Goal: Information Seeking & Learning: Find contact information

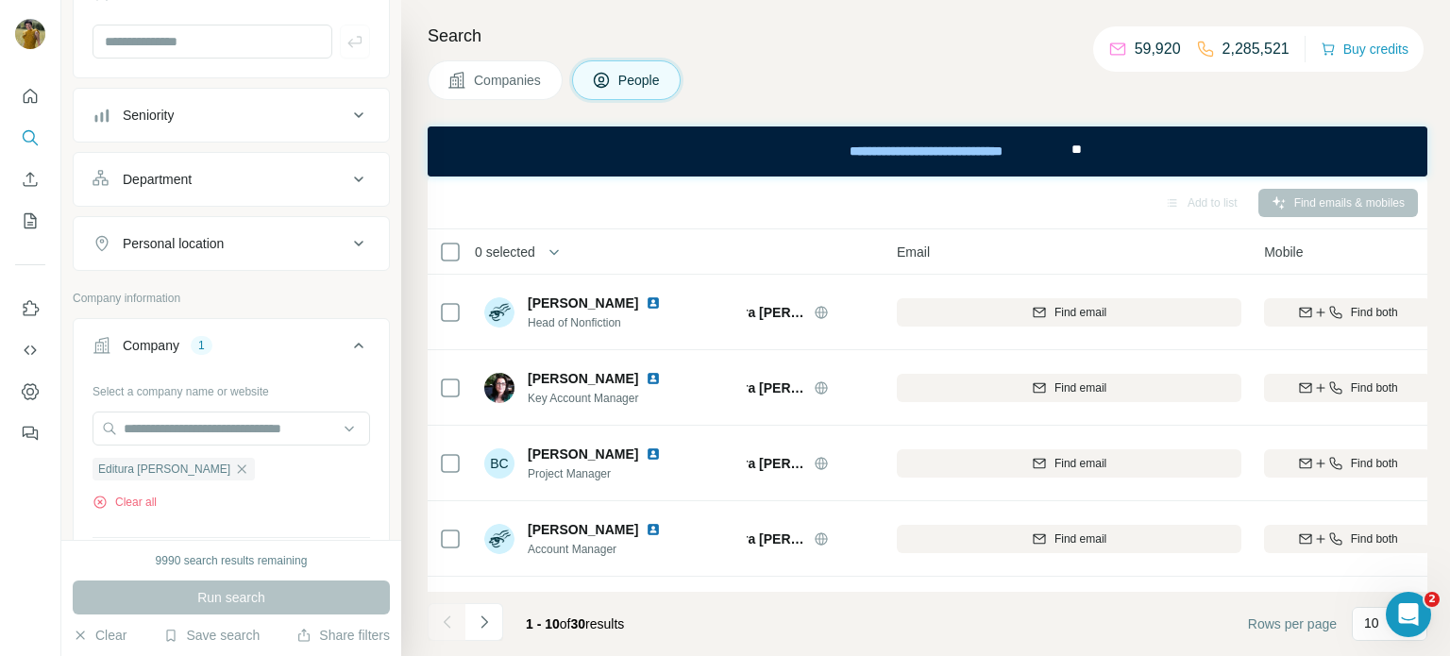
scroll to position [187, 0]
click at [175, 429] on input "text" at bounding box center [232, 426] width 278 height 34
paste input "**********"
type input "**********"
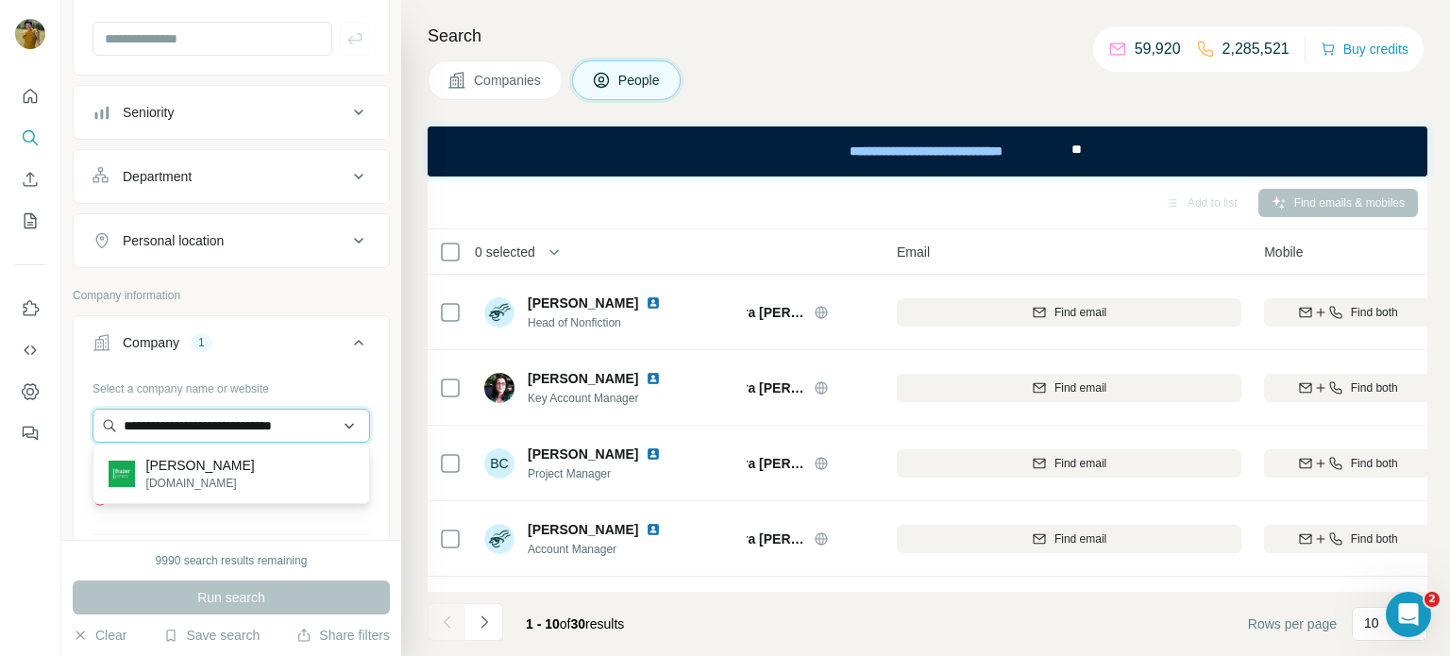
click at [179, 429] on input "**********" at bounding box center [232, 426] width 278 height 34
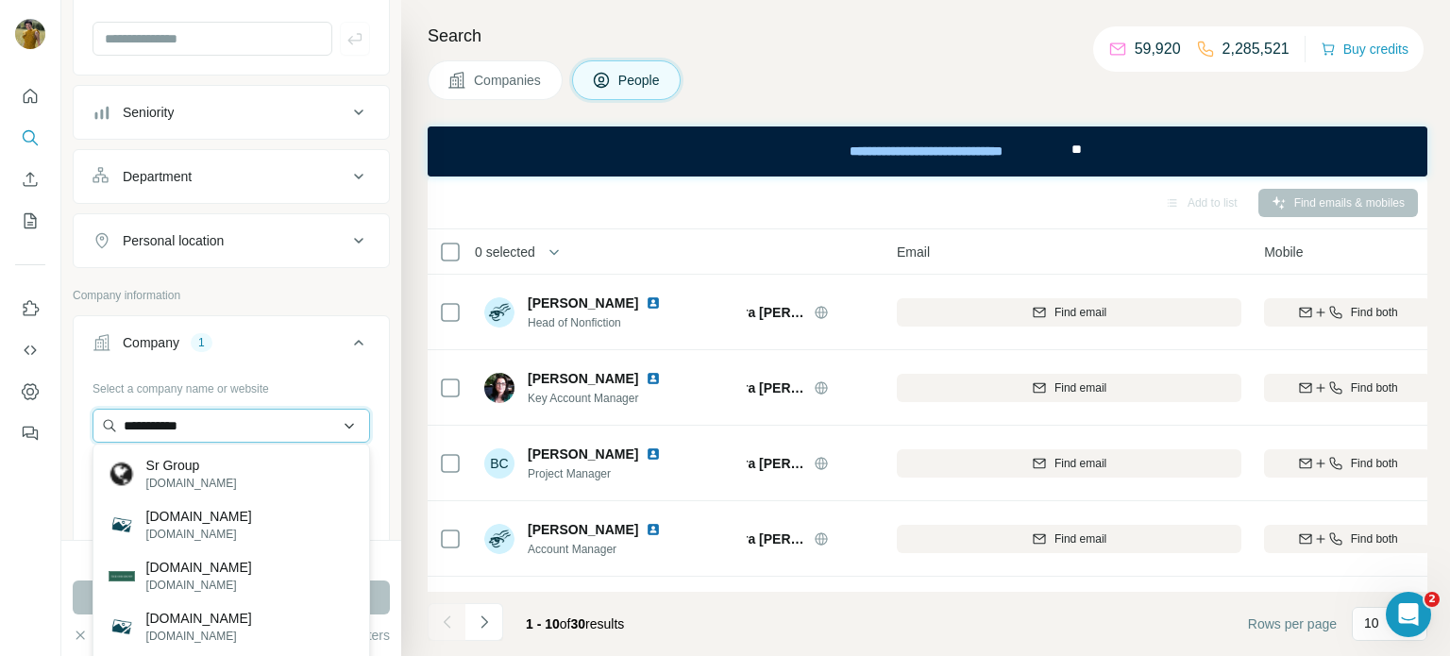
click at [166, 431] on input "**********" at bounding box center [232, 426] width 278 height 34
paste input "**********"
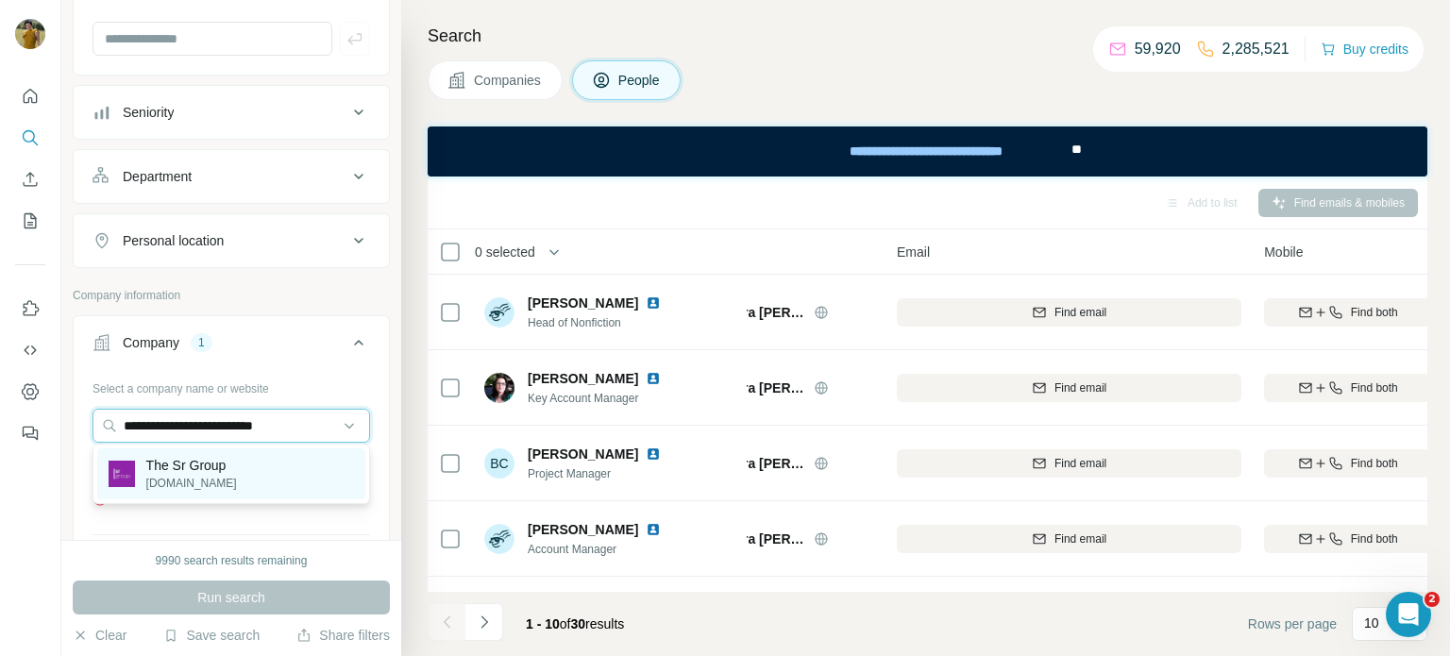
type input "**********"
click at [192, 465] on p "The Sr Group" at bounding box center [191, 465] width 91 height 19
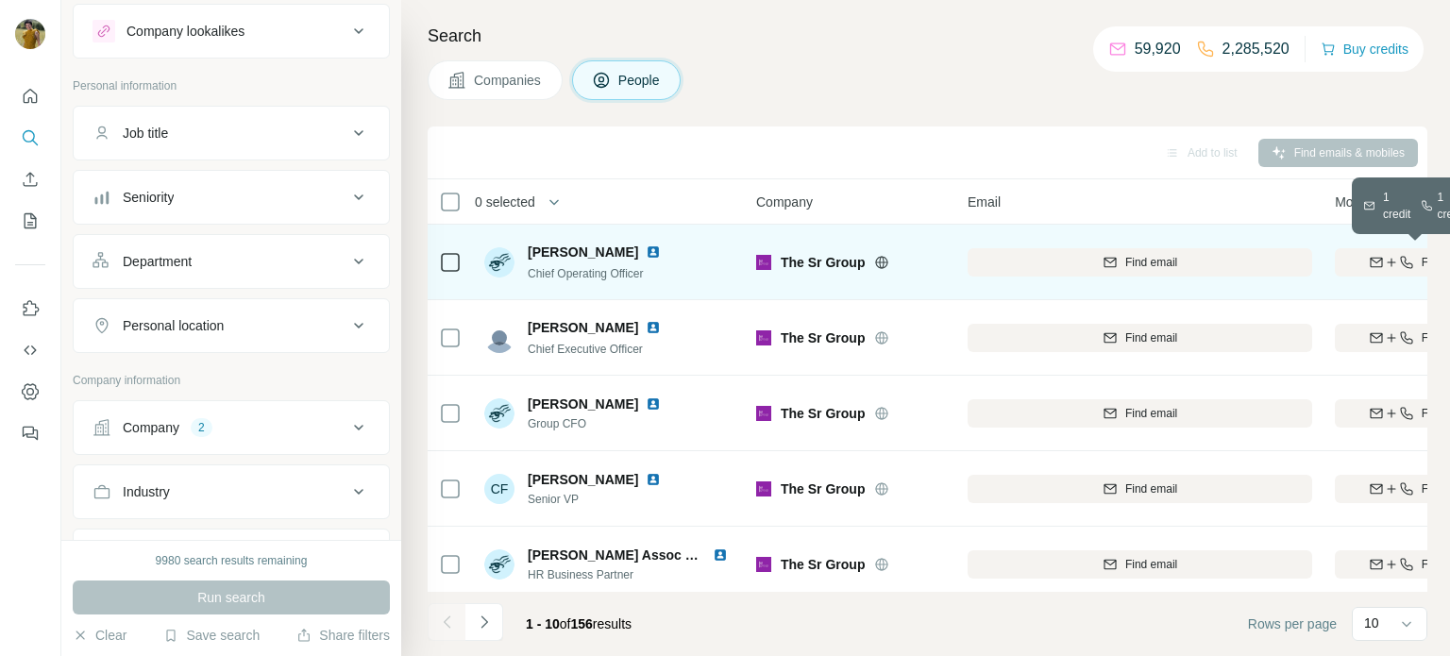
click at [1385, 256] on icon "button" at bounding box center [1391, 262] width 15 height 15
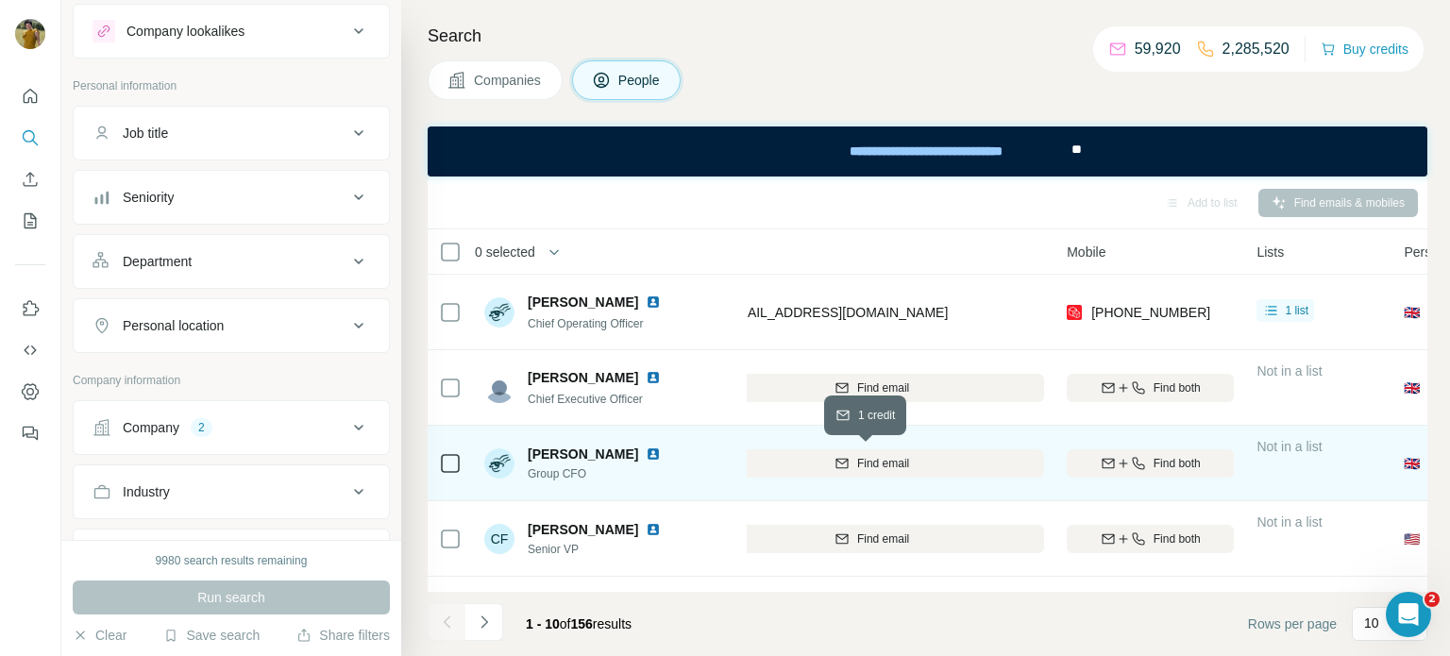
scroll to position [0, 312]
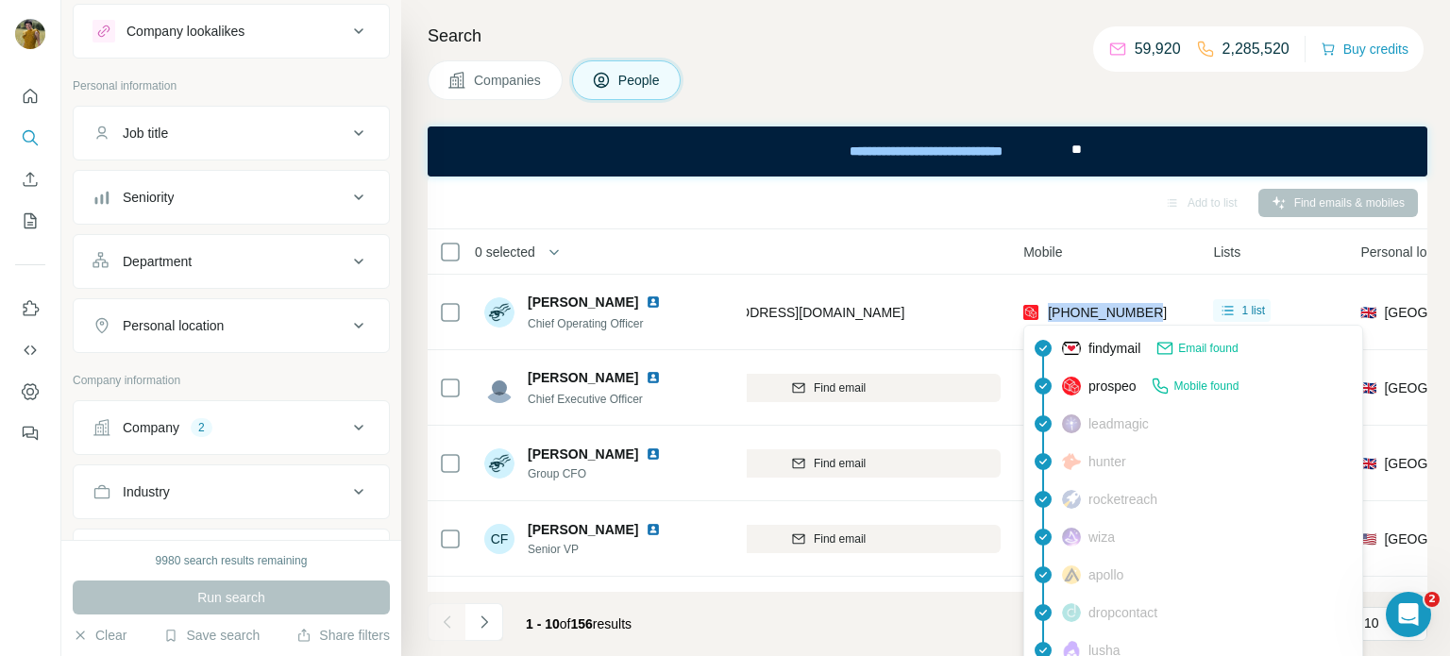
drag, startPoint x: 1162, startPoint y: 304, endPoint x: 1046, endPoint y: 311, distance: 116.3
click at [1046, 311] on div "[PHONE_NUMBER]" at bounding box center [1106, 312] width 167 height 52
copy span "[PHONE_NUMBER]"
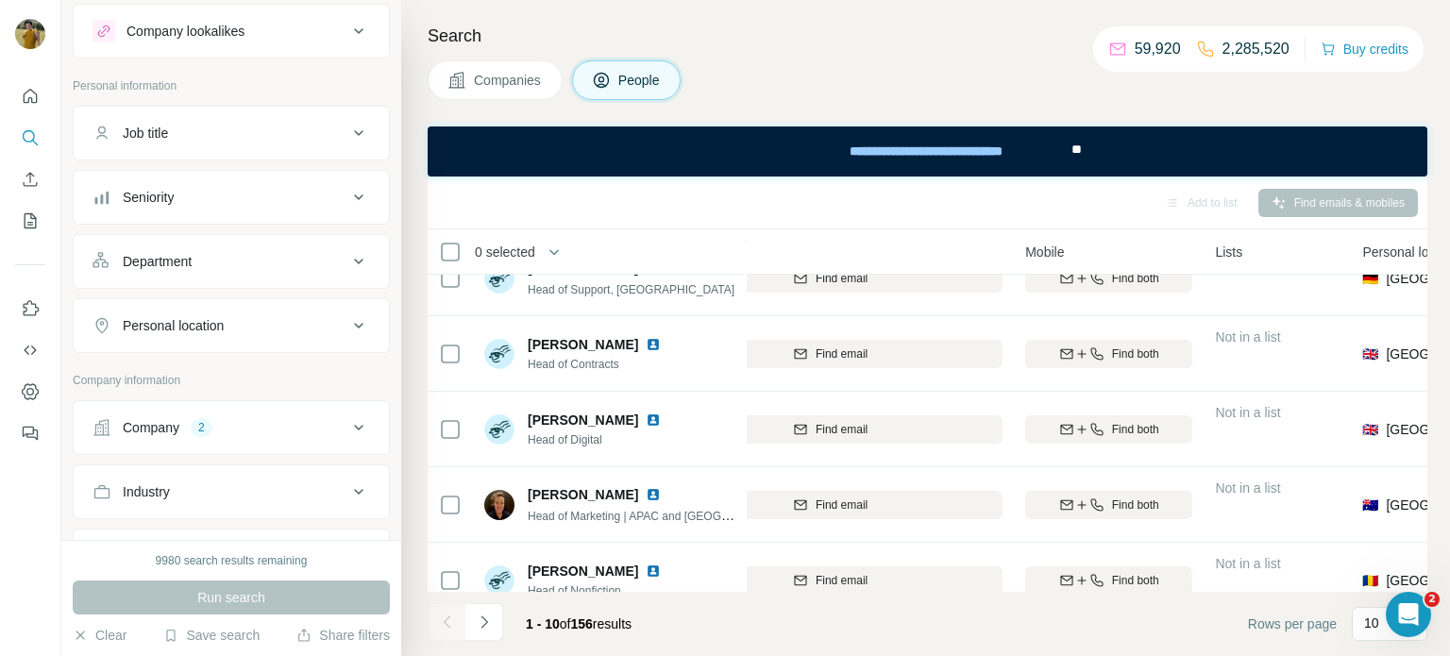
scroll to position [413, 310]
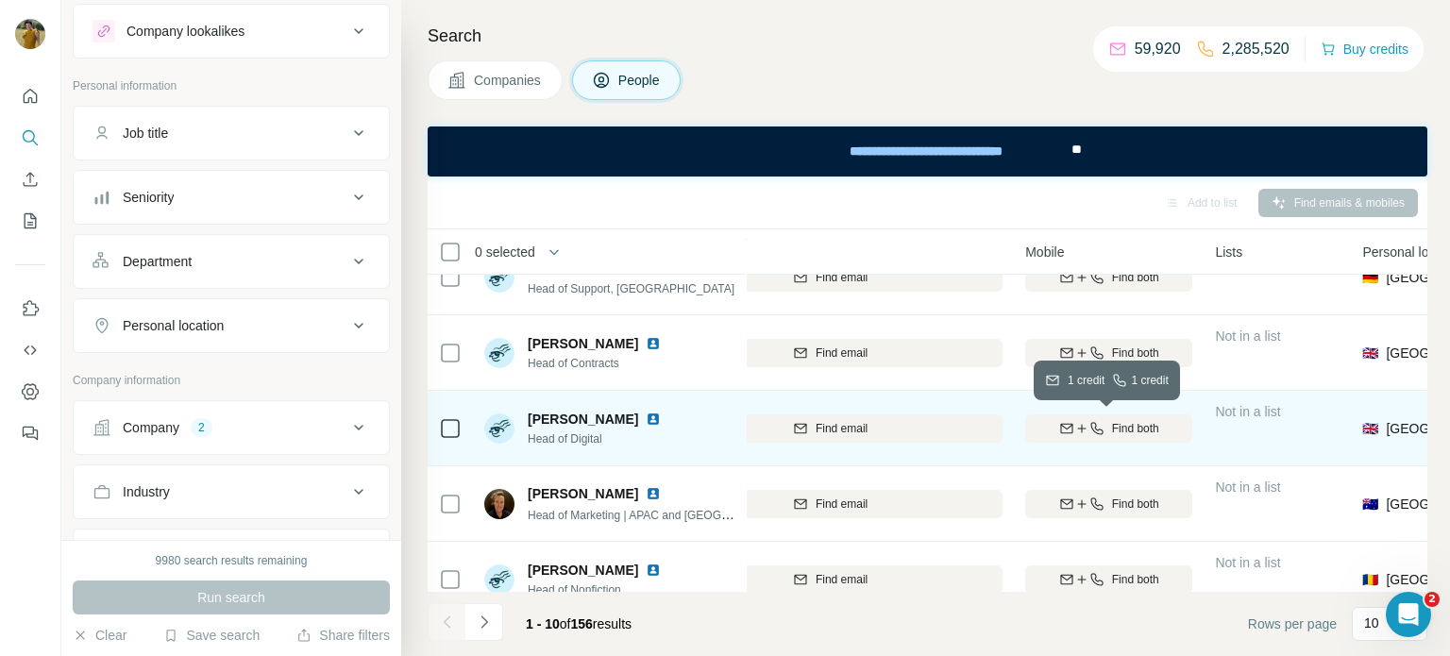
click at [1119, 433] on span "Find both" at bounding box center [1135, 428] width 47 height 17
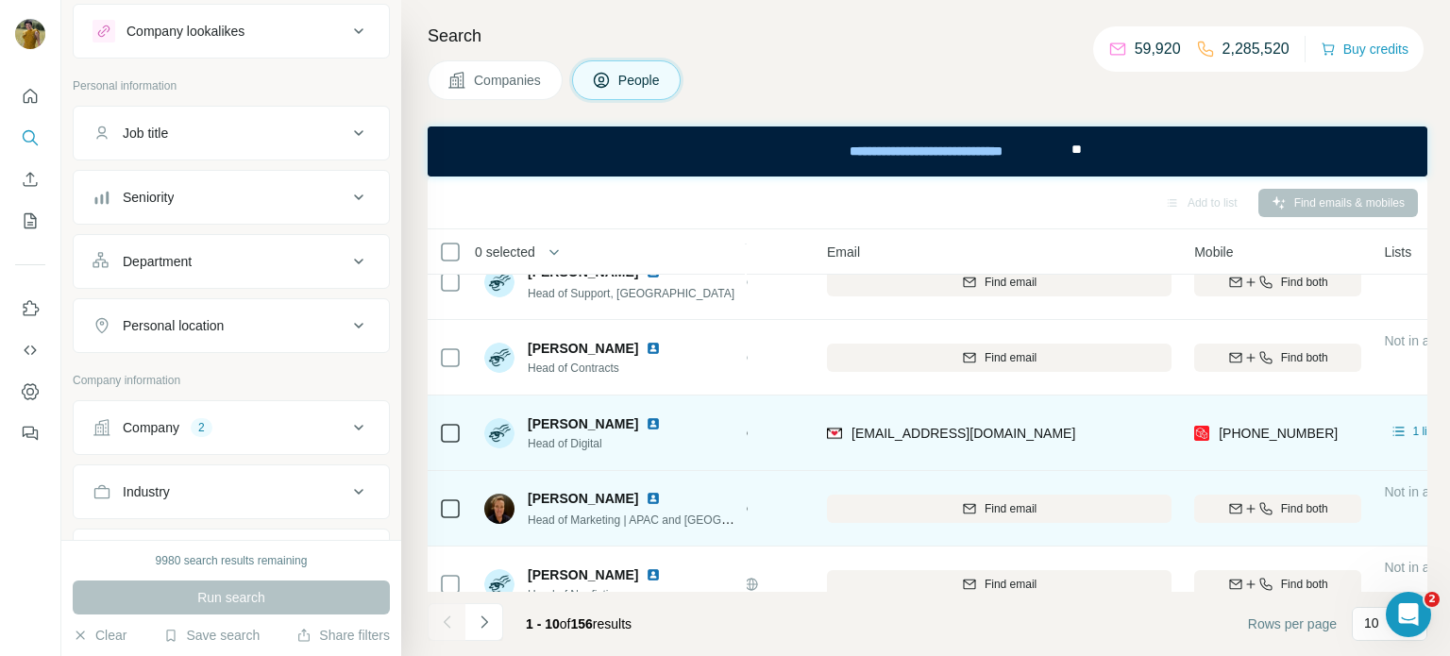
scroll to position [437, 141]
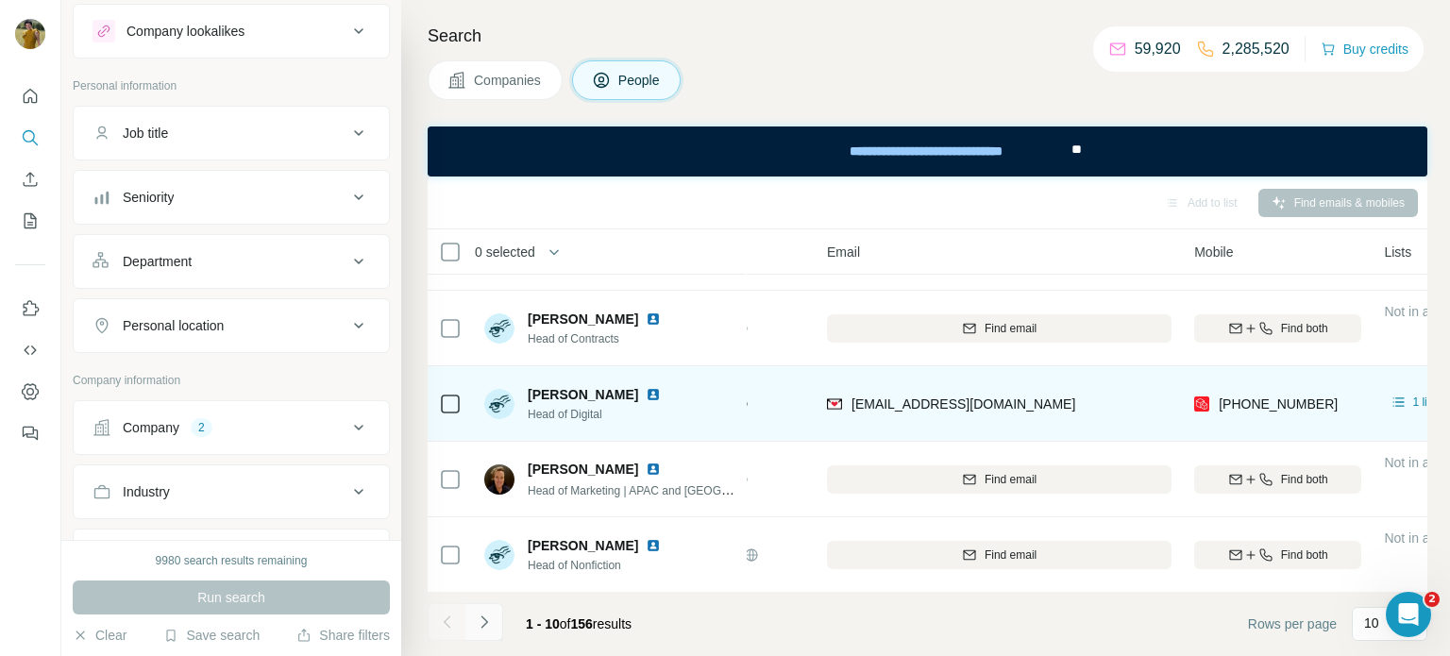
click at [469, 619] on button "Navigate to next page" at bounding box center [484, 622] width 38 height 38
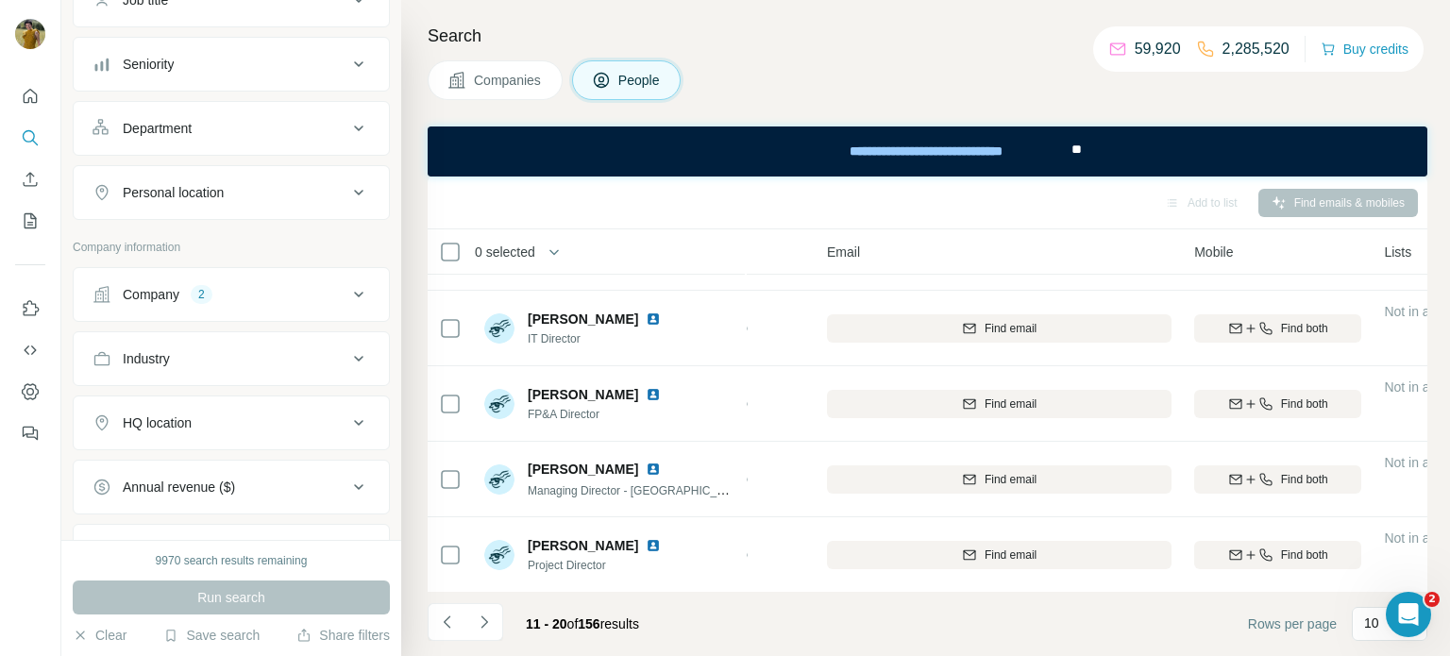
scroll to position [181, 0]
click at [148, 293] on div "Company" at bounding box center [151, 291] width 57 height 19
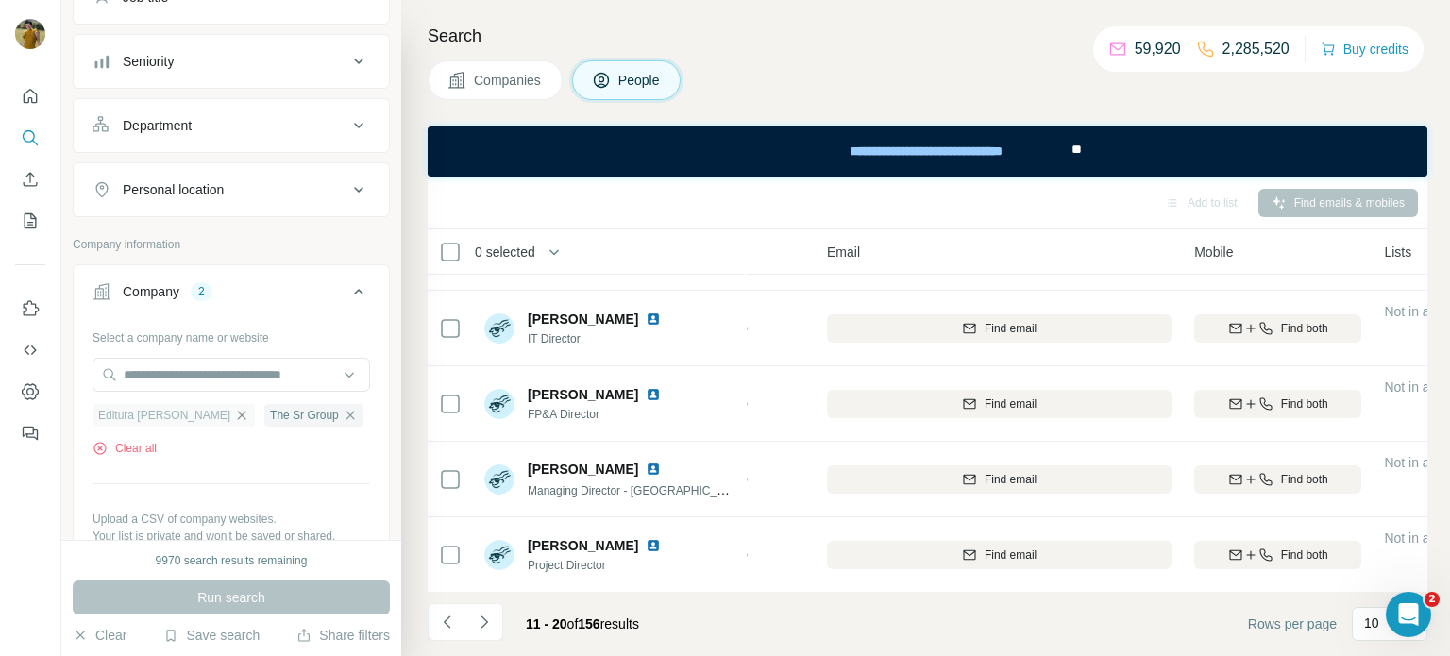
click at [234, 415] on icon "button" at bounding box center [241, 415] width 15 height 15
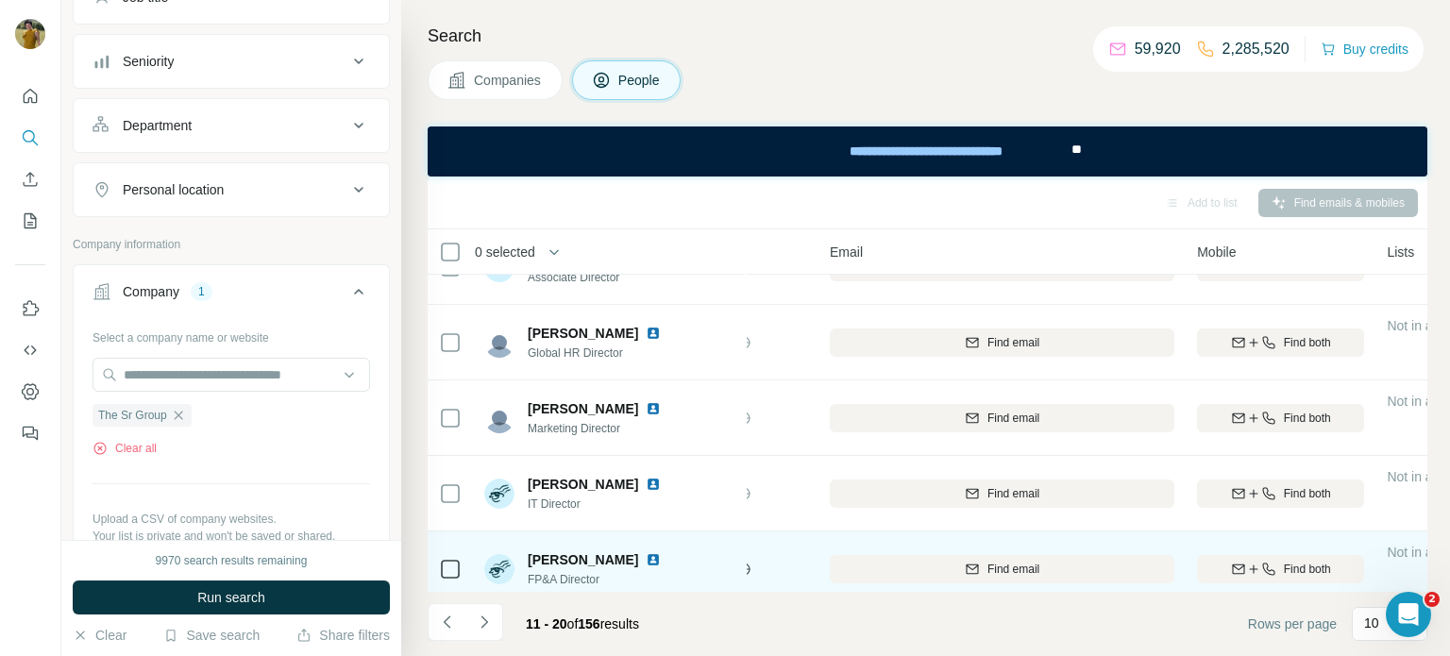
scroll to position [437, 138]
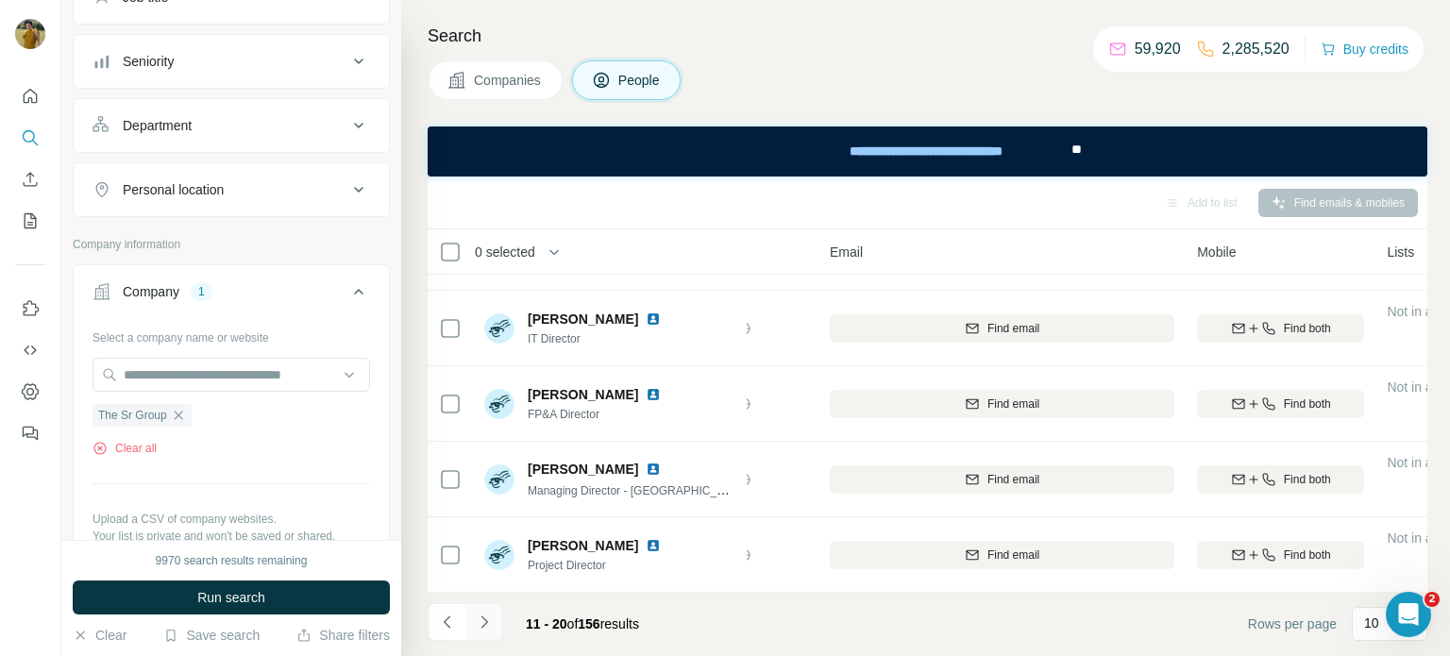
click at [491, 621] on icon "Navigate to next page" at bounding box center [484, 622] width 19 height 19
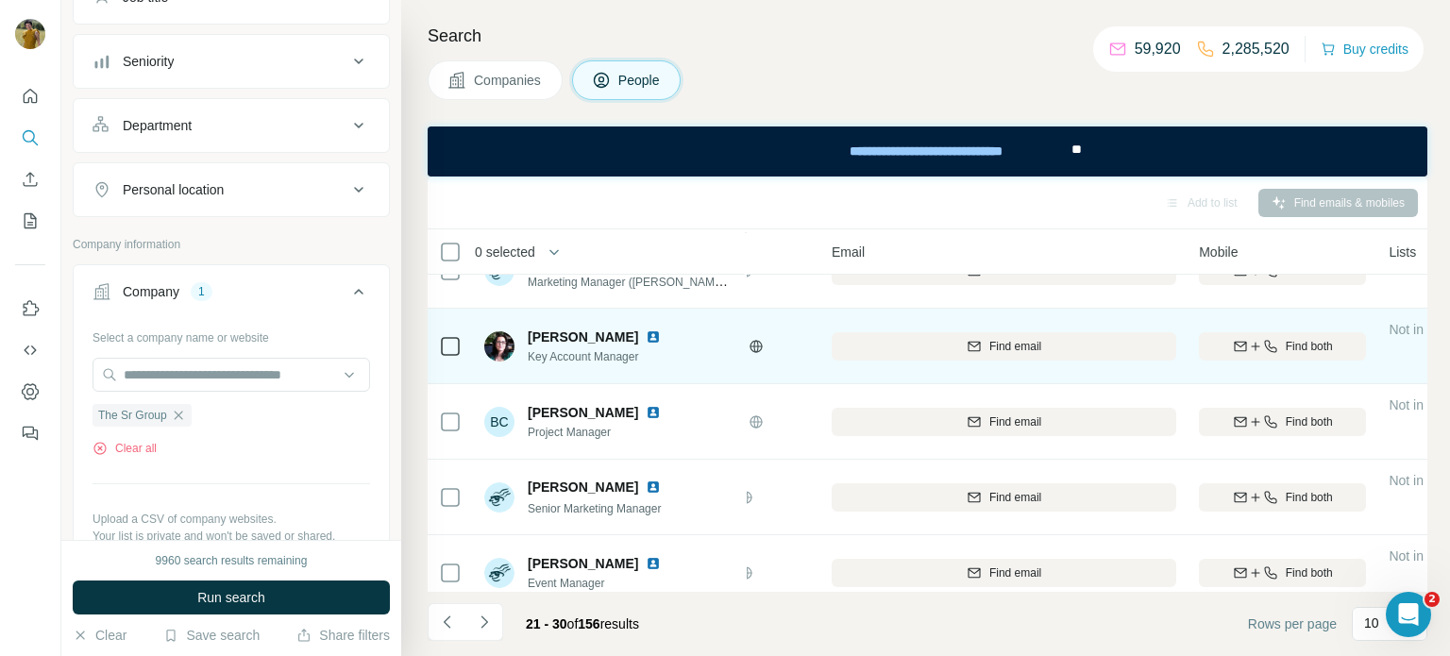
scroll to position [437, 136]
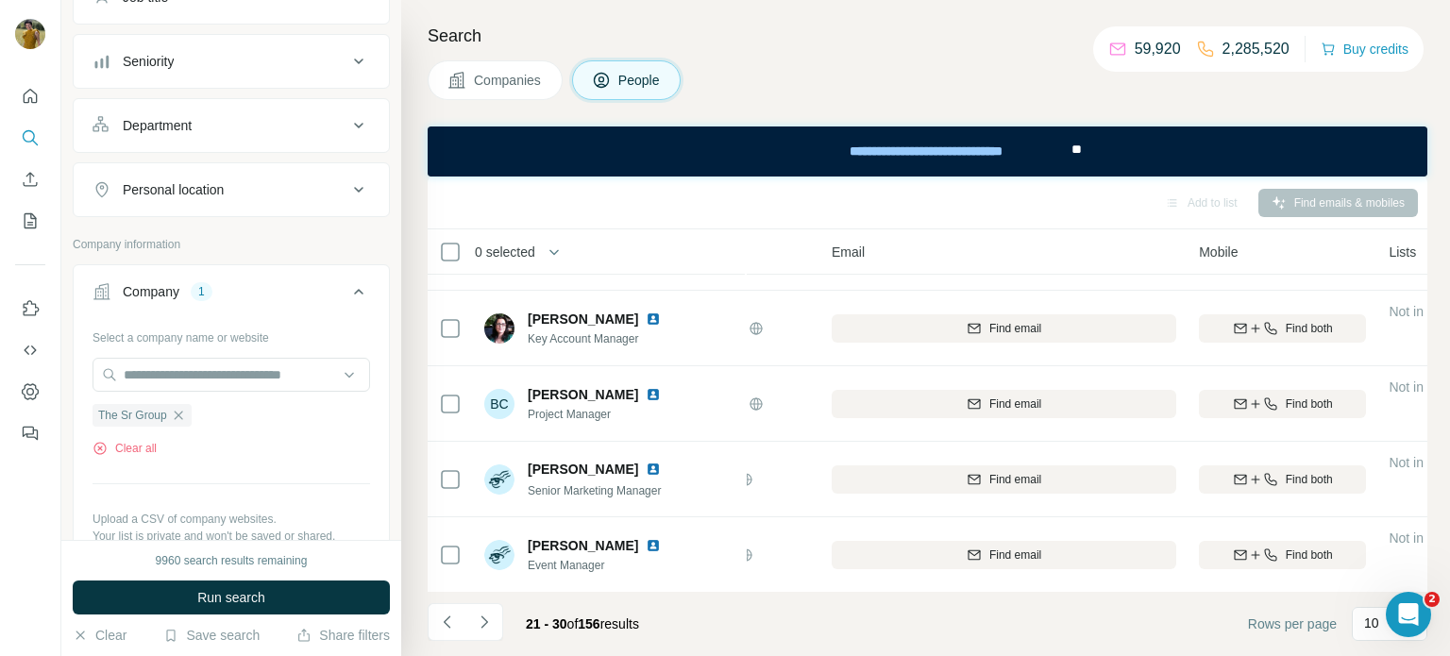
click at [0, 655] on div at bounding box center [0, 656] width 0 height 0
click at [179, 408] on icon "button" at bounding box center [178, 415] width 15 height 15
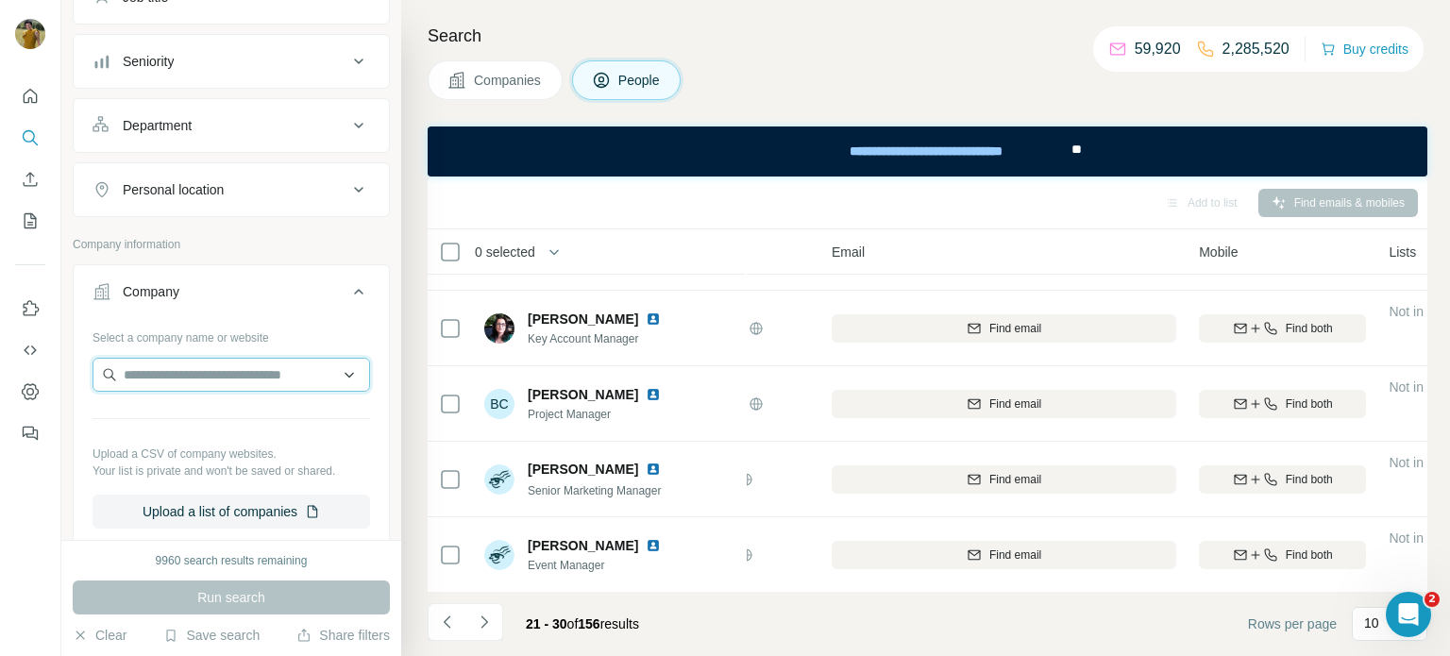
click at [164, 372] on input "text" at bounding box center [232, 375] width 278 height 34
paste input "**********"
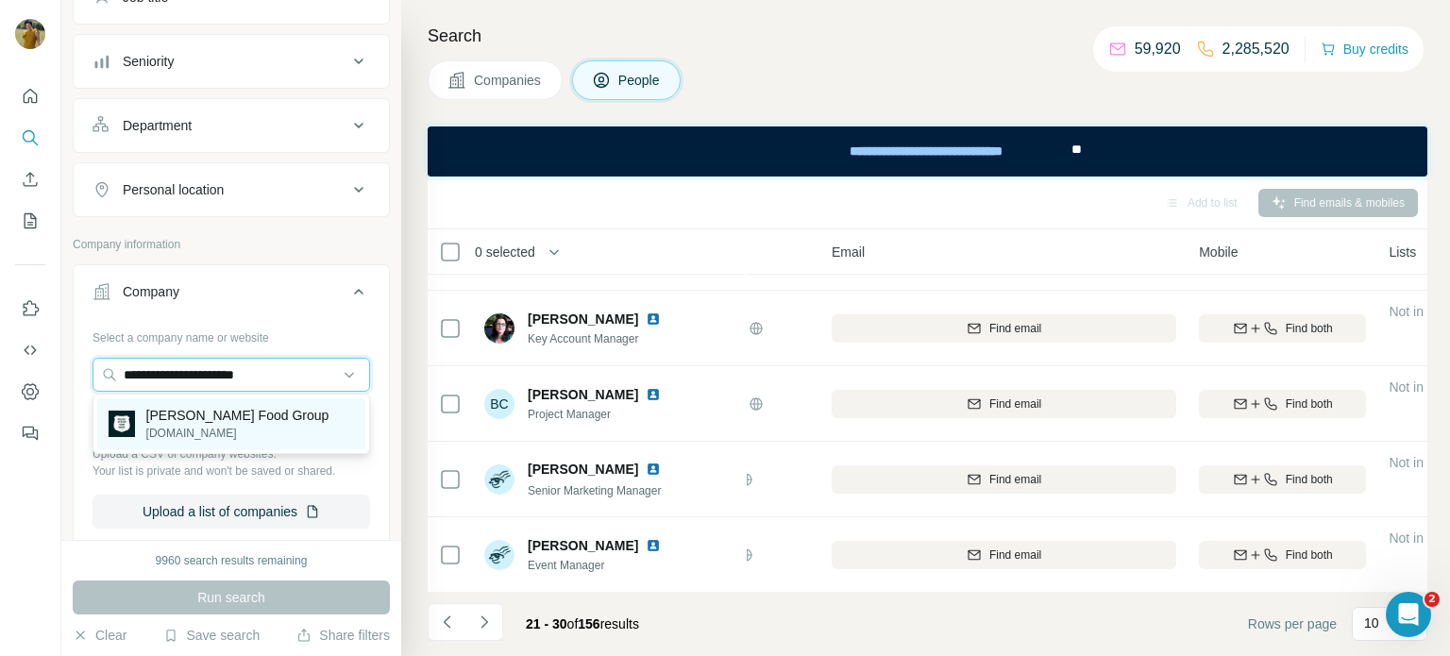
type input "**********"
click at [208, 417] on p "[PERSON_NAME] Food Group" at bounding box center [237, 415] width 183 height 19
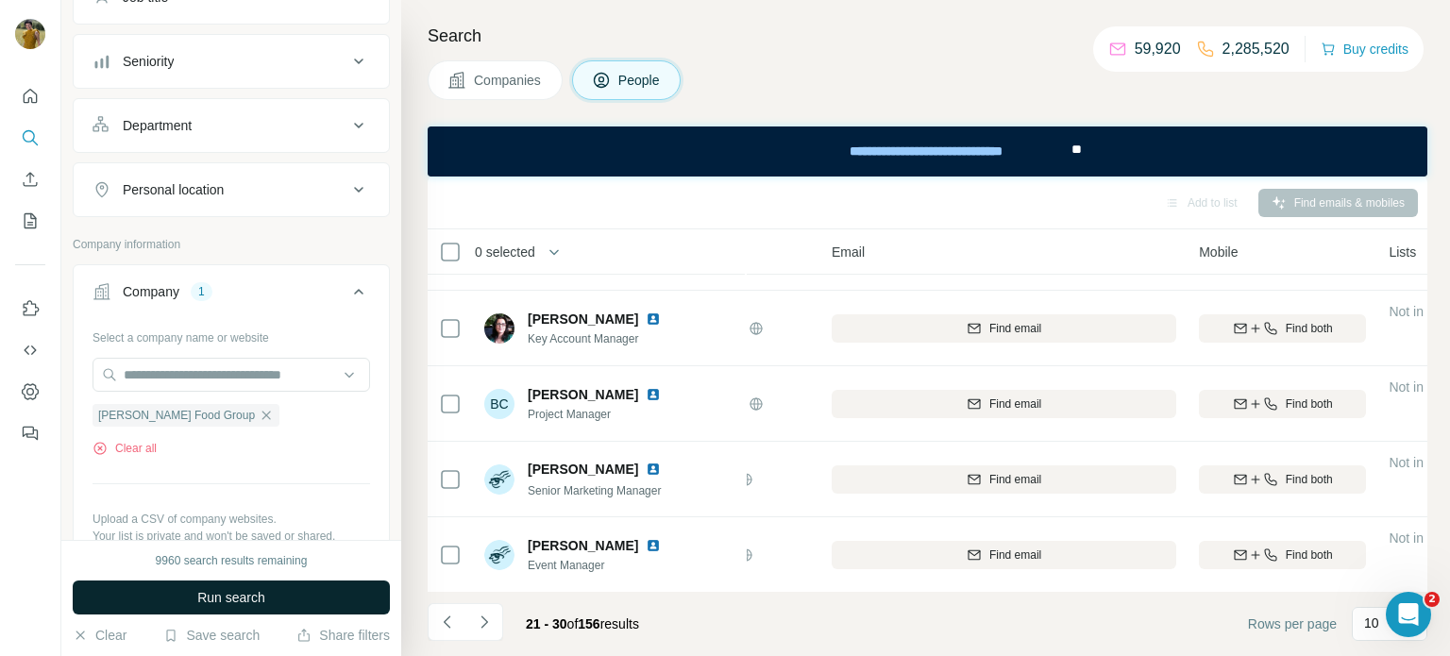
click at [223, 596] on span "Run search" at bounding box center [231, 597] width 68 height 19
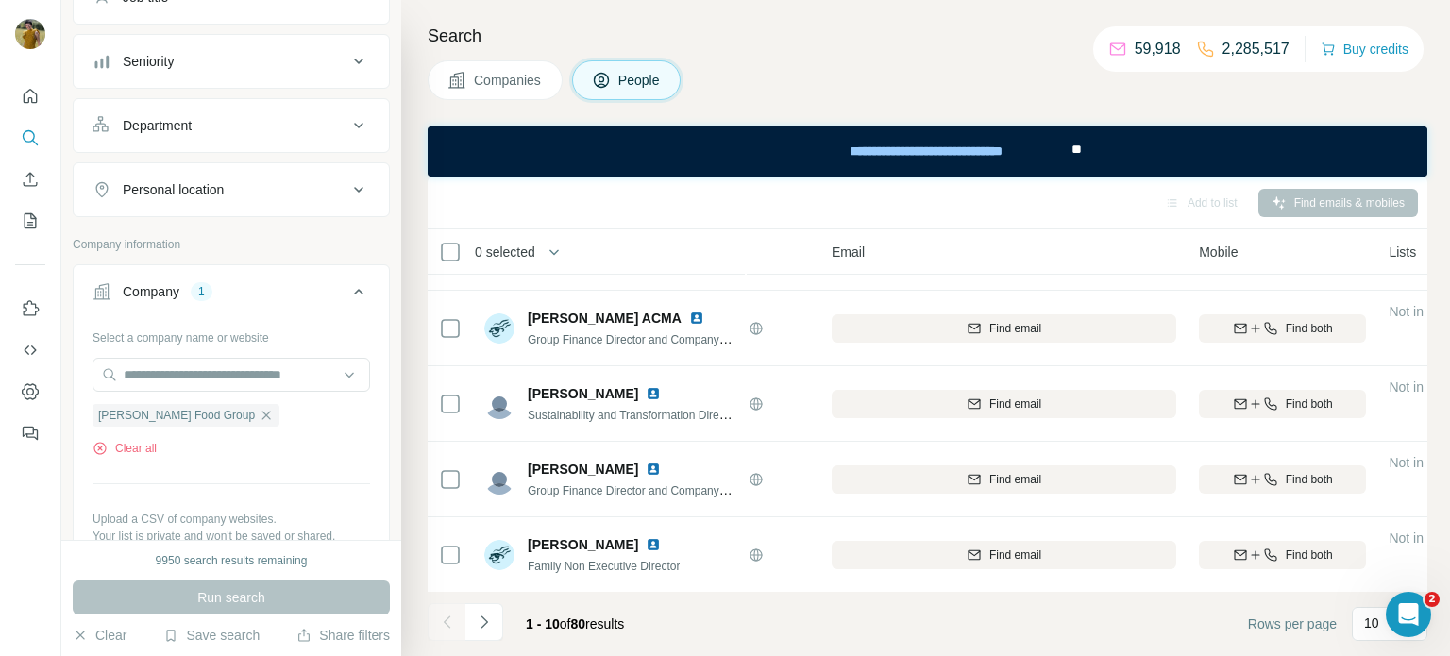
click at [0, 655] on div at bounding box center [0, 656] width 0 height 0
click at [1079, 229] on th "Email" at bounding box center [1003, 251] width 367 height 45
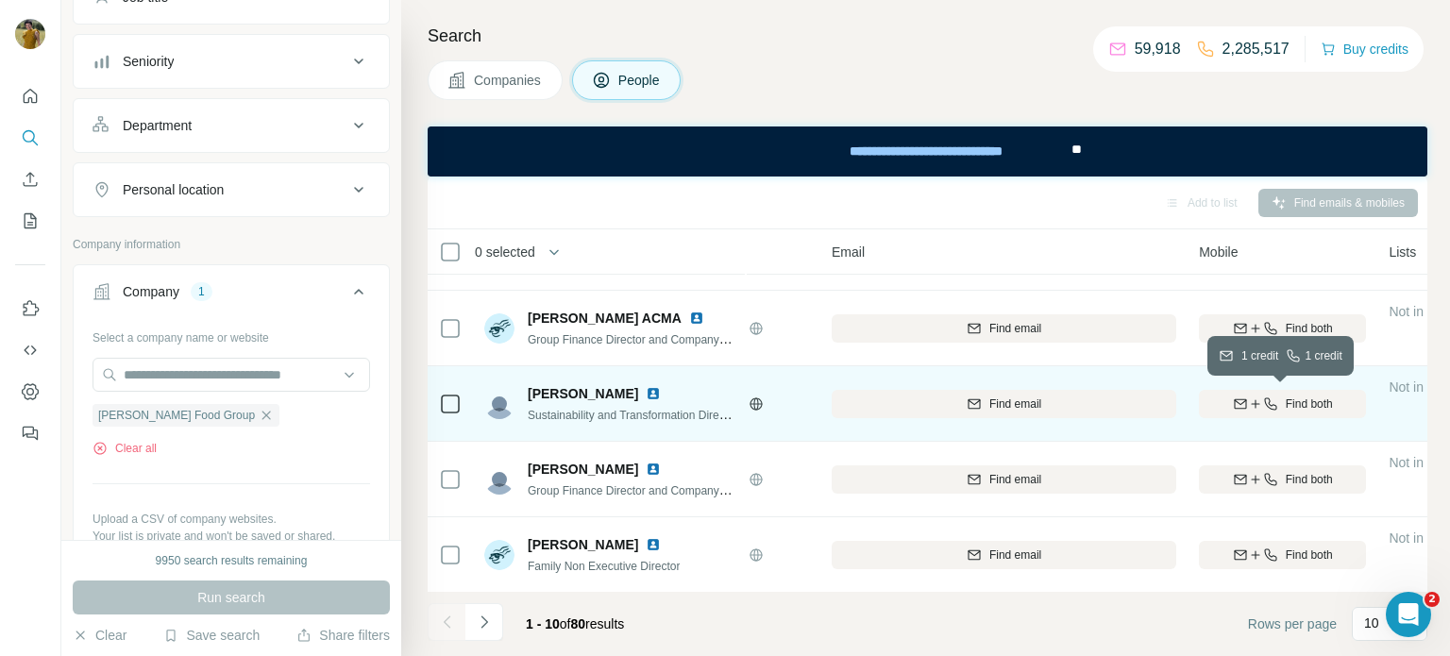
click at [1271, 409] on icon "button" at bounding box center [1270, 403] width 12 height 12
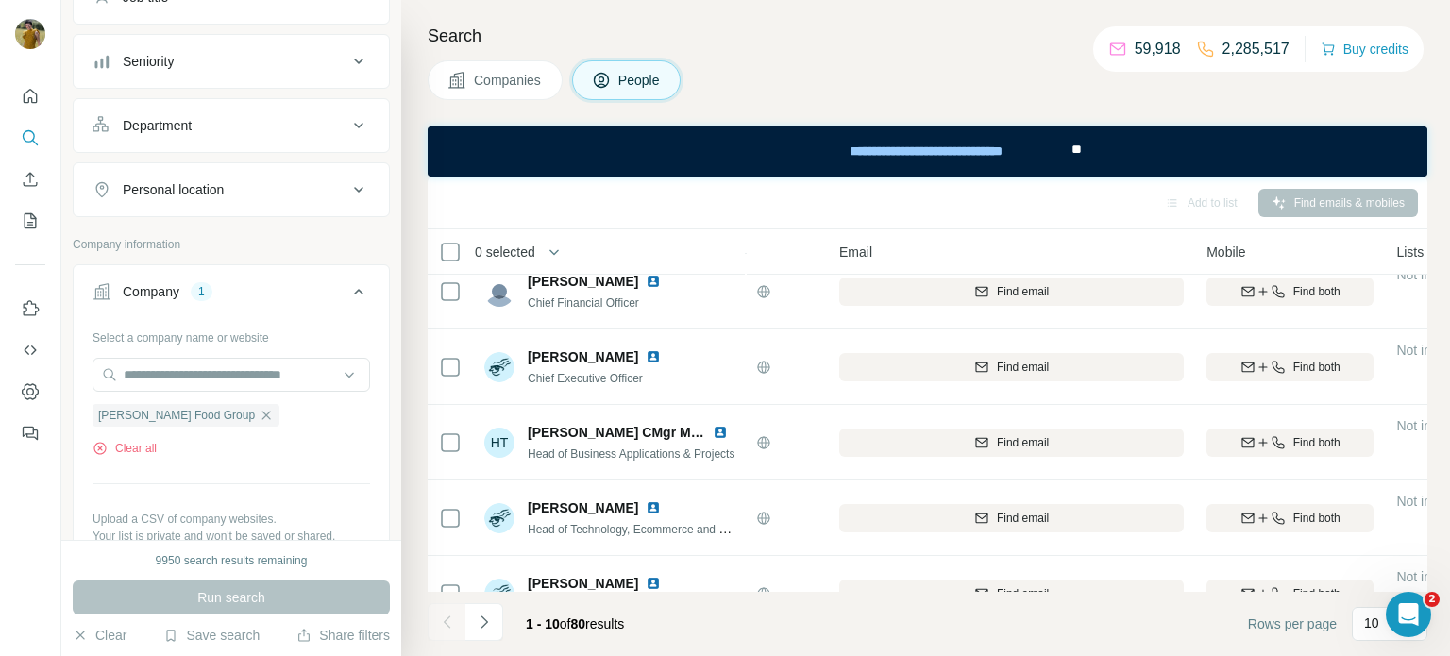
scroll to position [98, 128]
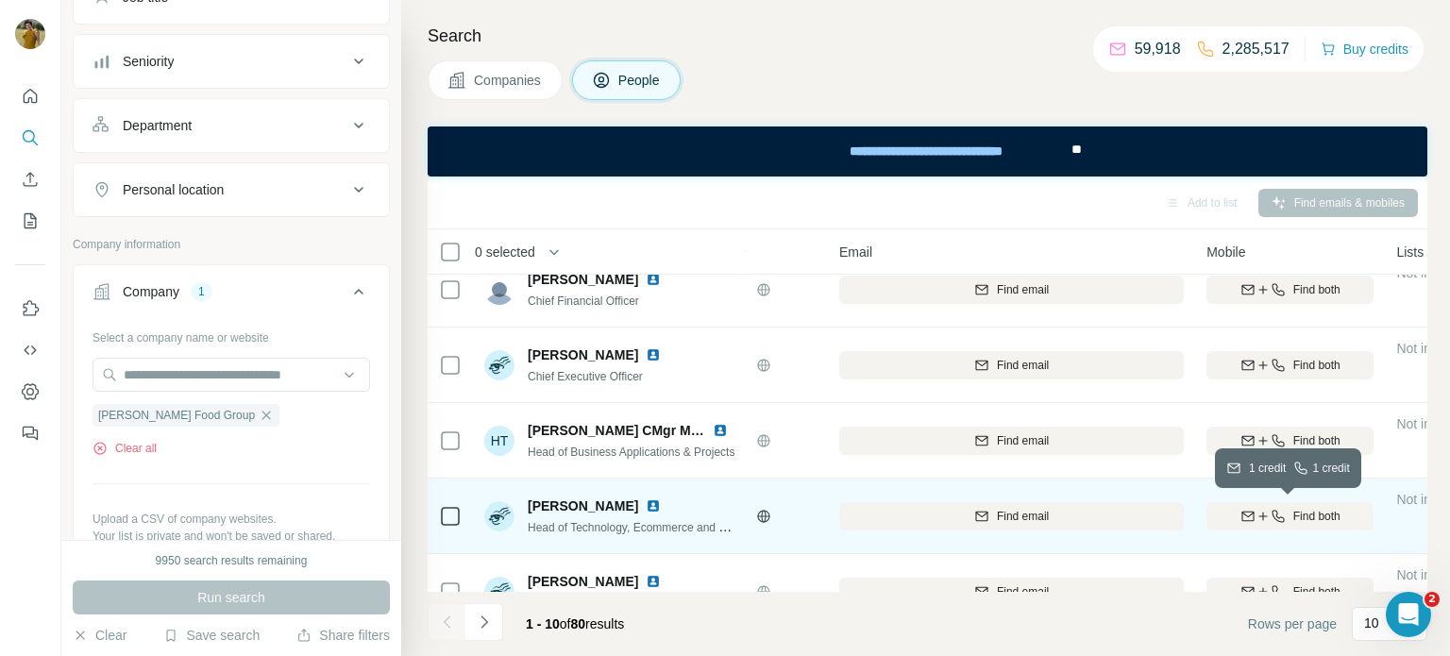
click at [1293, 517] on span "Find both" at bounding box center [1316, 516] width 47 height 17
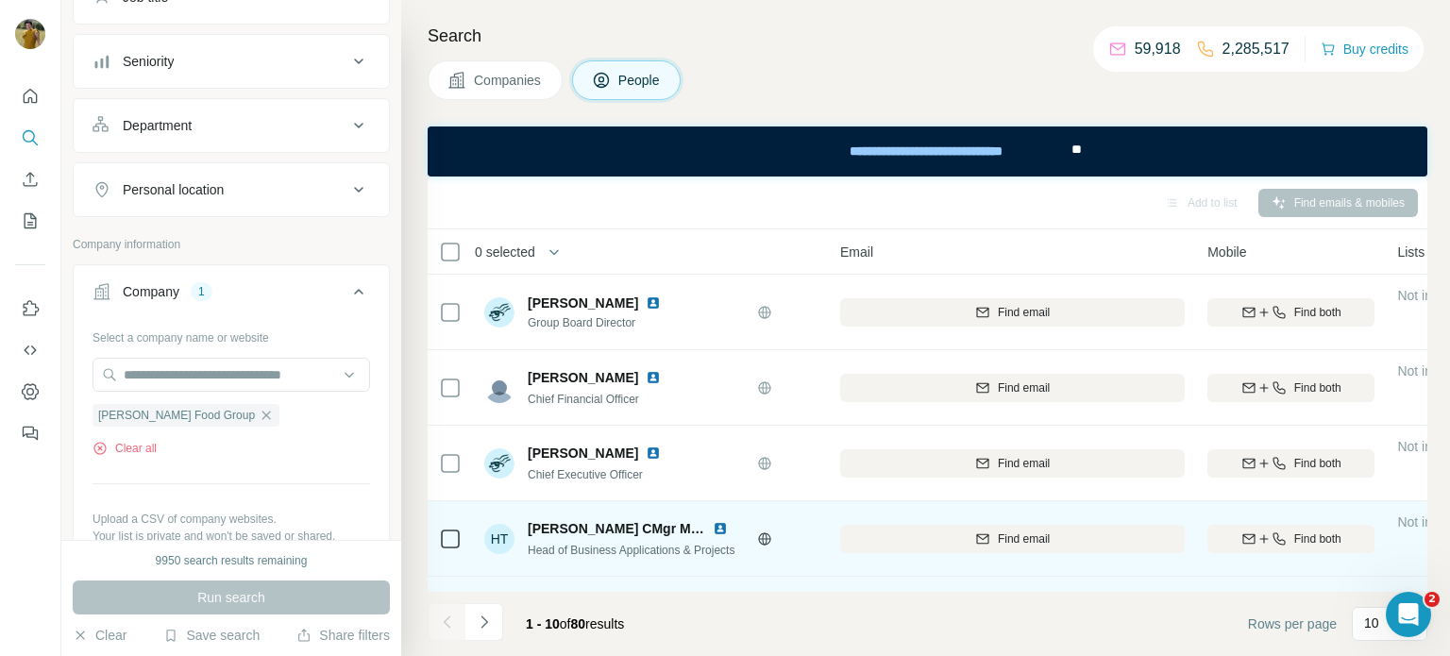
scroll to position [0, 125]
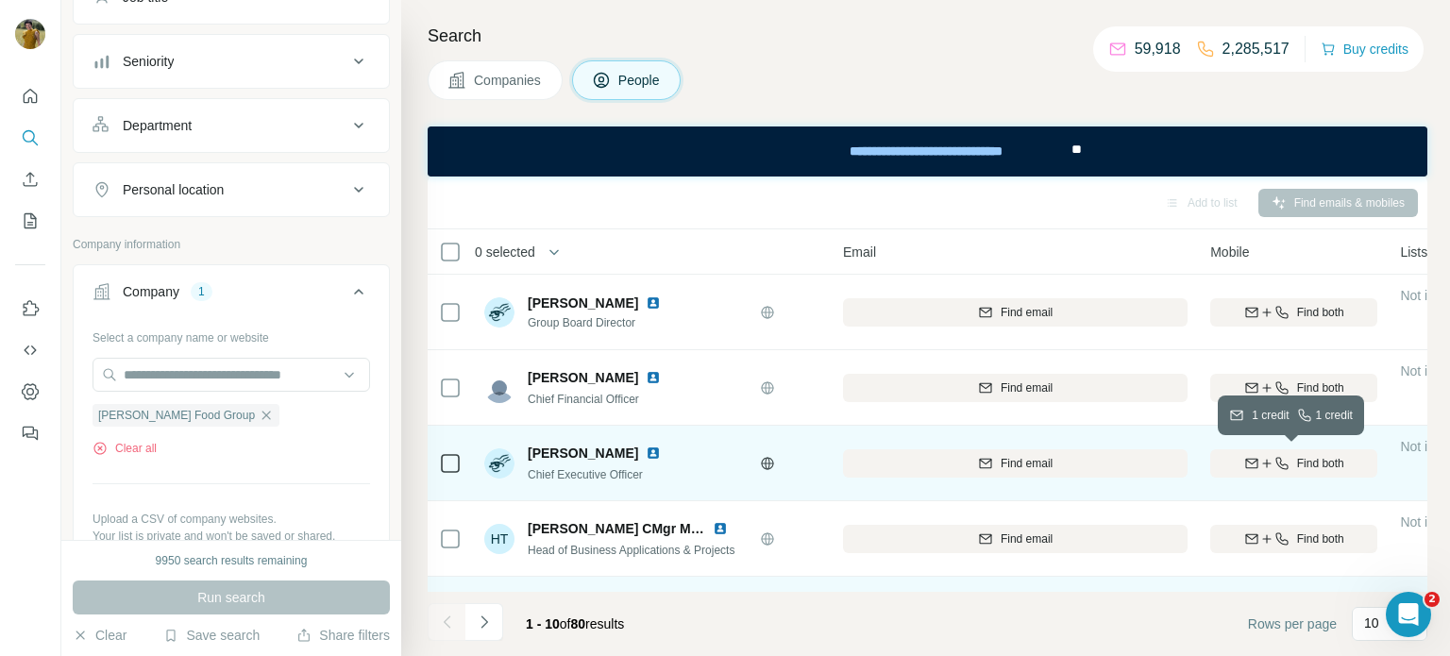
click at [1327, 458] on span "Find both" at bounding box center [1320, 463] width 47 height 17
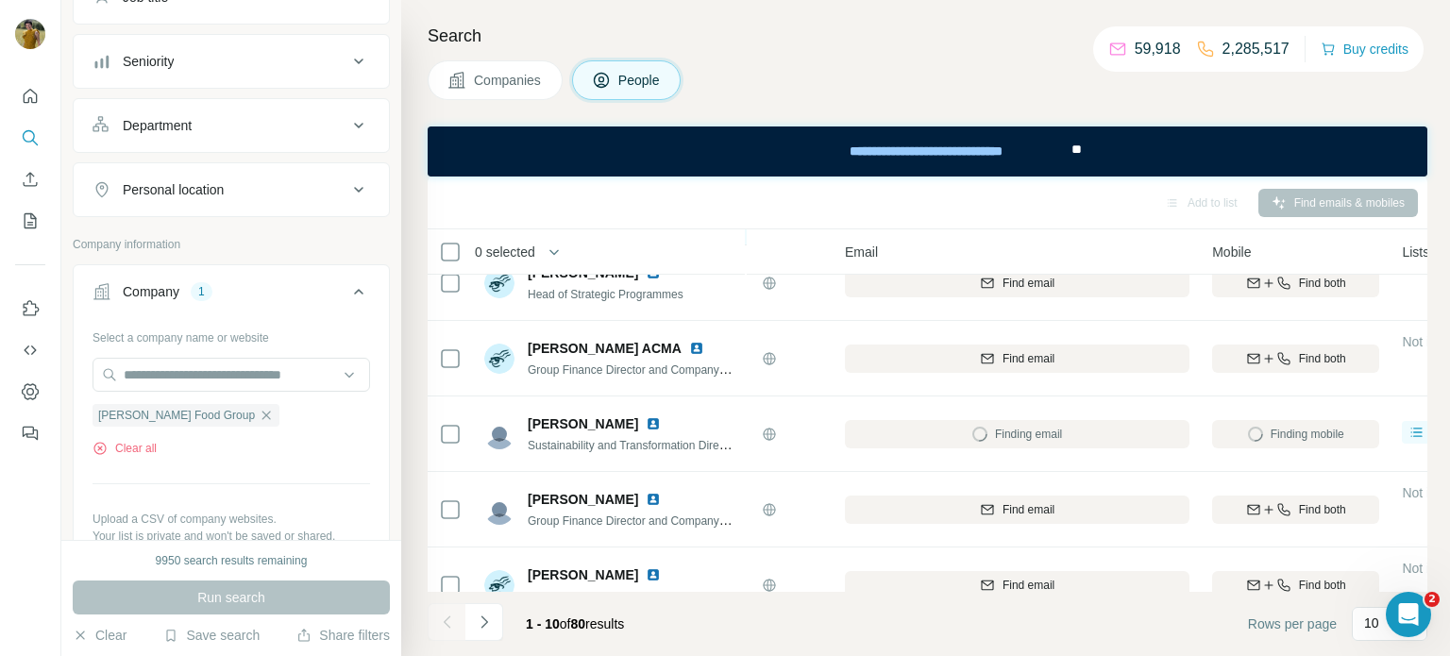
scroll to position [412, 123]
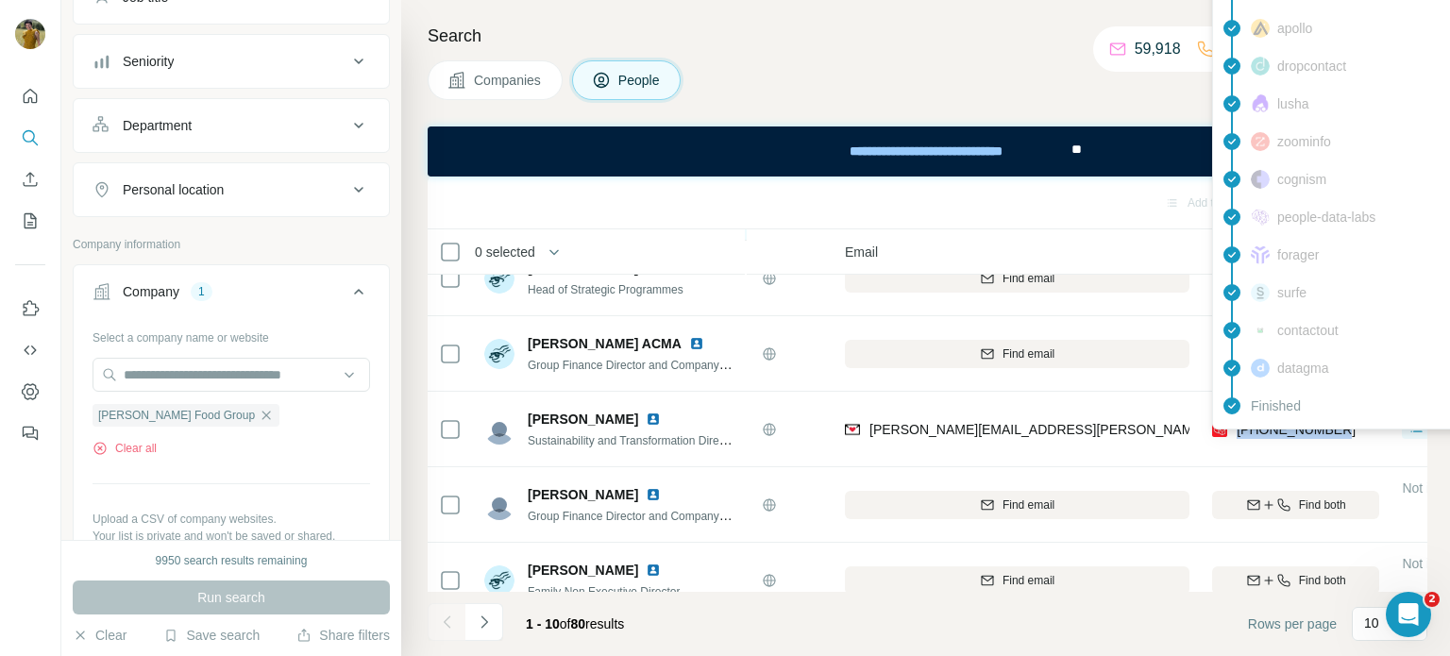
drag, startPoint x: 1361, startPoint y: 428, endPoint x: 1238, endPoint y: 430, distance: 123.7
click at [1238, 430] on div "[PHONE_NUMBER]" at bounding box center [1295, 429] width 167 height 52
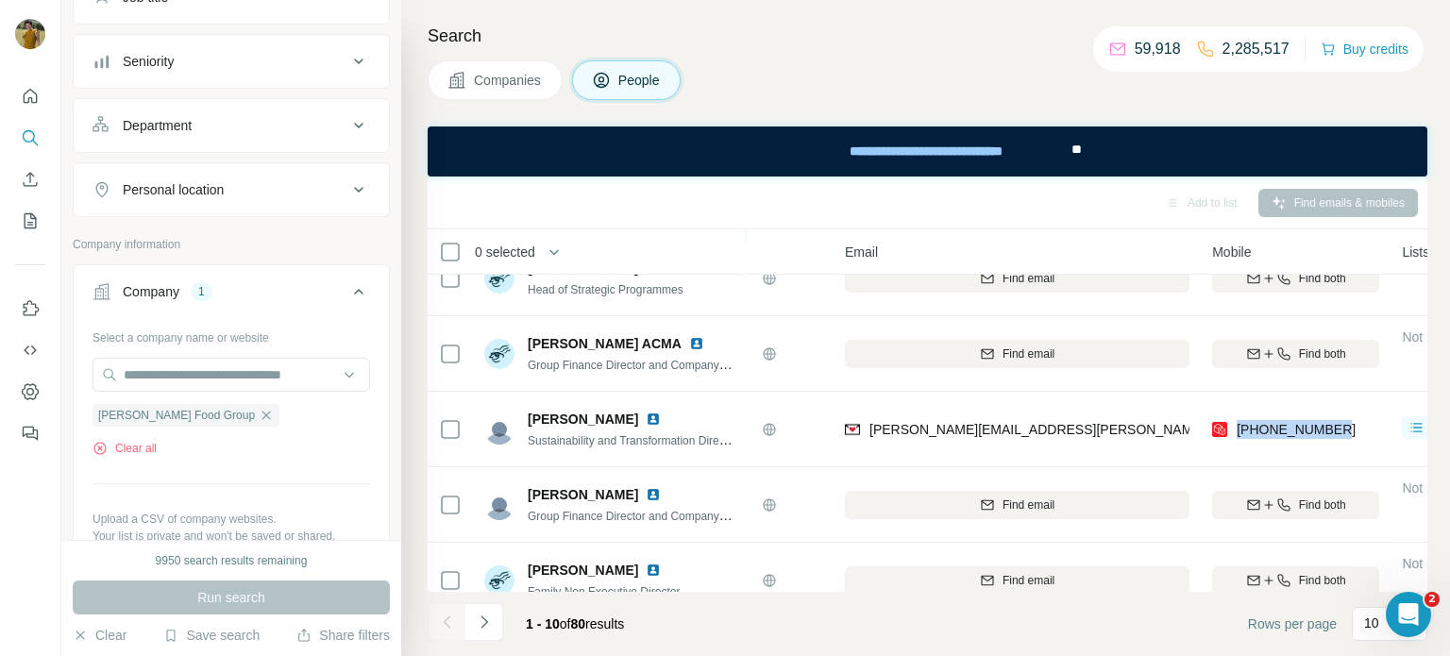
copy span "[PHONE_NUMBER]"
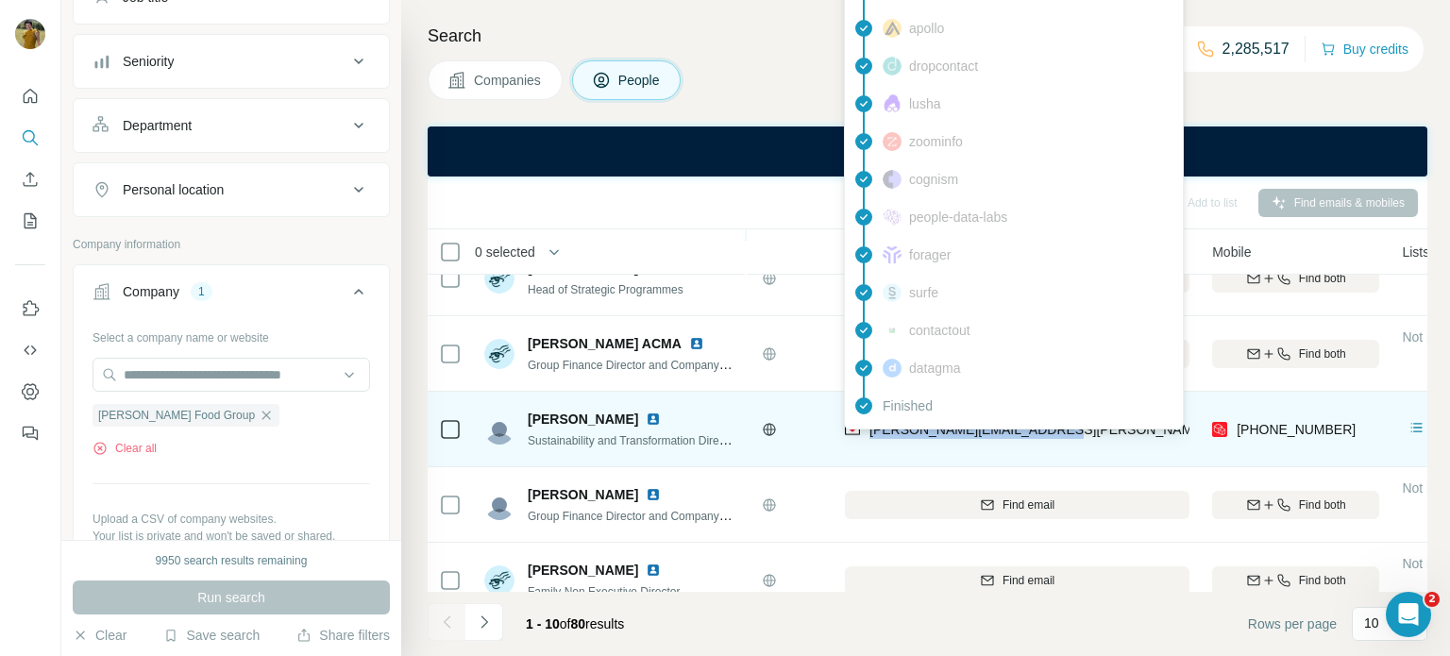
drag, startPoint x: 1062, startPoint y: 428, endPoint x: 867, endPoint y: 434, distance: 195.6
click at [867, 434] on div "[PERSON_NAME][EMAIL_ADDRESS][PERSON_NAME][DOMAIN_NAME]" at bounding box center [1017, 429] width 345 height 52
copy span "[PERSON_NAME][EMAIL_ADDRESS][PERSON_NAME][DOMAIN_NAME]"
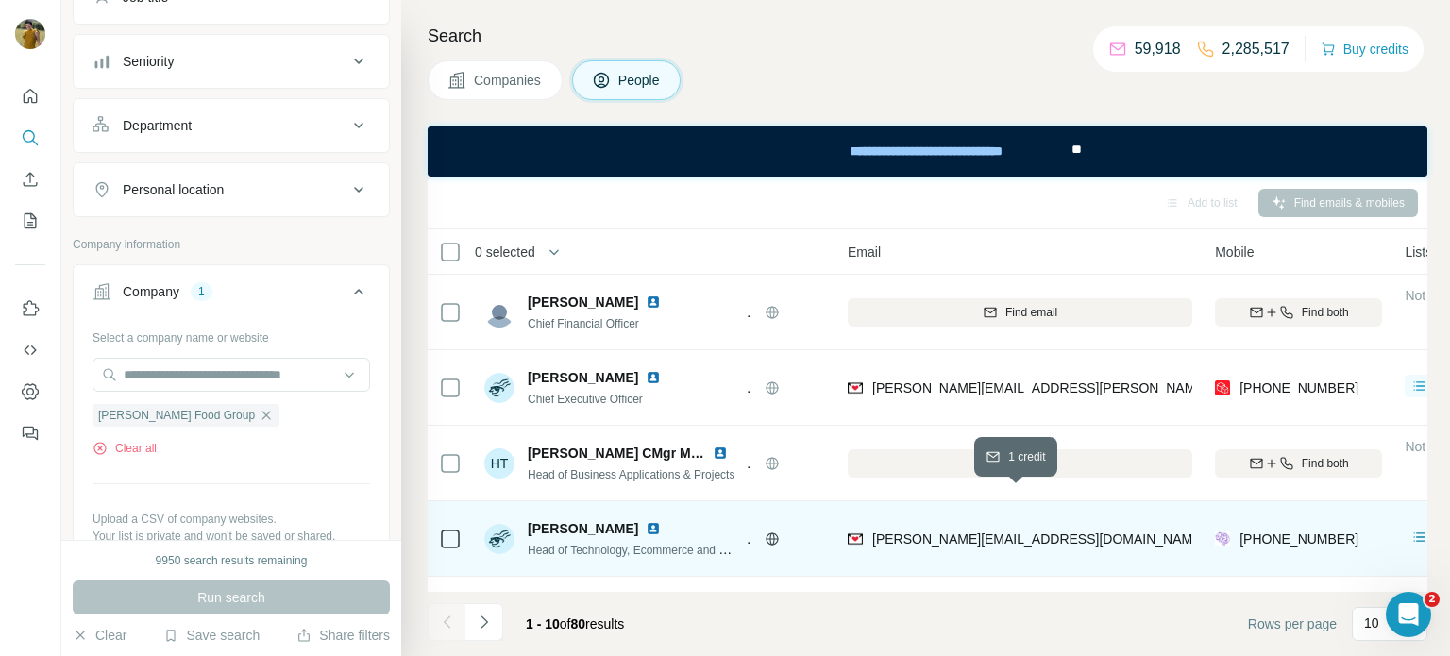
scroll to position [41, 120]
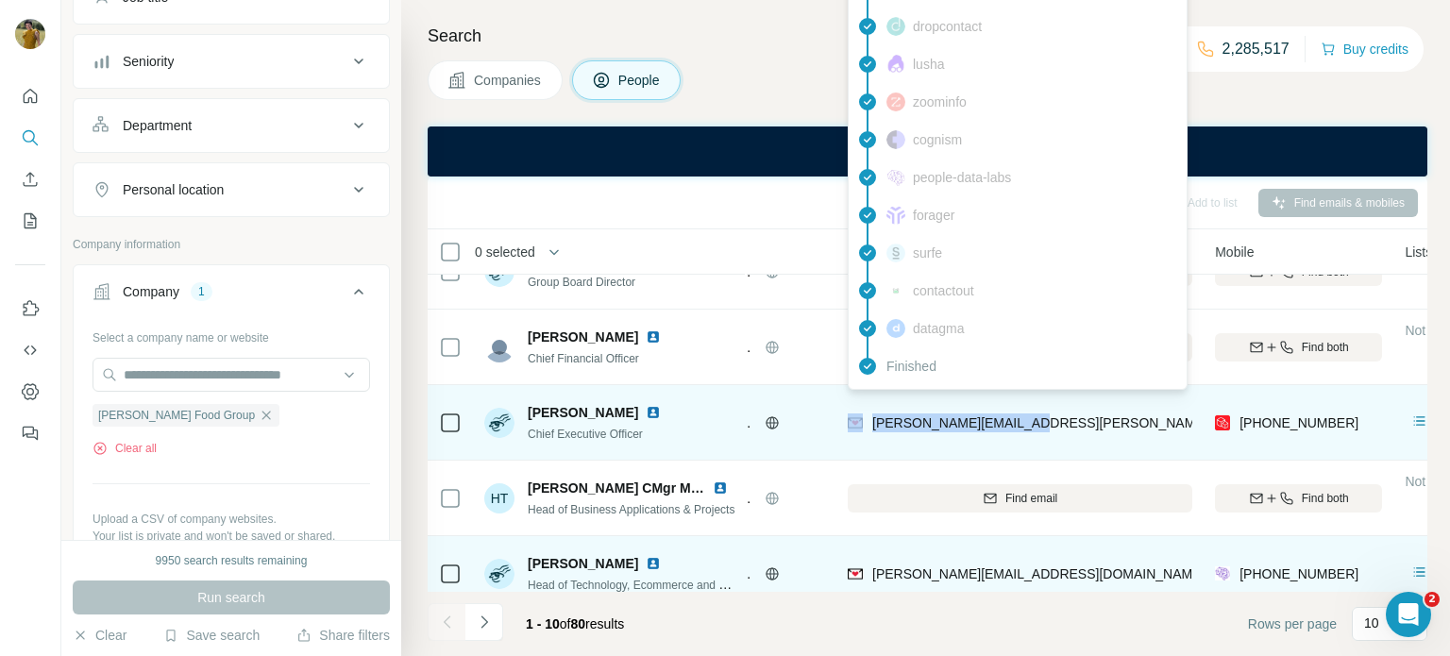
drag, startPoint x: 1056, startPoint y: 424, endPoint x: 864, endPoint y: 416, distance: 191.8
click at [864, 416] on div "[PERSON_NAME][EMAIL_ADDRESS][PERSON_NAME][DOMAIN_NAME]" at bounding box center [1020, 423] width 345 height 52
copy div "[PERSON_NAME][EMAIL_ADDRESS][PERSON_NAME][DOMAIN_NAME]"
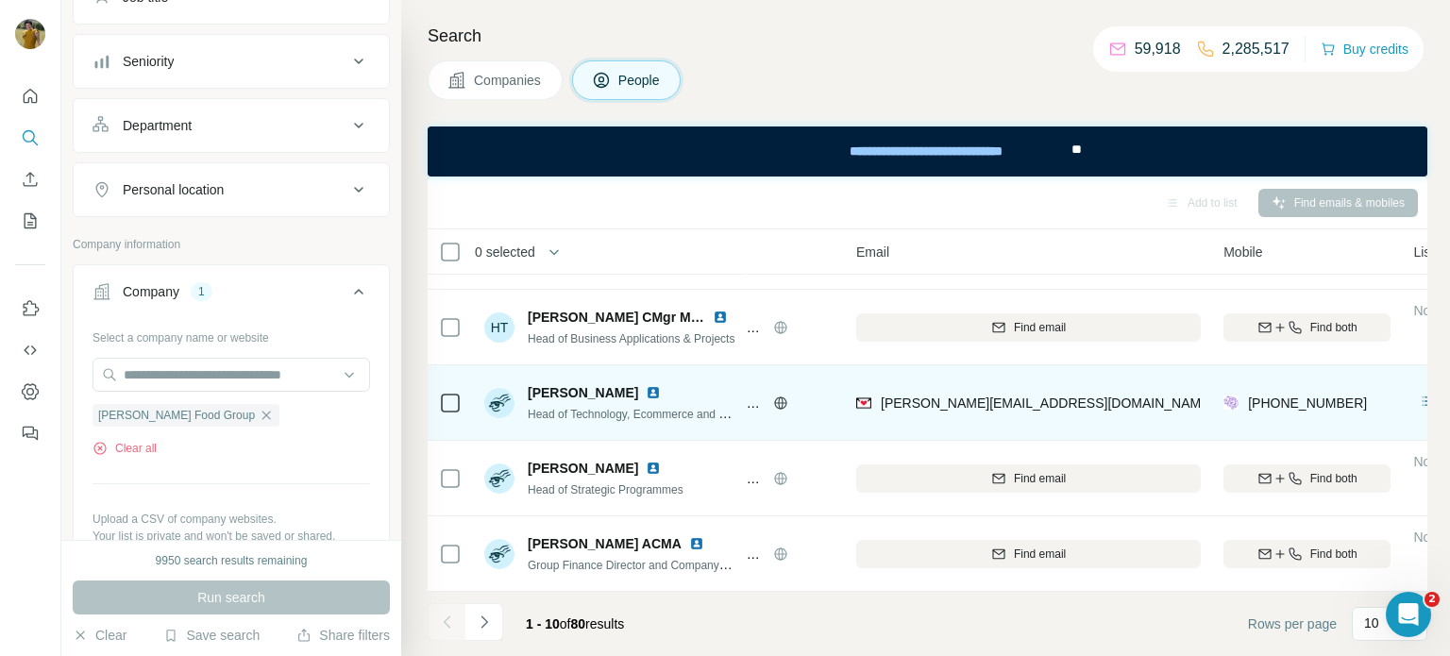
scroll to position [223, 111]
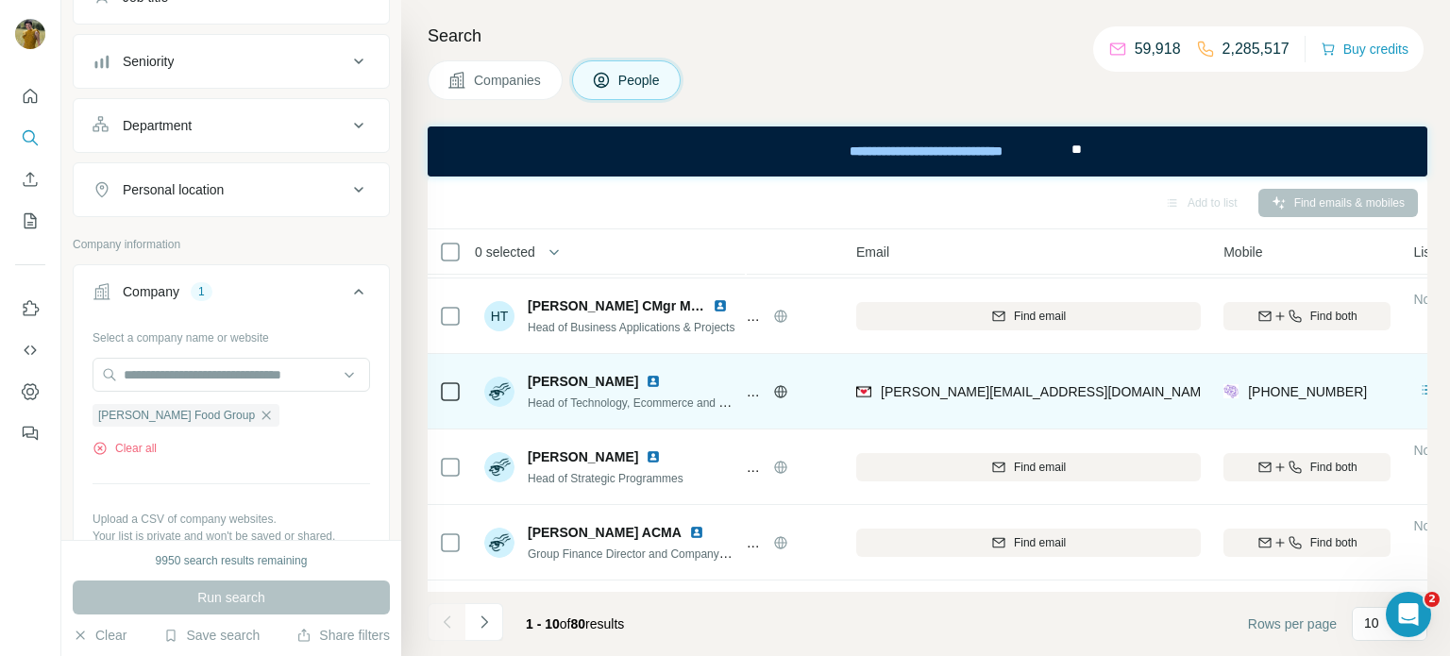
click at [646, 383] on img at bounding box center [653, 381] width 15 height 15
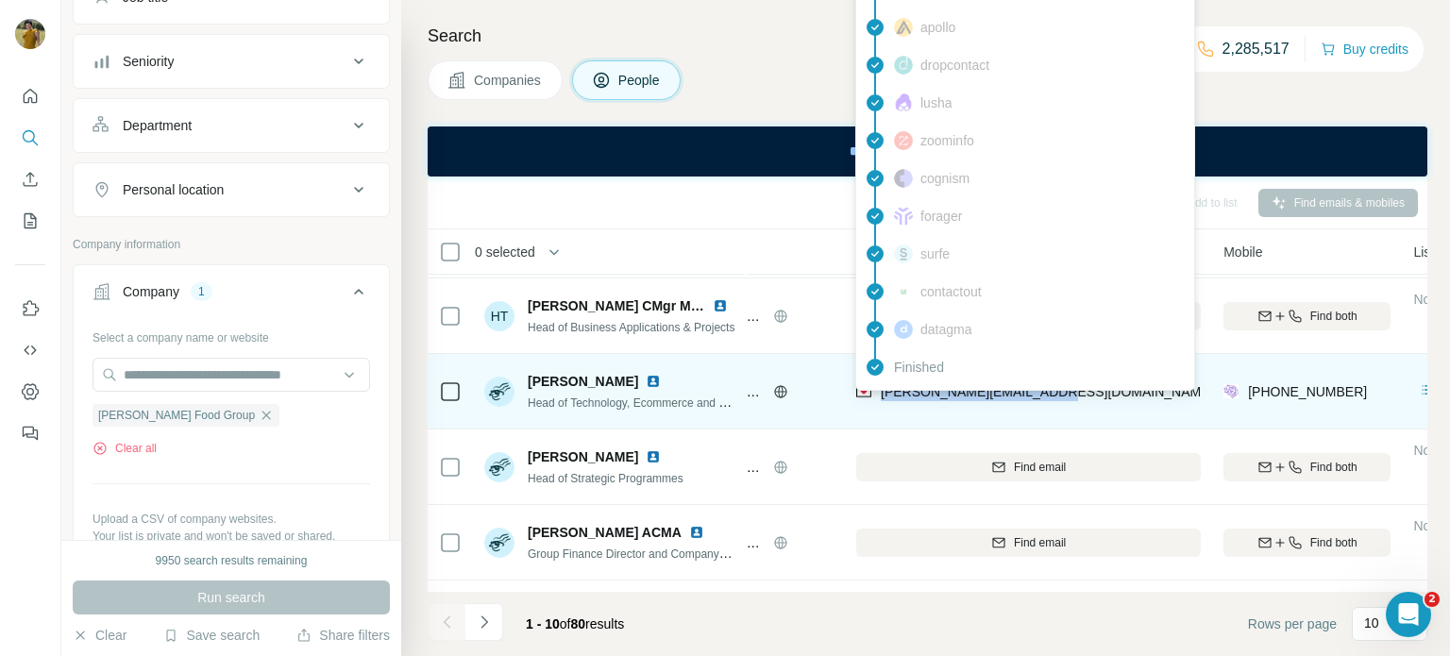
drag, startPoint x: 1094, startPoint y: 396, endPoint x: 878, endPoint y: 396, distance: 216.2
click at [878, 396] on div "[PERSON_NAME][EMAIL_ADDRESS][DOMAIN_NAME]" at bounding box center [1028, 391] width 345 height 52
copy span "[PERSON_NAME][EMAIL_ADDRESS][DOMAIN_NAME]"
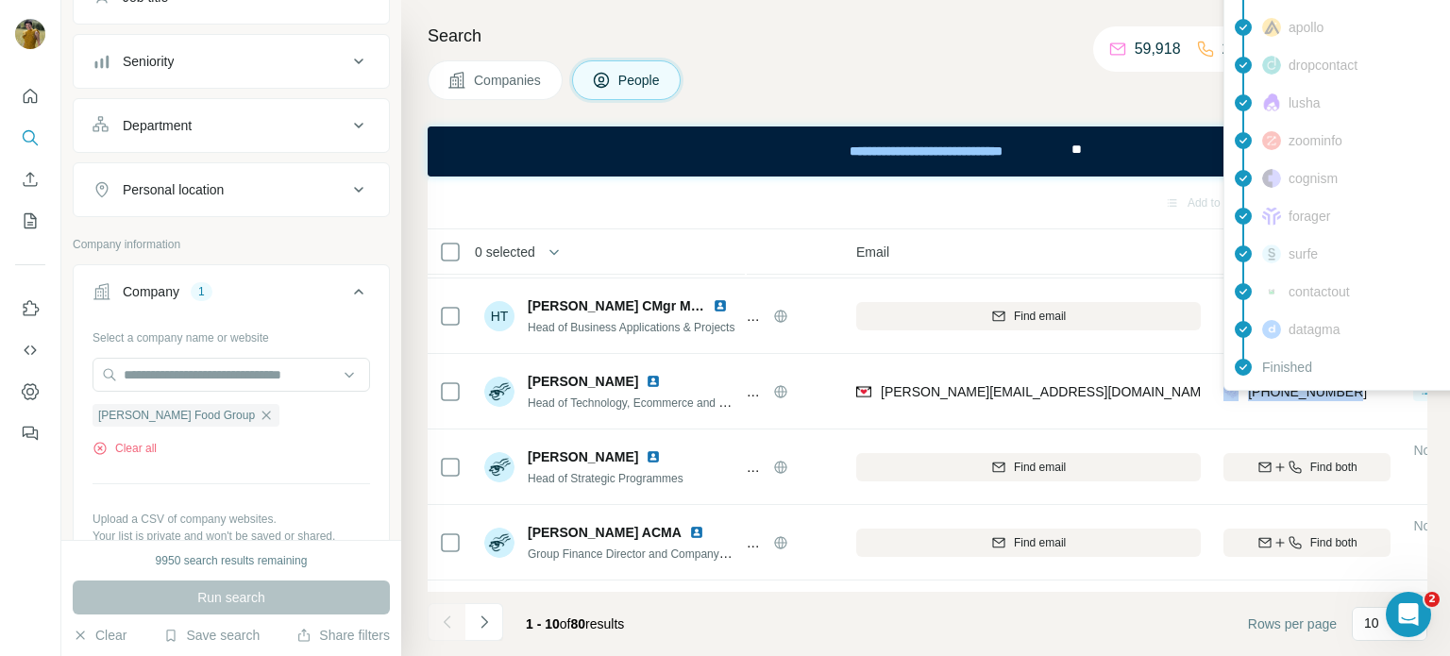
drag, startPoint x: 1351, startPoint y: 394, endPoint x: 1242, endPoint y: 394, distance: 109.5
click at [1242, 394] on div "[PHONE_NUMBER]" at bounding box center [1307, 391] width 167 height 52
copy div "[PHONE_NUMBER]"
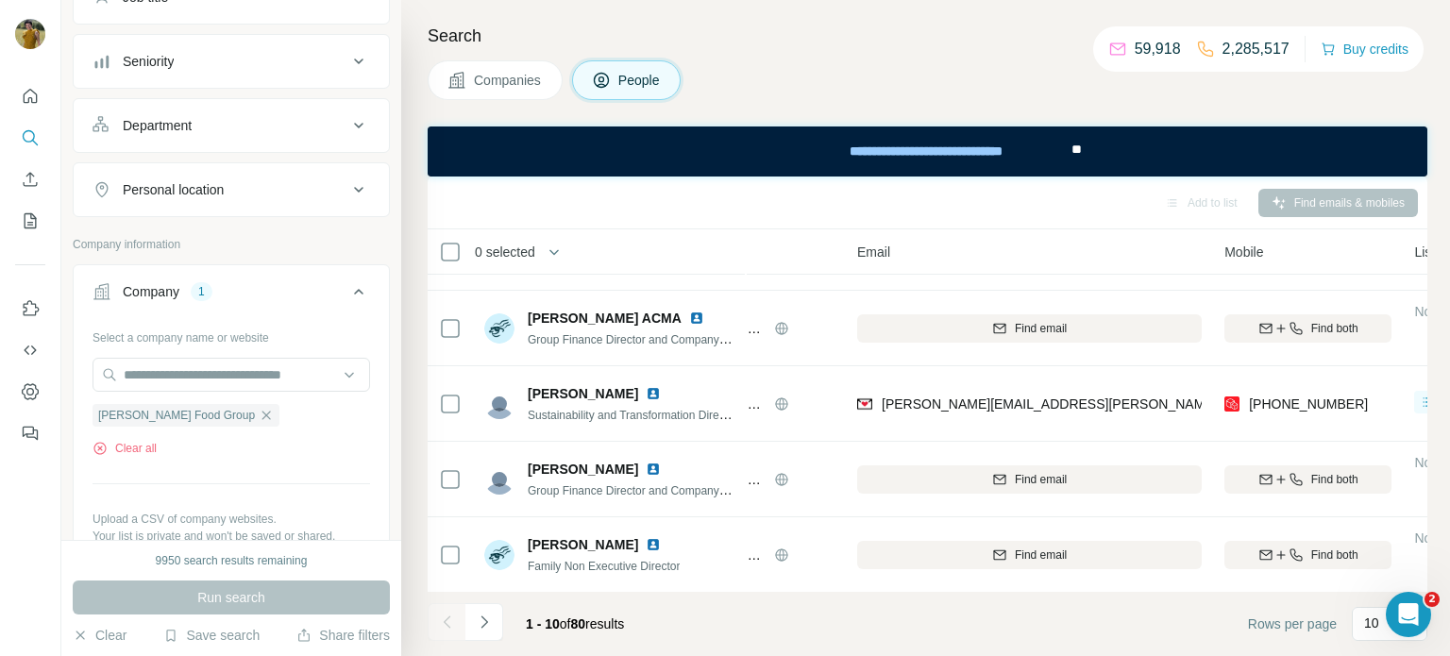
scroll to position [437, 107]
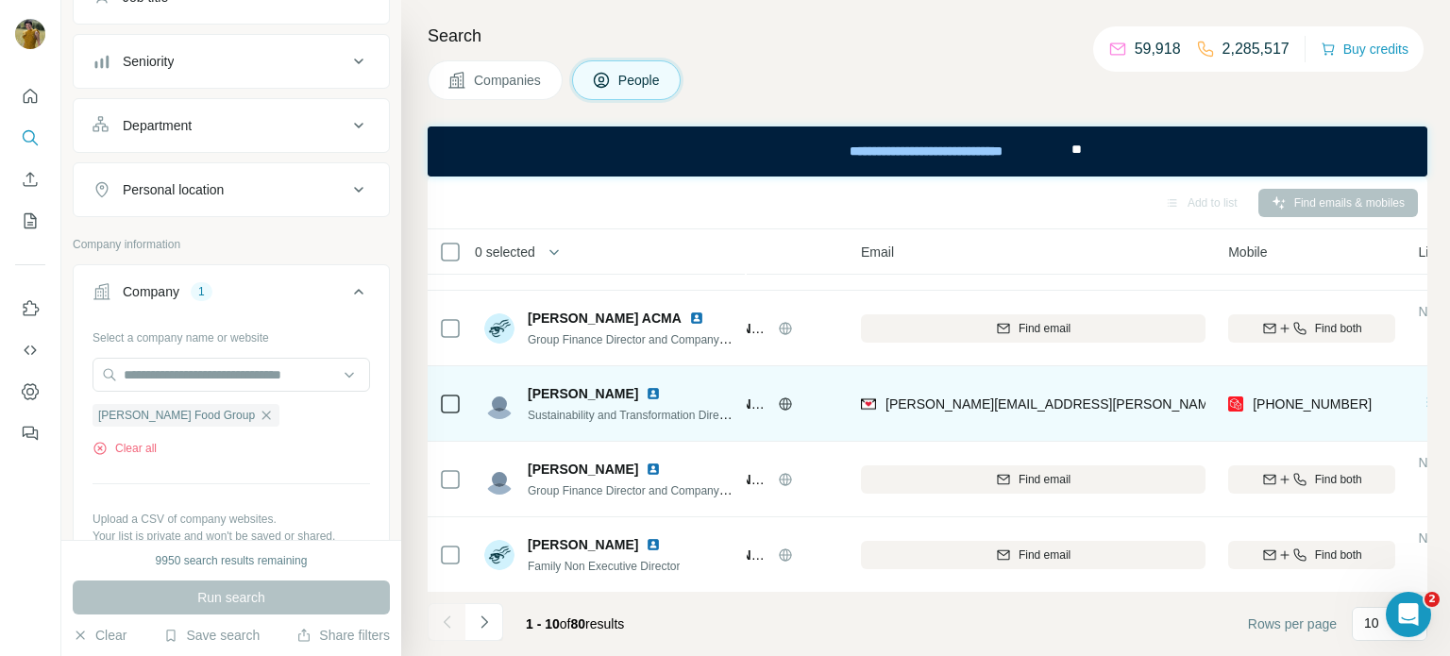
click at [649, 393] on img at bounding box center [653, 393] width 15 height 15
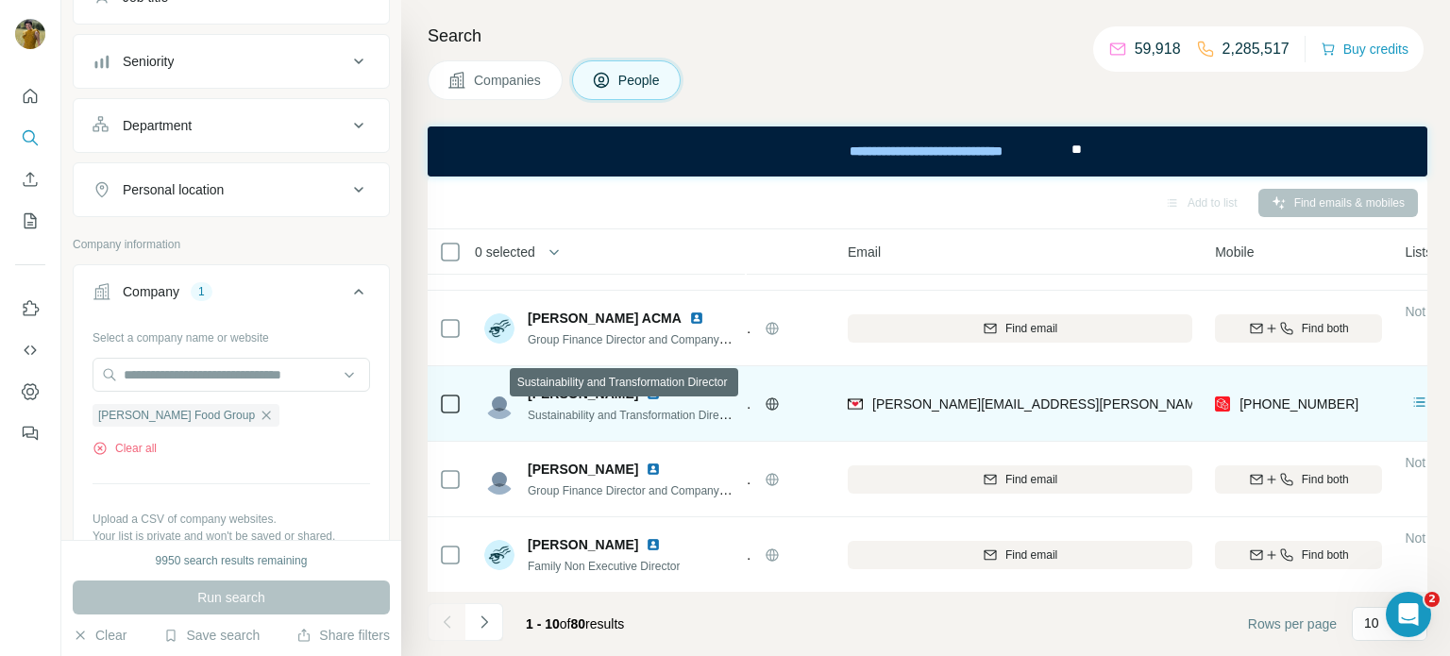
scroll to position [0, 131]
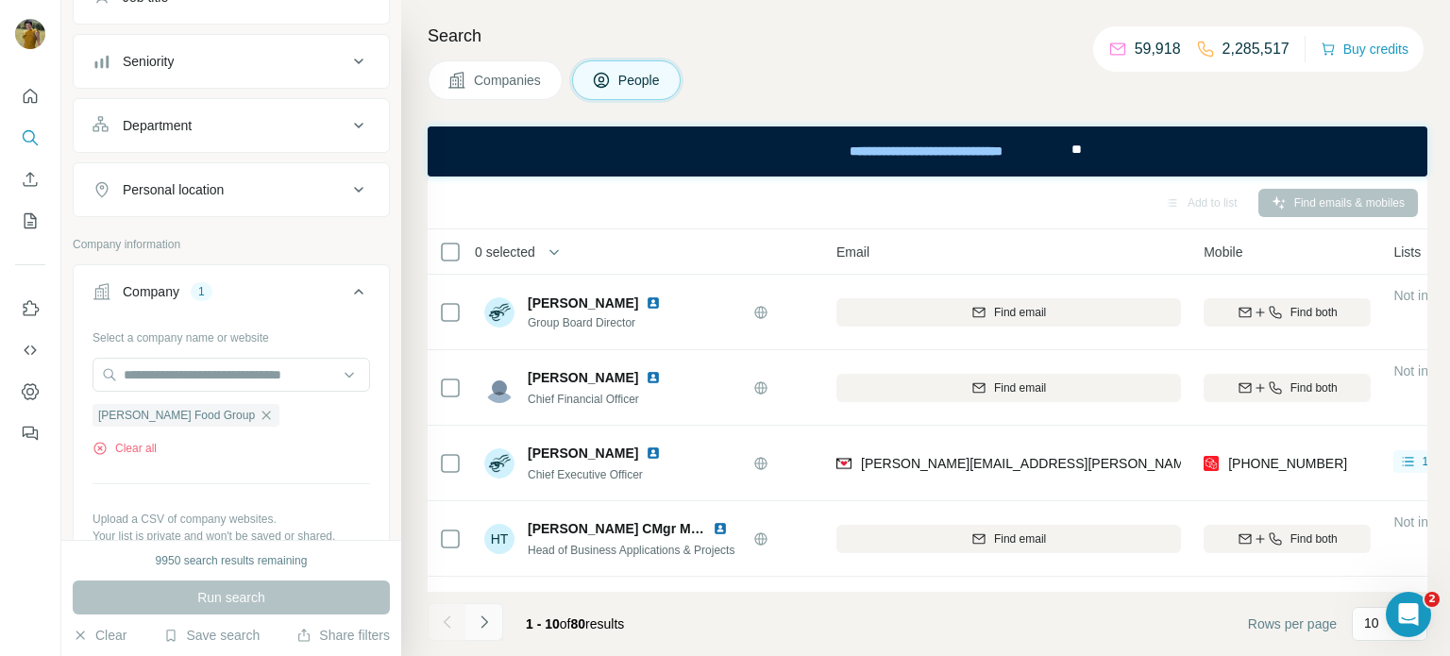
click at [482, 631] on icon "Navigate to next page" at bounding box center [484, 622] width 19 height 19
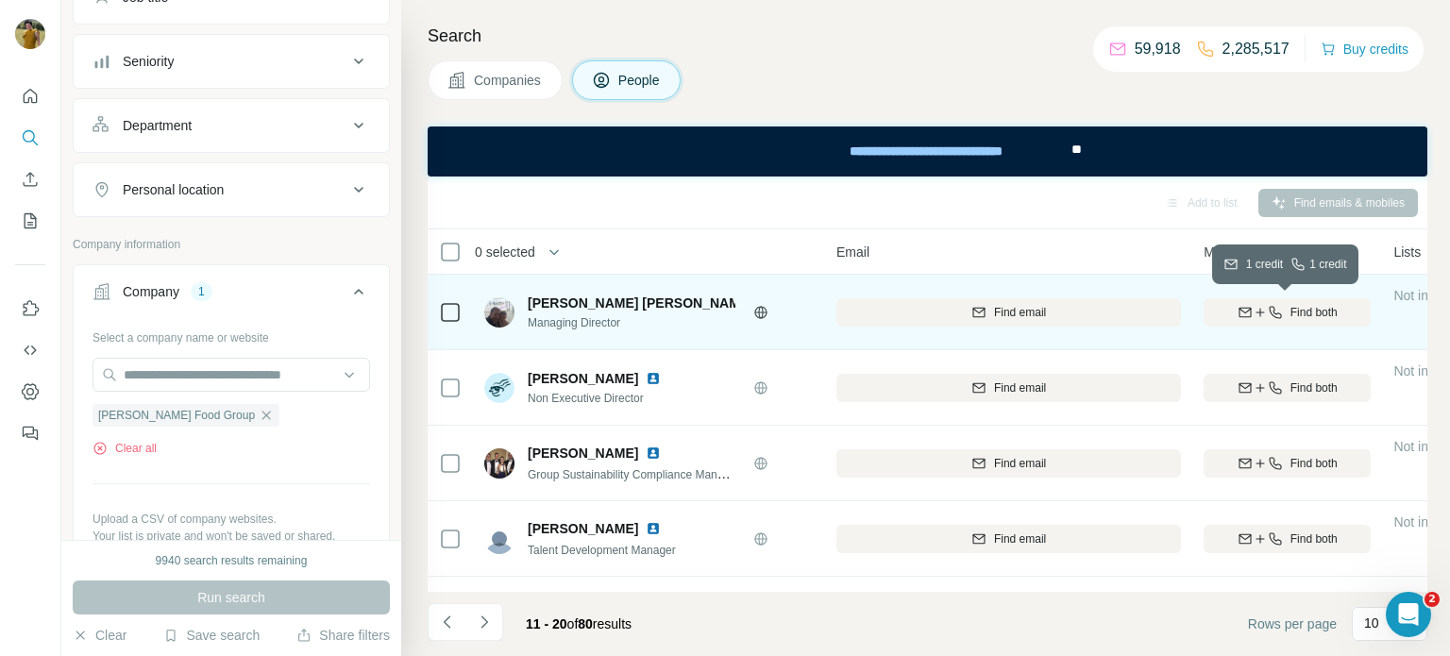
click at [1283, 320] on div "Find both" at bounding box center [1287, 312] width 167 height 17
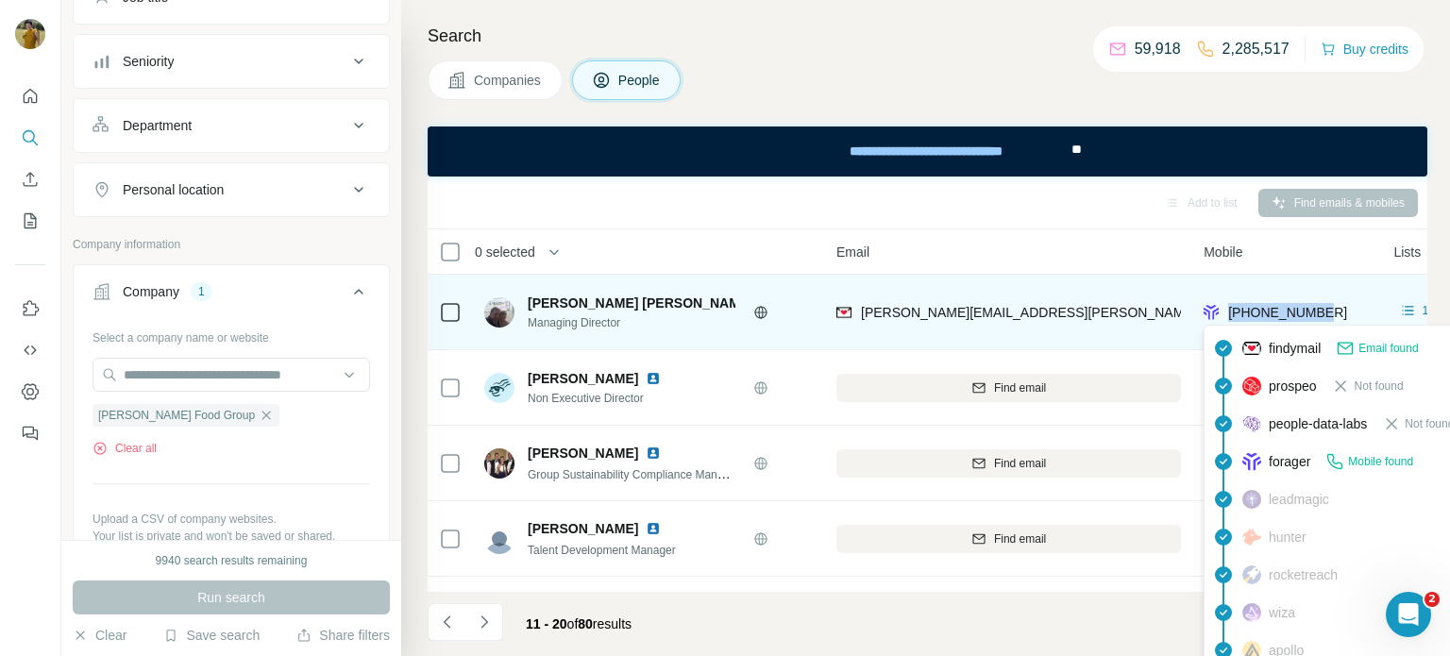
drag, startPoint x: 1333, startPoint y: 311, endPoint x: 1229, endPoint y: 313, distance: 103.9
click at [1229, 313] on div "[PHONE_NUMBER]" at bounding box center [1287, 312] width 167 height 52
copy span "[PHONE_NUMBER]"
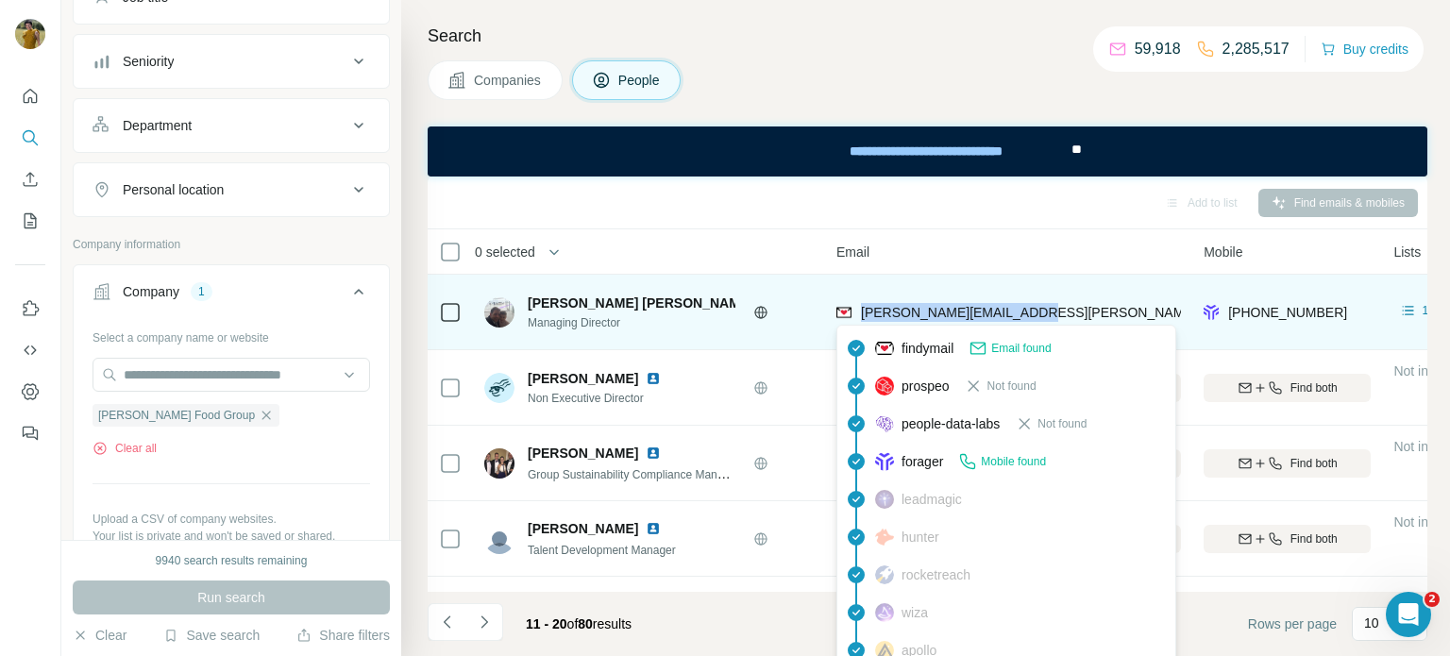
drag, startPoint x: 1035, startPoint y: 305, endPoint x: 861, endPoint y: 306, distance: 173.7
click at [861, 306] on div "[PERSON_NAME][EMAIL_ADDRESS][PERSON_NAME][DOMAIN_NAME]" at bounding box center [1009, 312] width 345 height 52
copy span "[PERSON_NAME][EMAIL_ADDRESS][PERSON_NAME][DOMAIN_NAME]"
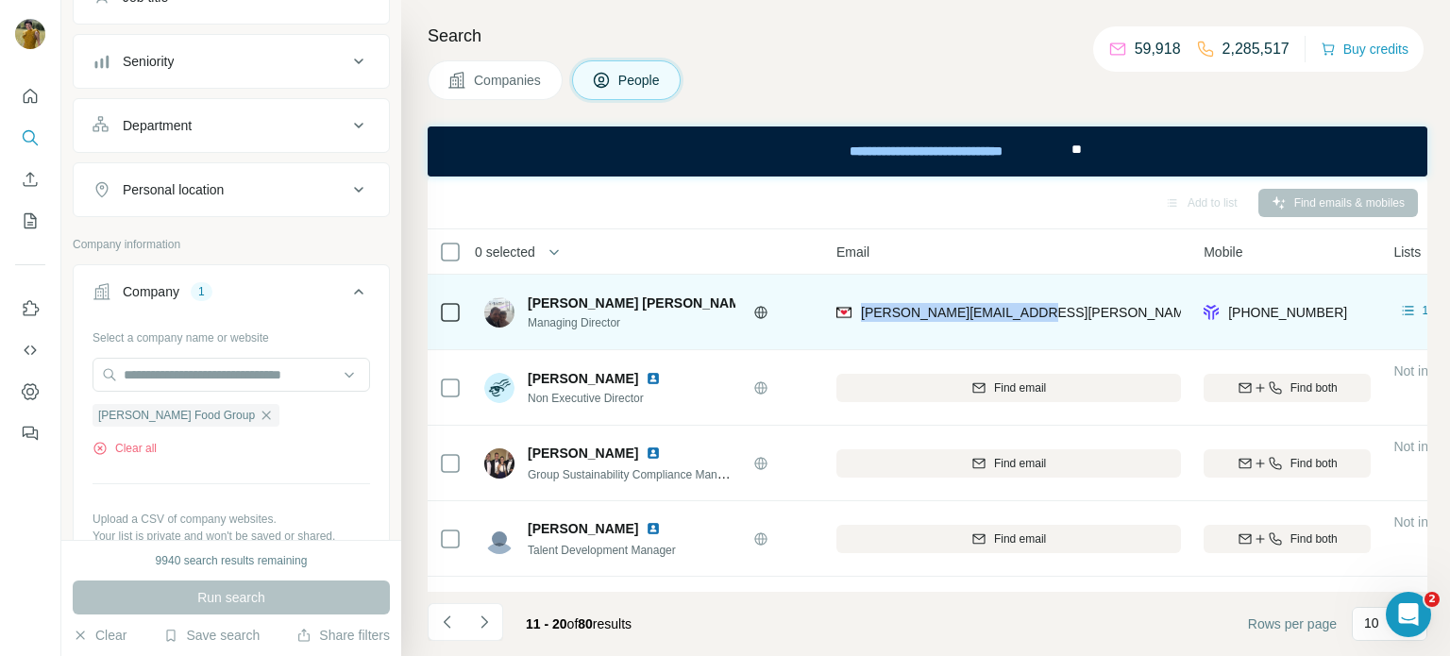
click at [761, 300] on img at bounding box center [765, 303] width 8 height 15
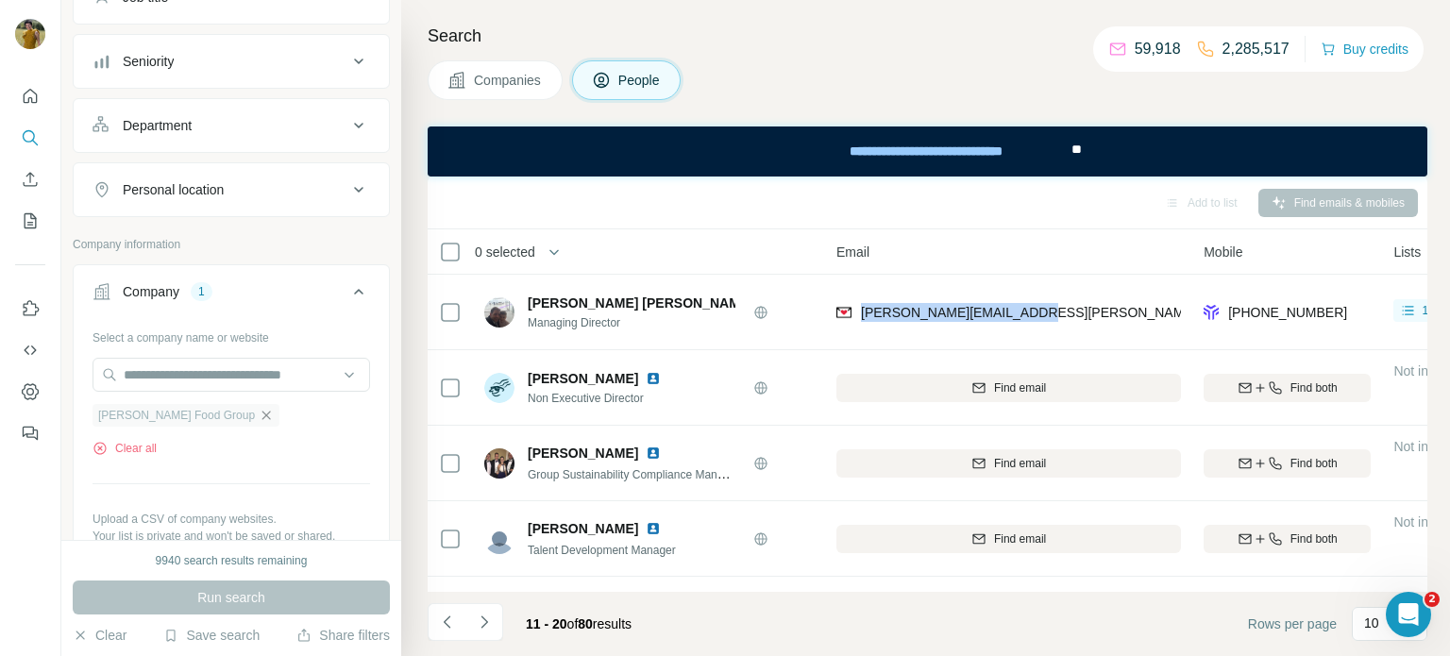
click at [260, 411] on icon "button" at bounding box center [266, 415] width 15 height 15
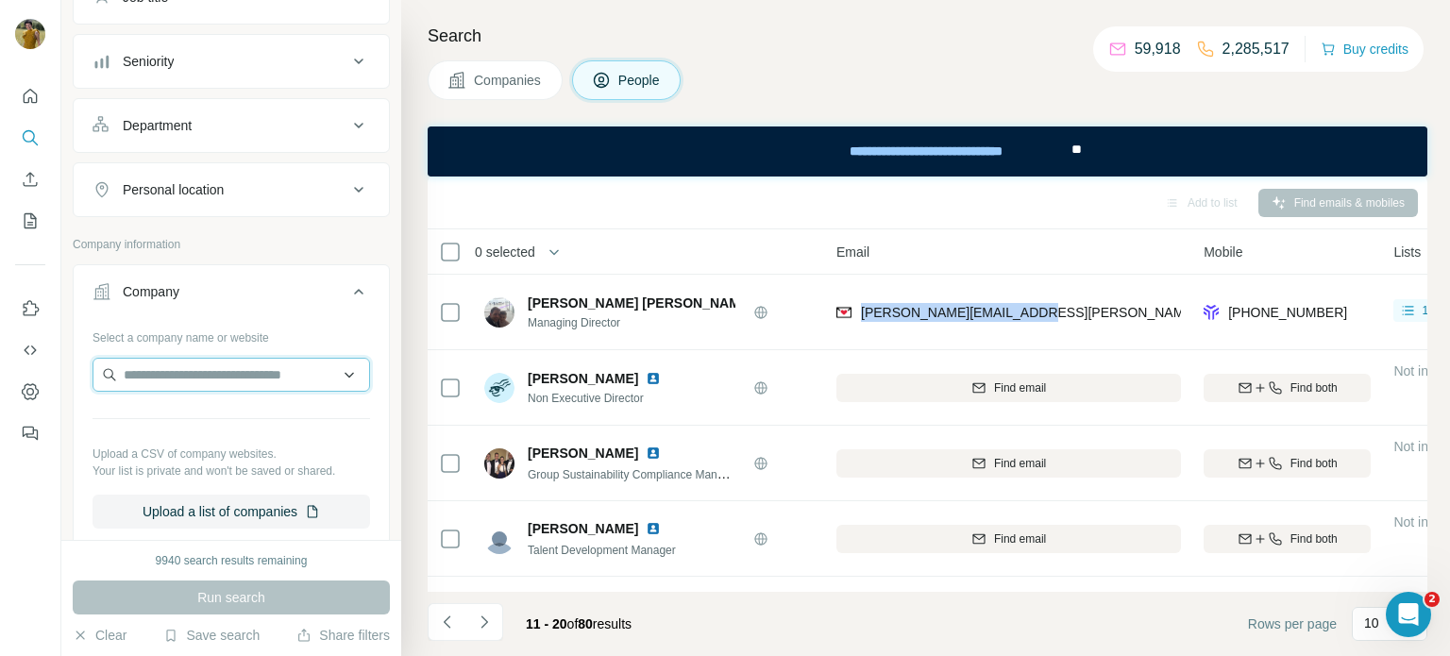
click at [219, 375] on input "text" at bounding box center [232, 375] width 278 height 34
paste input "**********"
type input "**********"
drag, startPoint x: 262, startPoint y: 373, endPoint x: 28, endPoint y: 345, distance: 235.9
click at [28, 345] on div "**********" at bounding box center [725, 328] width 1450 height 656
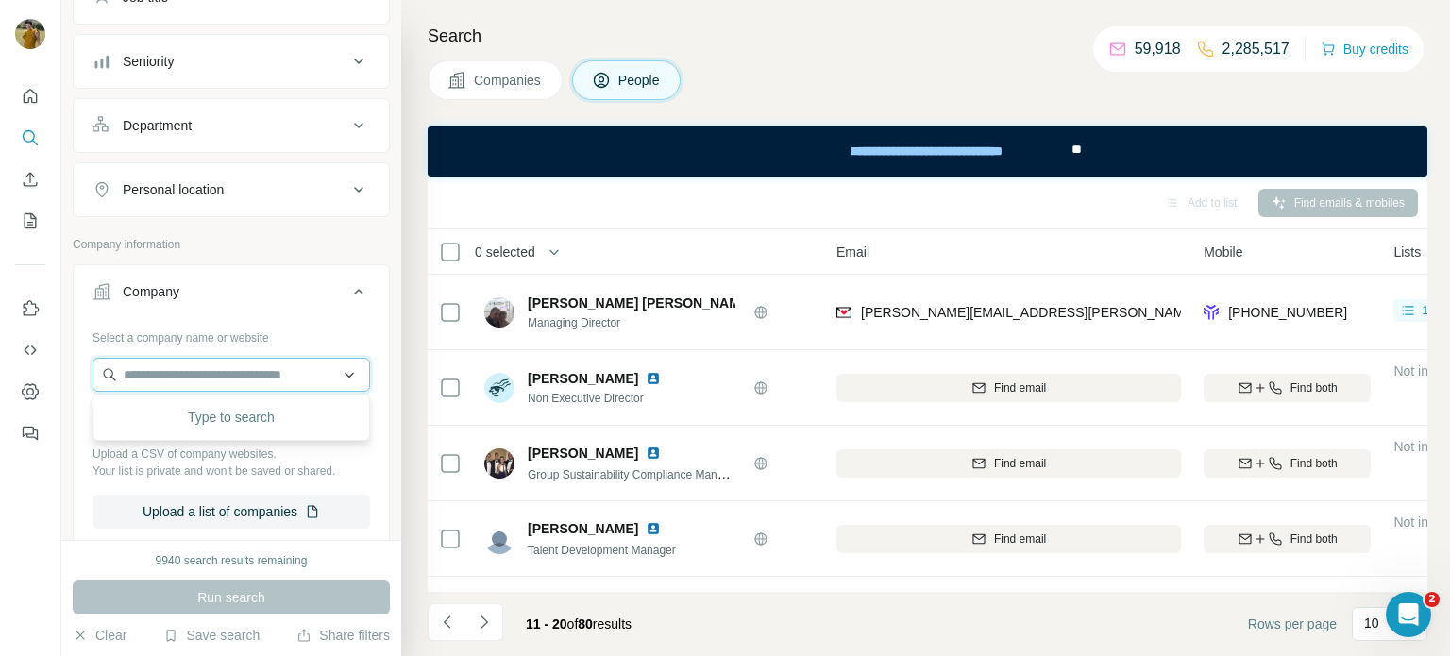
click at [227, 380] on input "text" at bounding box center [232, 375] width 278 height 34
paste input "**********"
type input "**********"
click at [223, 371] on input "**********" at bounding box center [232, 375] width 278 height 34
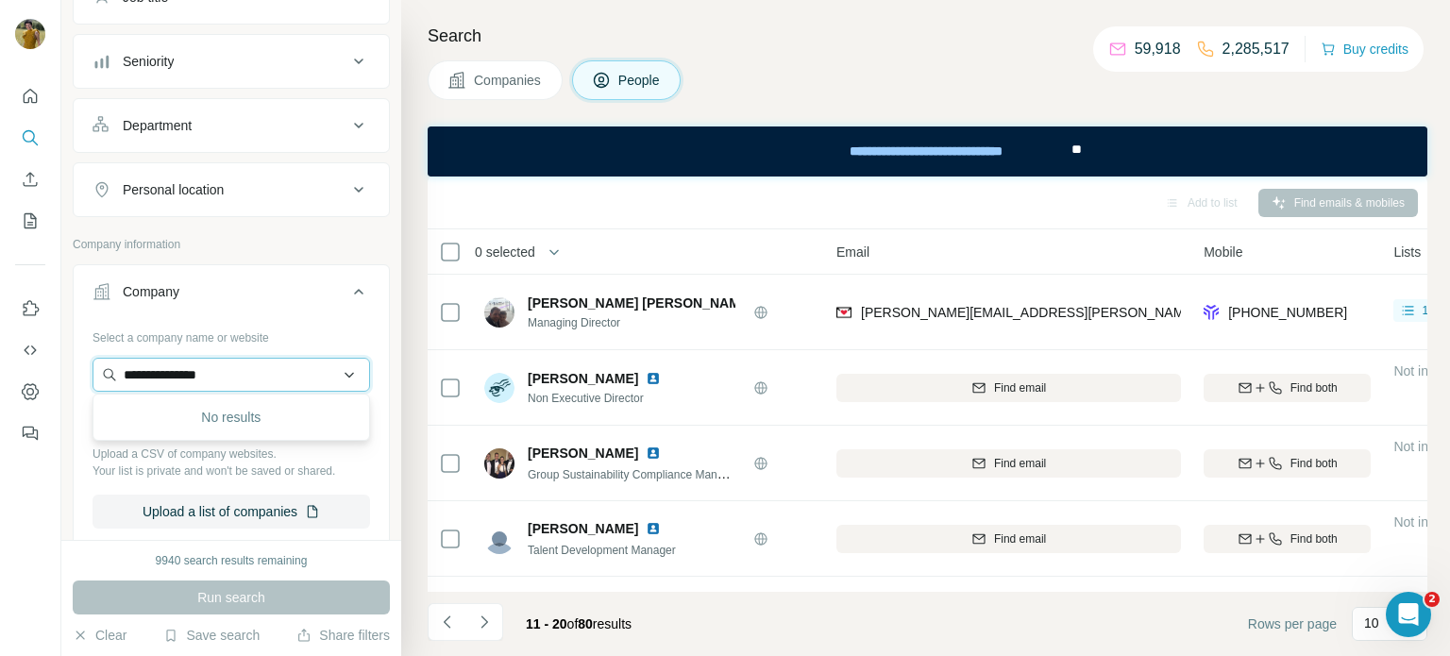
click at [223, 371] on input "**********" at bounding box center [232, 375] width 278 height 34
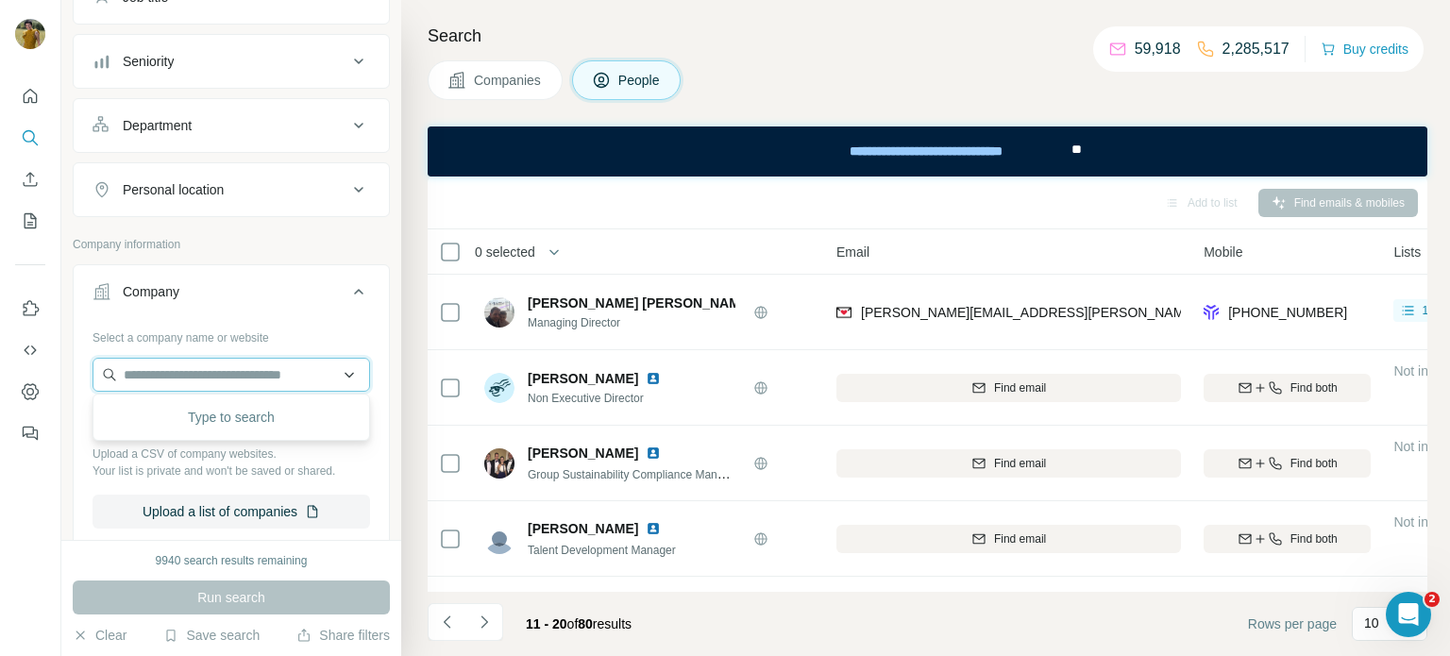
click at [208, 369] on input "text" at bounding box center [232, 375] width 278 height 34
paste input "**********"
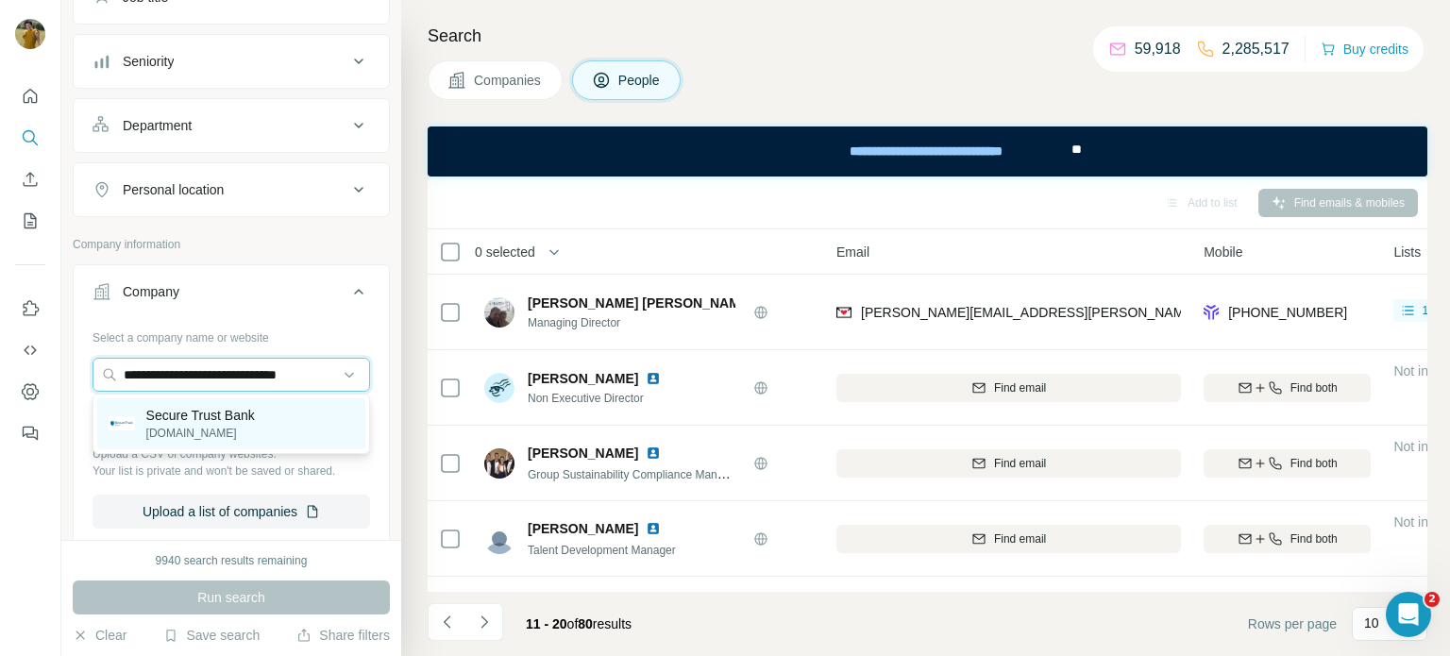
type input "**********"
click at [222, 417] on p "Secure Trust Bank" at bounding box center [200, 415] width 109 height 19
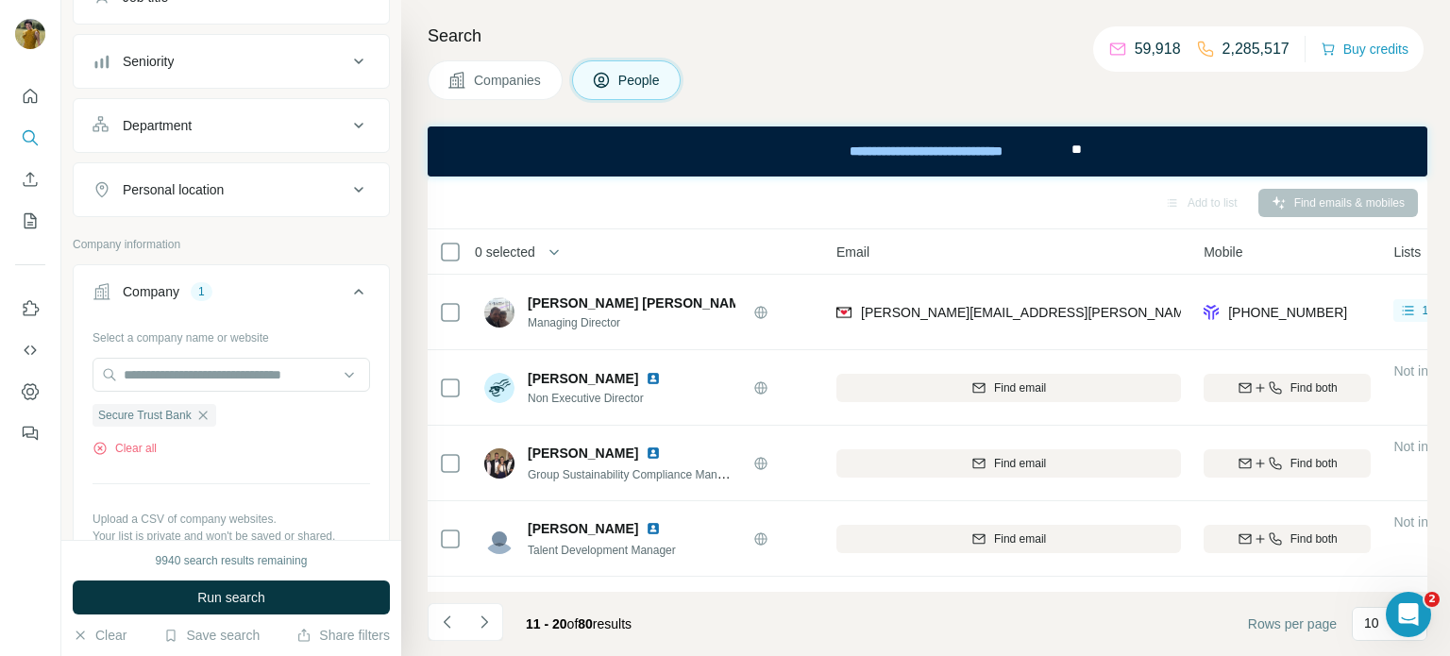
scroll to position [0, 0]
click at [225, 589] on span "Run search" at bounding box center [231, 597] width 68 height 19
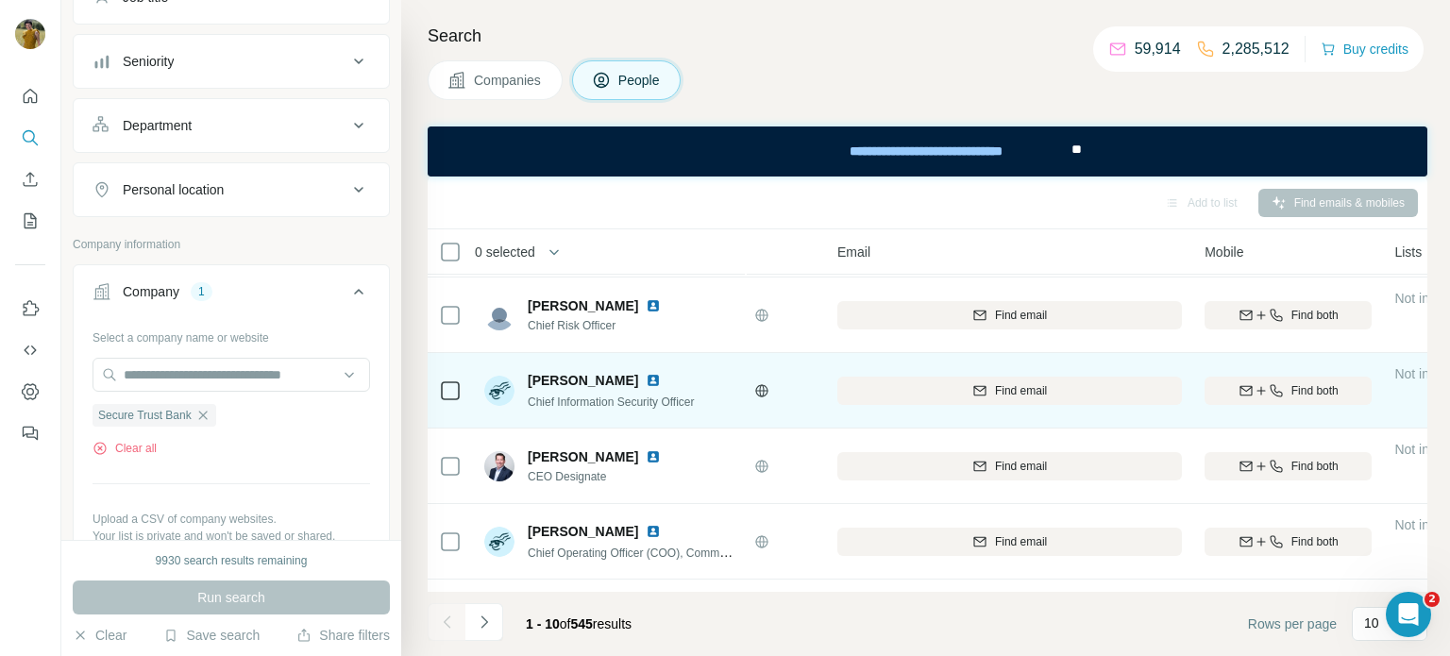
scroll to position [96, 130]
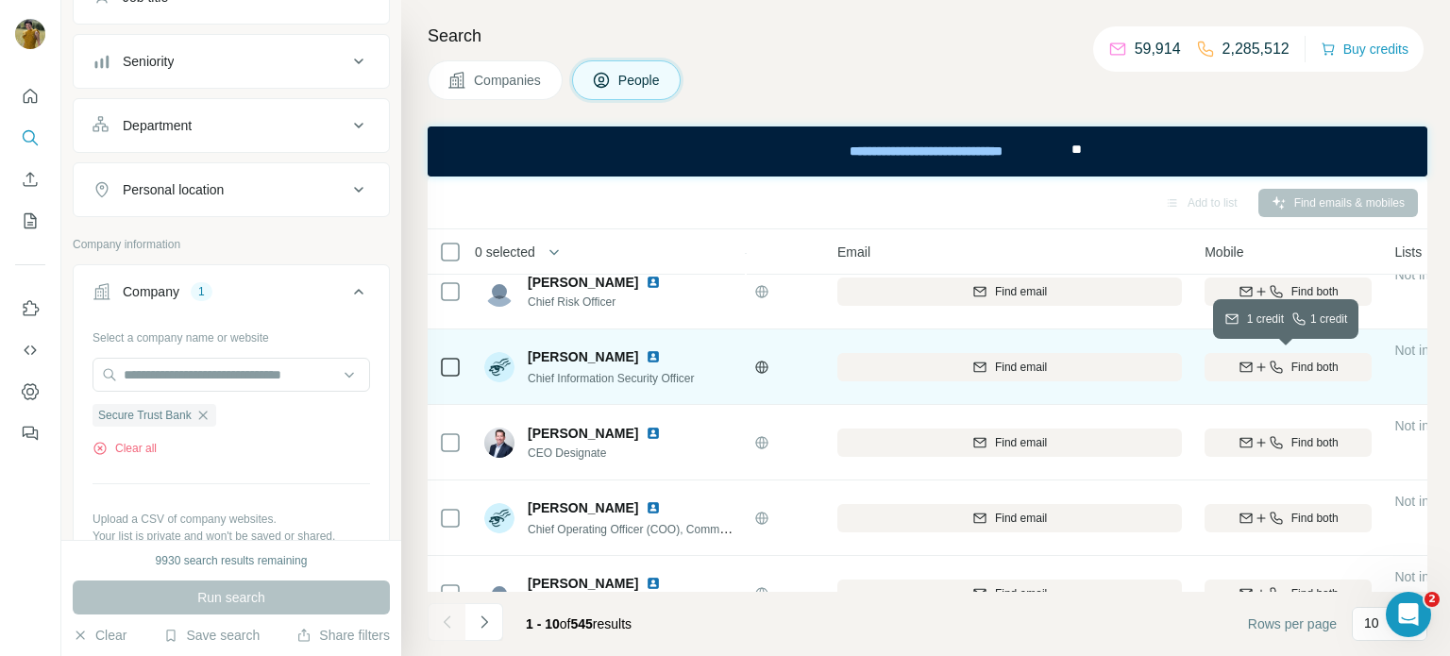
click at [1311, 377] on button "Find both" at bounding box center [1288, 367] width 167 height 28
click at [646, 355] on img at bounding box center [653, 356] width 15 height 15
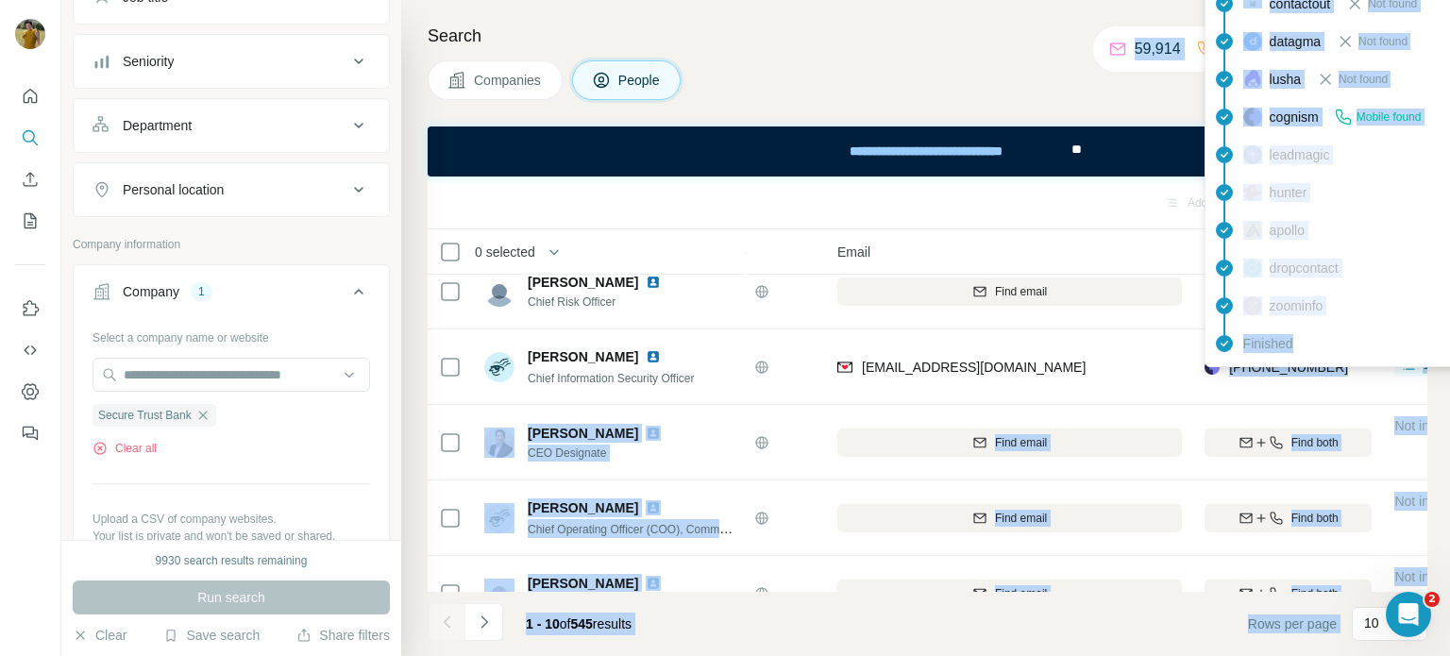
drag, startPoint x: 1353, startPoint y: 365, endPoint x: 1228, endPoint y: 370, distance: 124.7
click at [1228, 370] on body "New search Hide Company lookalikes Personal information Job title Seniority Dep…" at bounding box center [725, 399] width 1450 height 798
copy body "+009438474934 5 lore 🇬🇧 Ipsumd Sitamet C-Adipi Elitseddoe, Temporin +6364878739…"
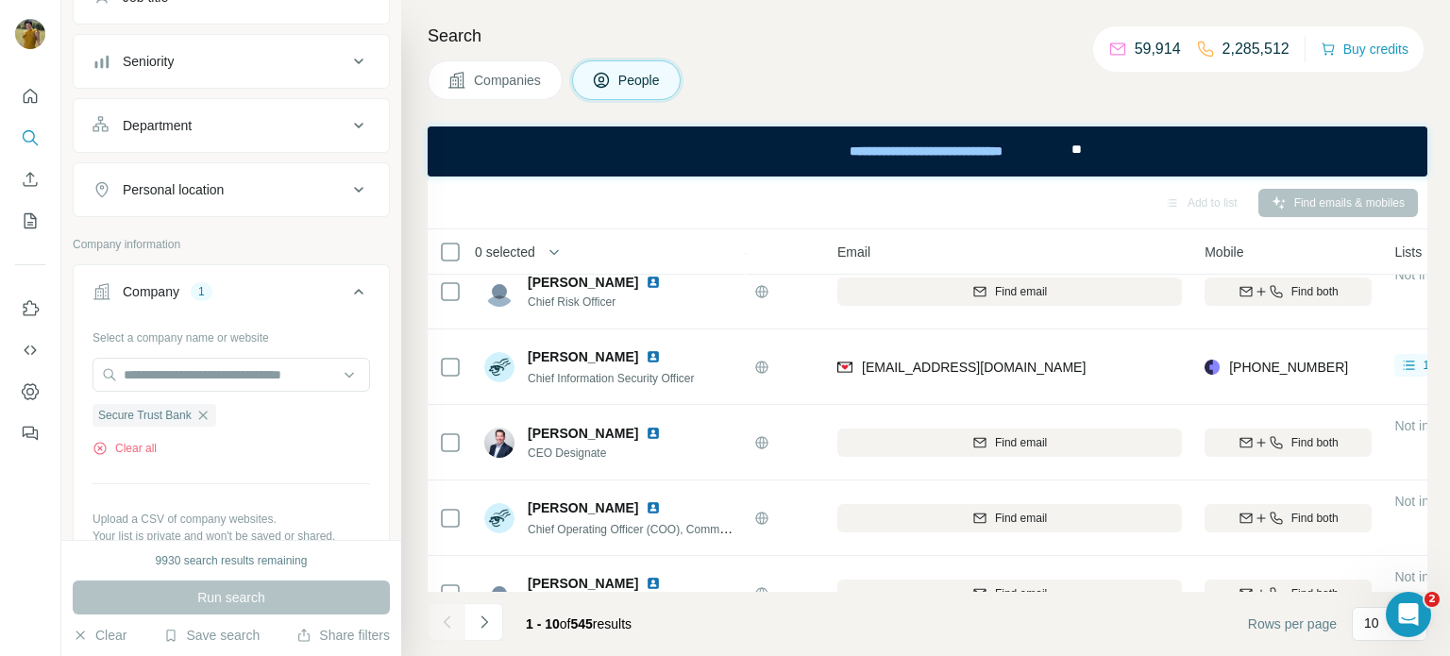
click at [1100, 356] on div "[EMAIL_ADDRESS][DOMAIN_NAME]" at bounding box center [1009, 367] width 345 height 52
click at [1093, 372] on div "[EMAIL_ADDRESS][DOMAIN_NAME]" at bounding box center [1009, 367] width 345 height 52
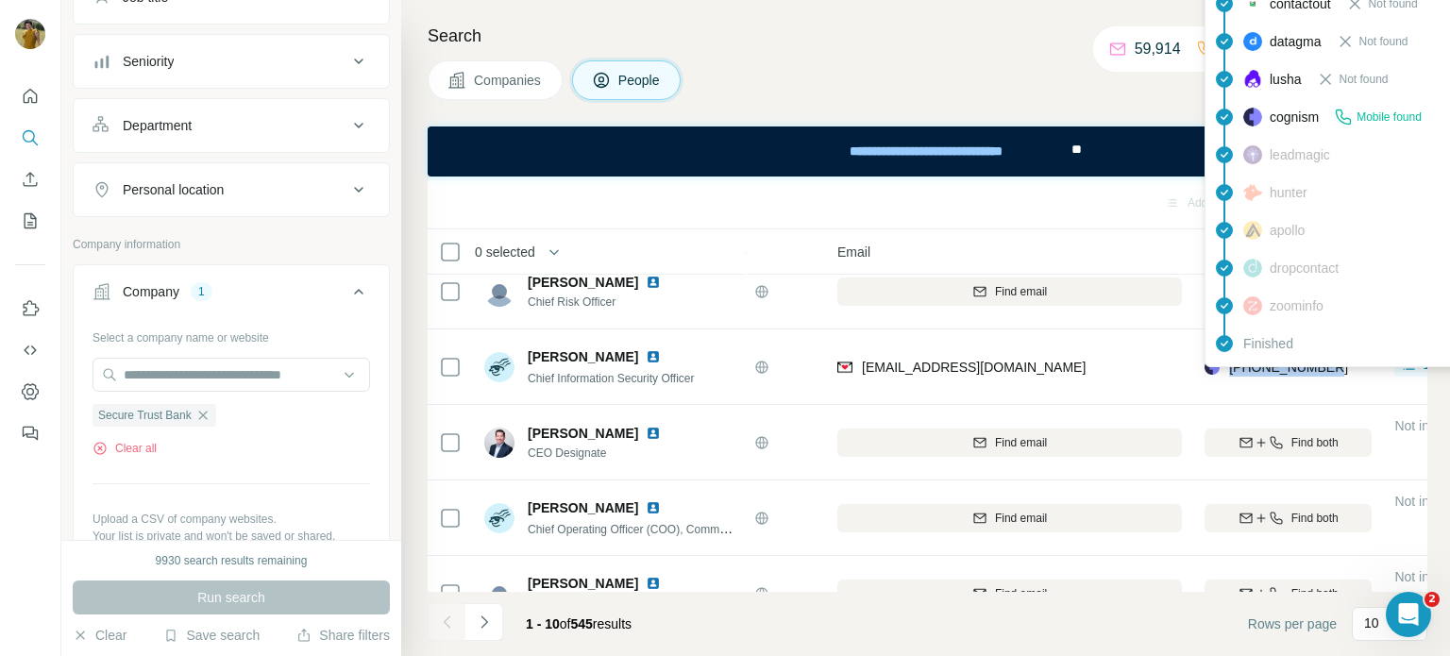
drag, startPoint x: 1345, startPoint y: 369, endPoint x: 1228, endPoint y: 371, distance: 117.1
click at [1228, 371] on div "[PHONE_NUMBER]" at bounding box center [1288, 367] width 167 height 52
copy span "[PHONE_NUMBER]"
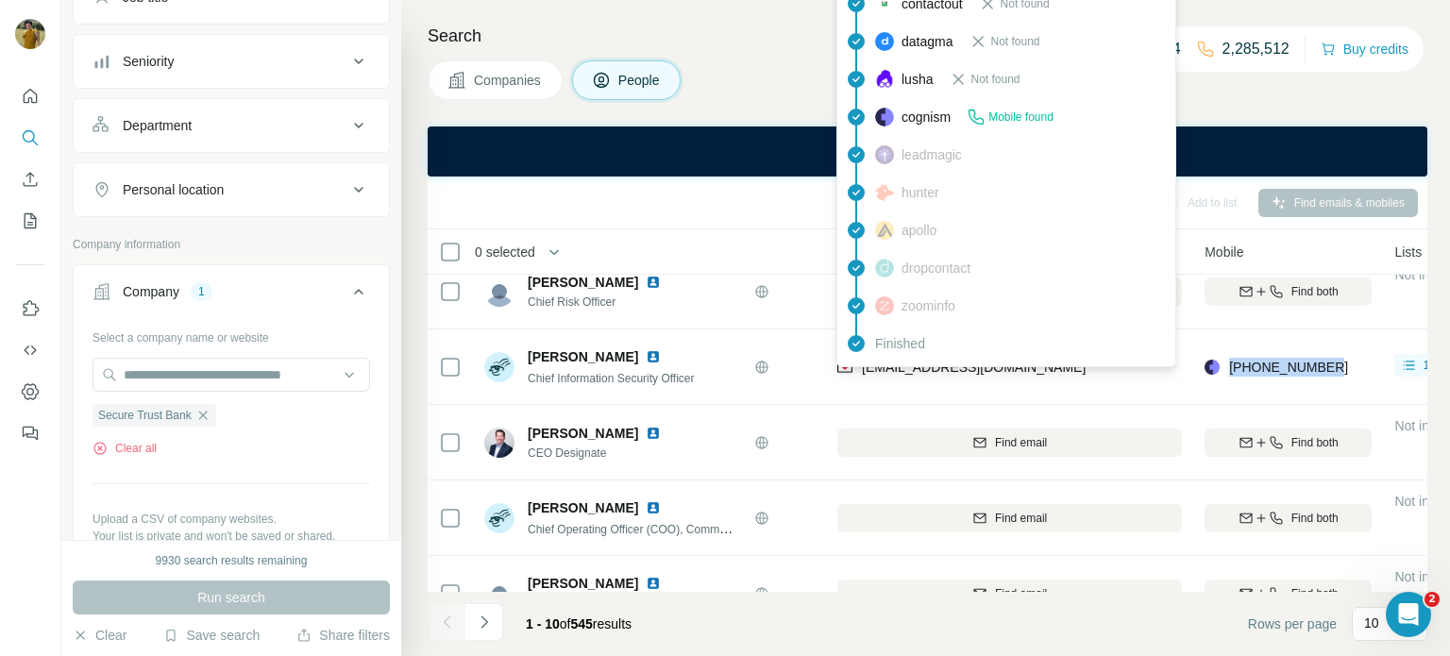
drag, startPoint x: 1107, startPoint y: 375, endPoint x: 860, endPoint y: 369, distance: 247.4
click at [860, 369] on div "[EMAIL_ADDRESS][DOMAIN_NAME]" at bounding box center [1009, 367] width 345 height 52
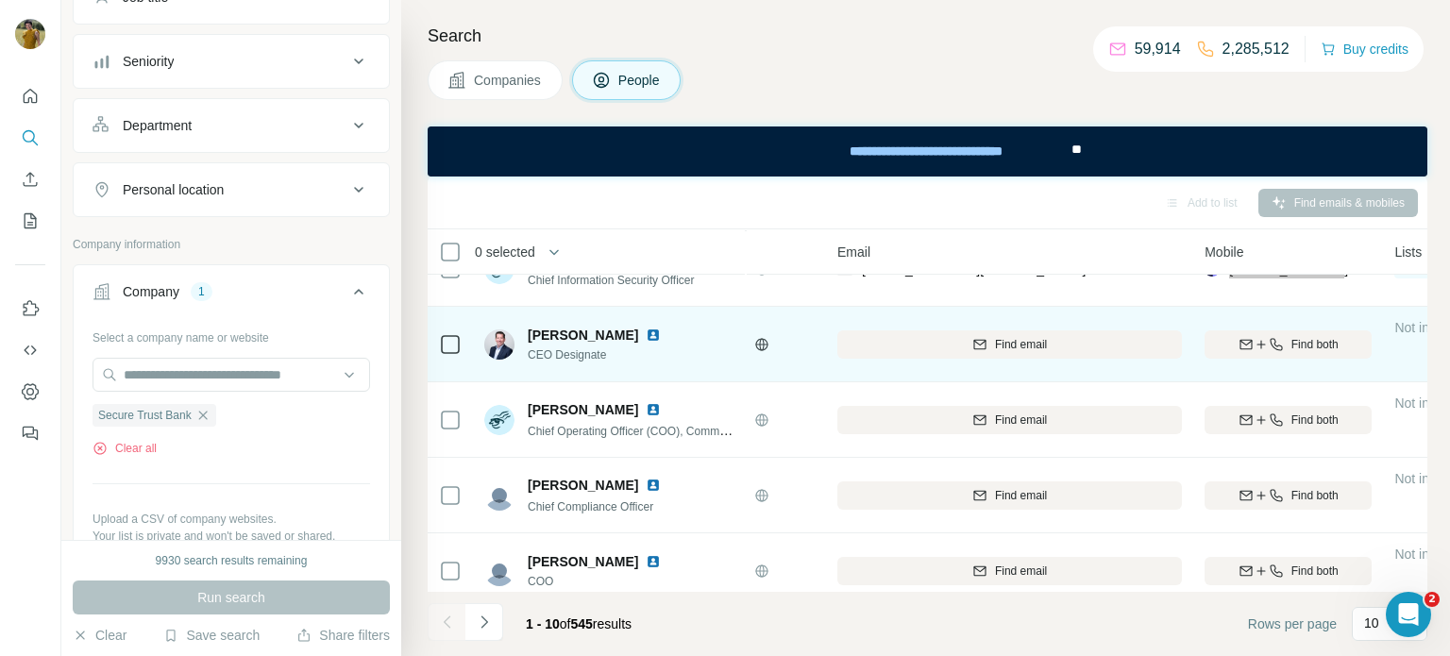
scroll to position [196, 130]
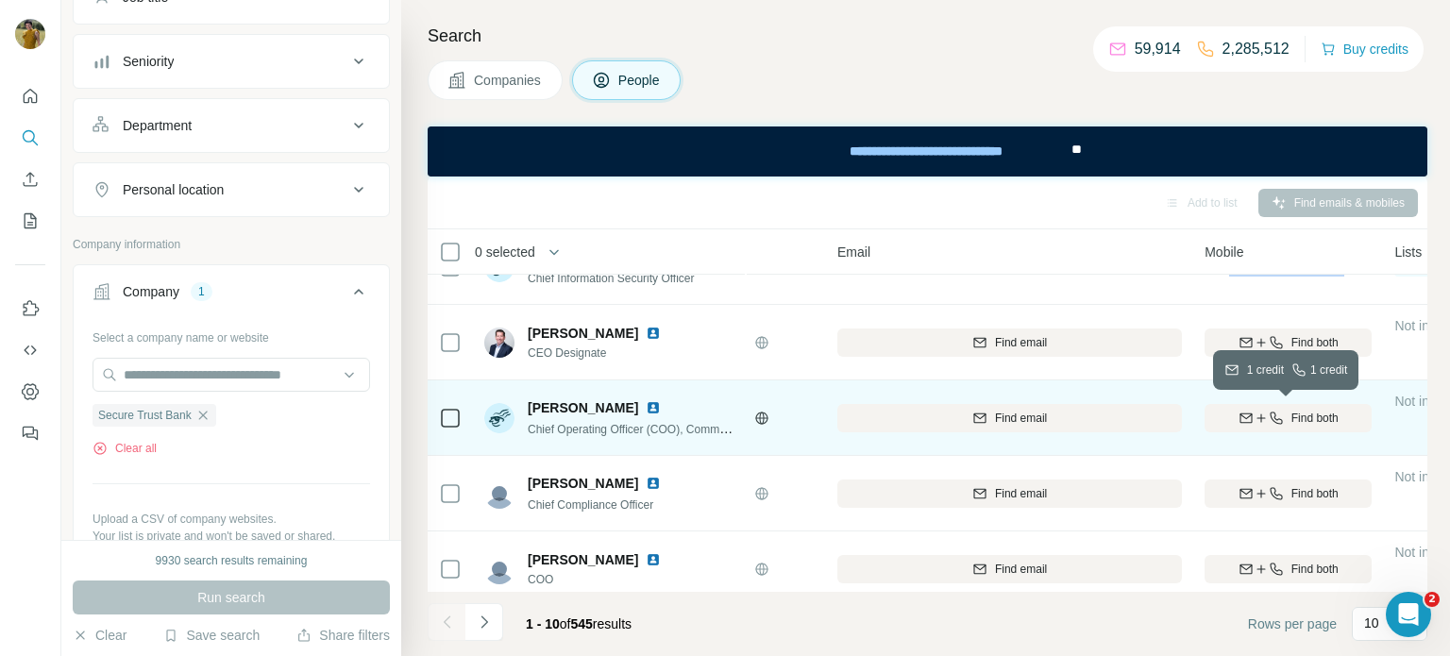
click at [1281, 422] on div "Find both" at bounding box center [1288, 418] width 167 height 17
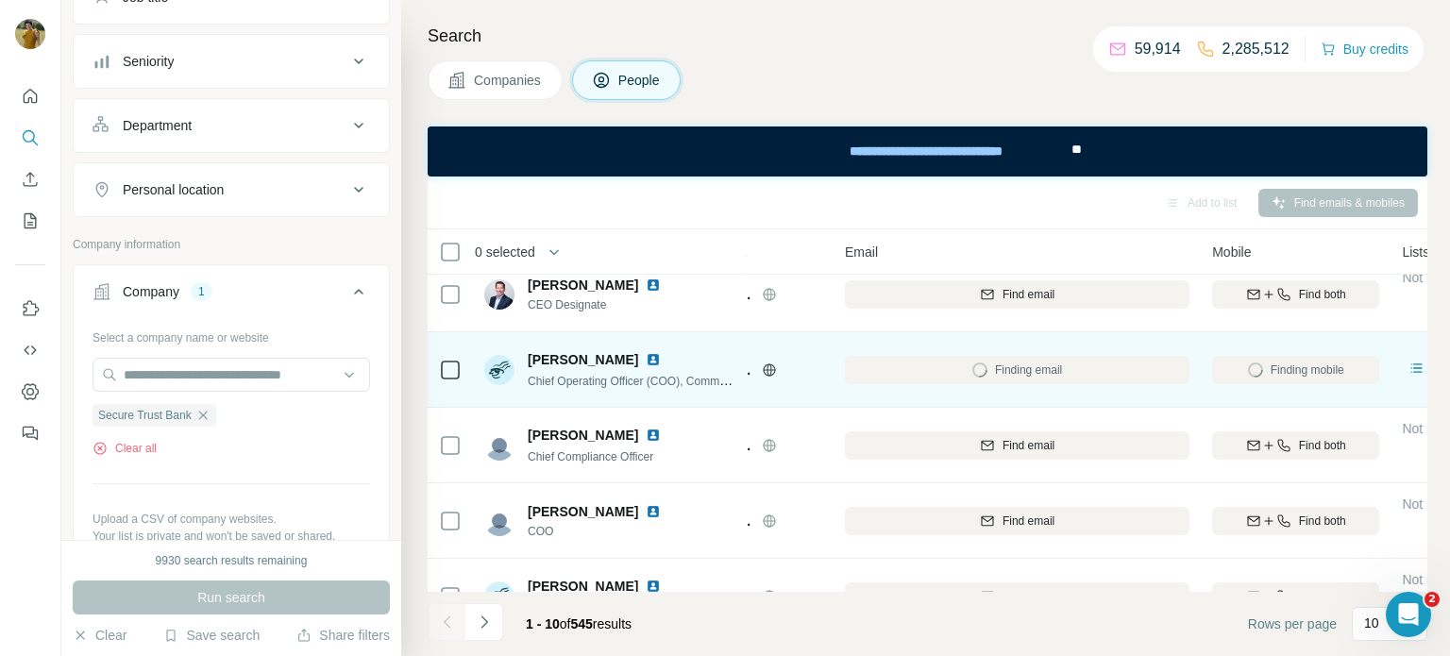
scroll to position [245, 122]
click at [655, 361] on img at bounding box center [653, 359] width 15 height 15
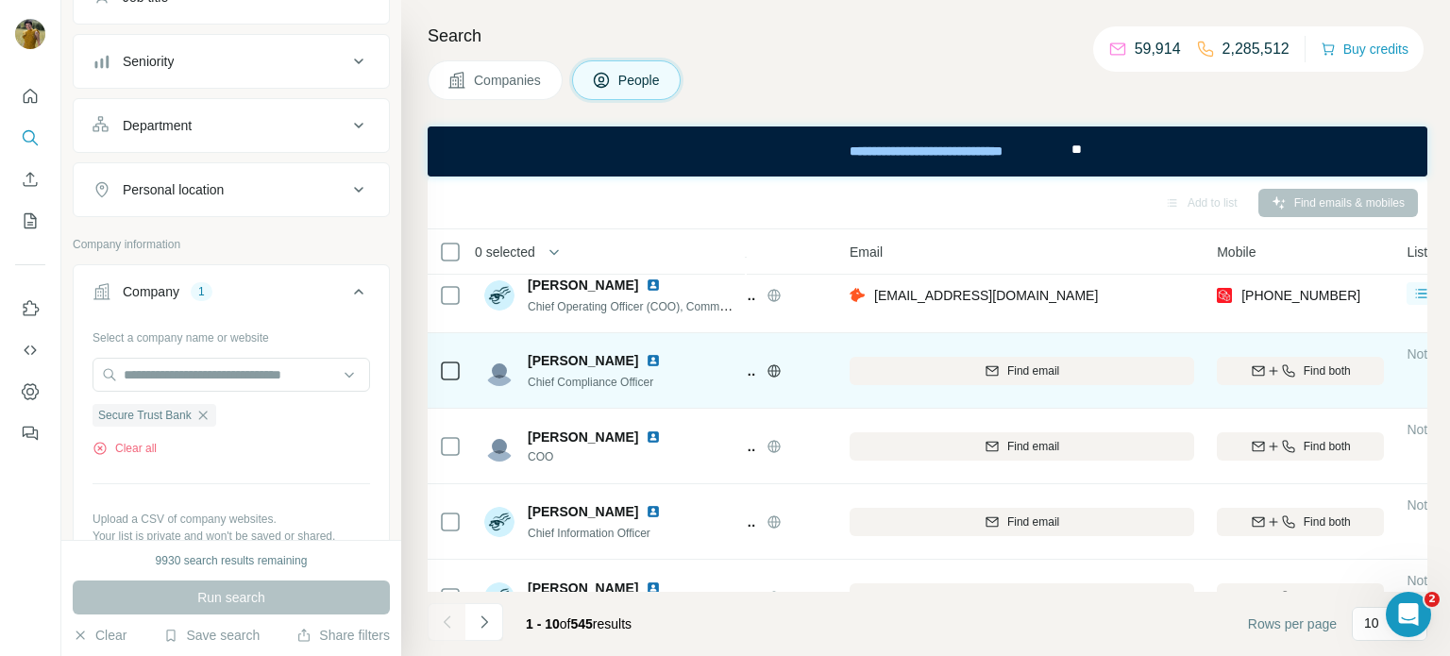
scroll to position [316, 113]
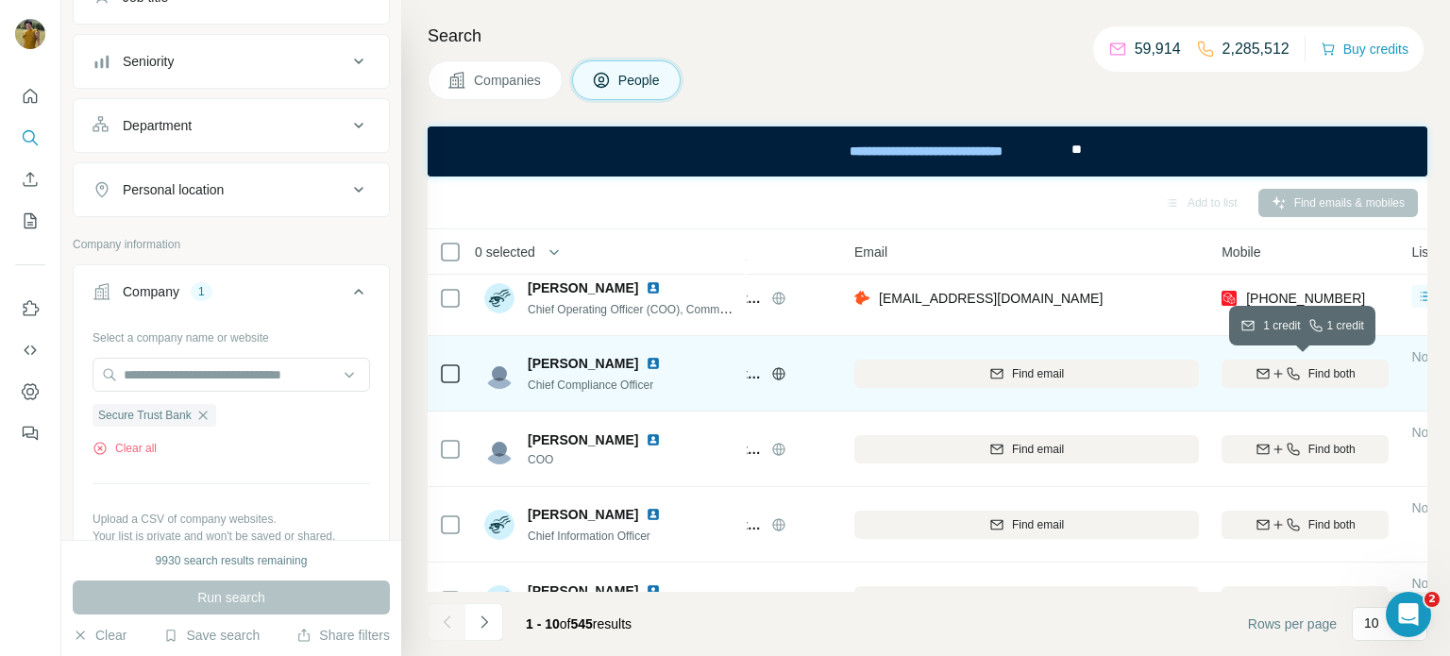
click at [1274, 369] on icon "button" at bounding box center [1278, 373] width 15 height 15
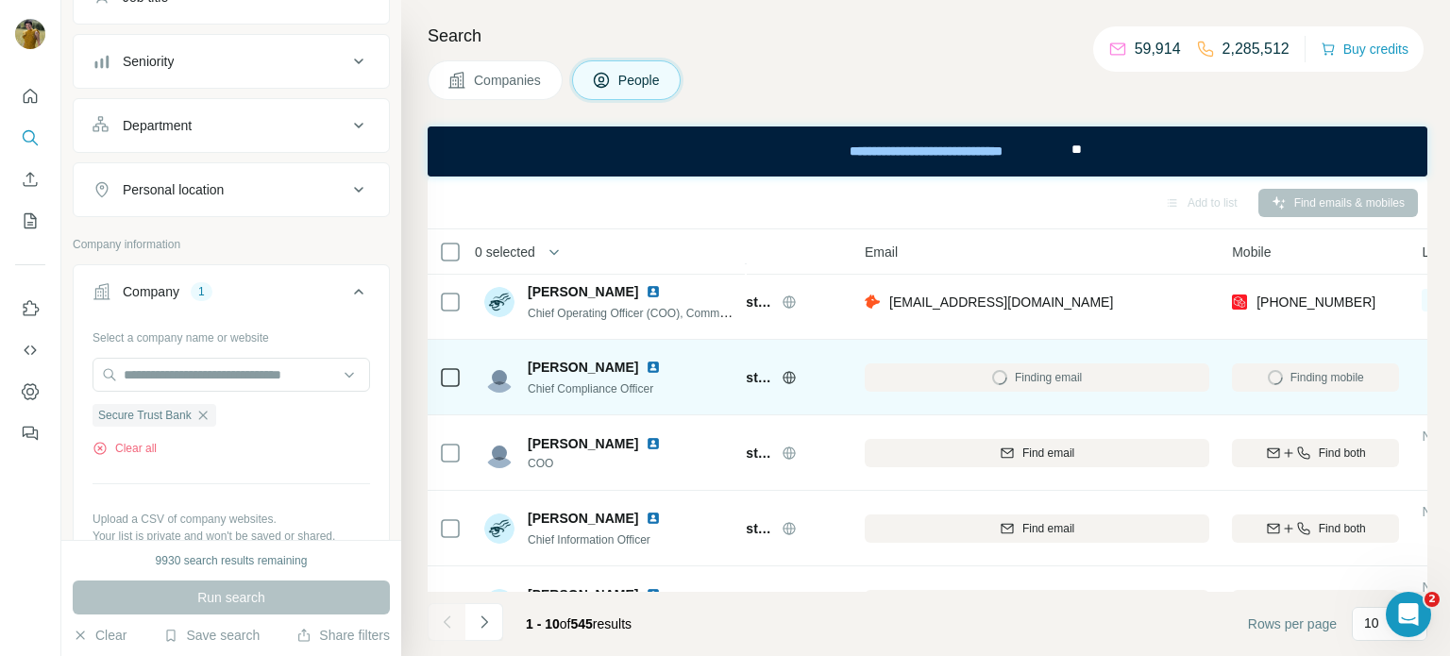
scroll to position [306, 103]
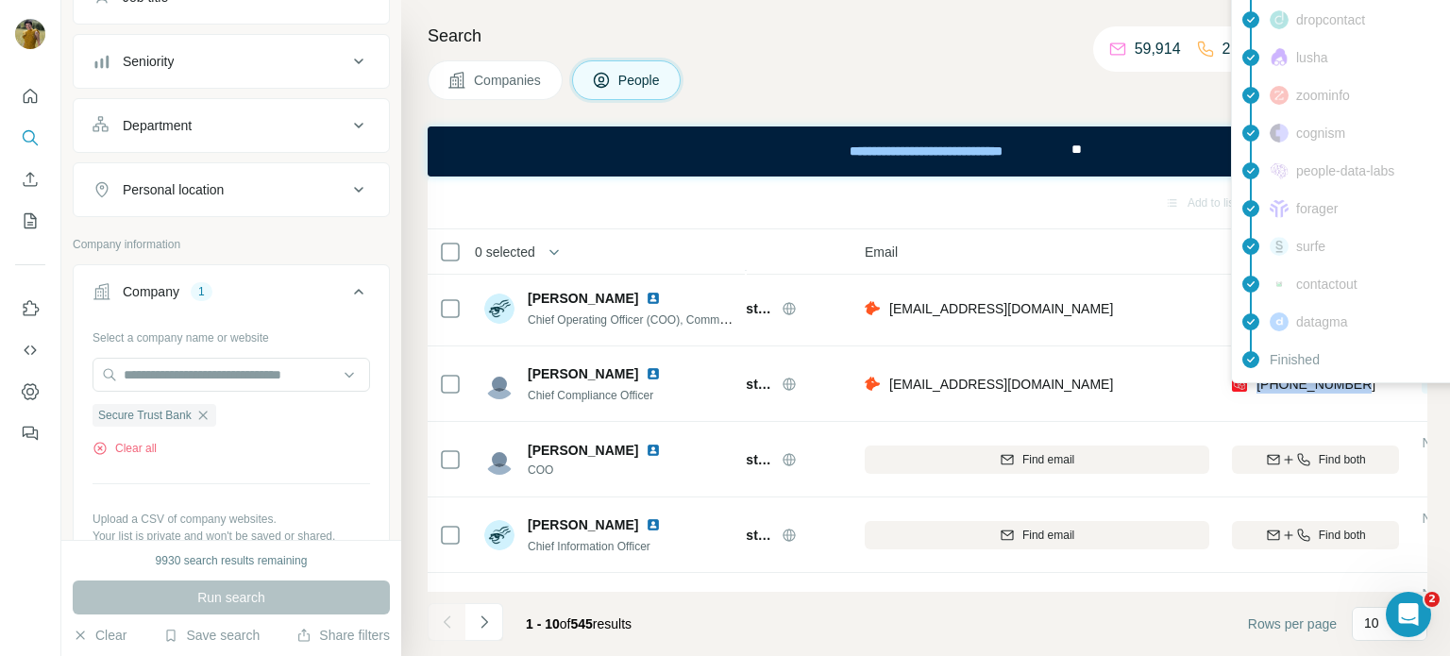
drag, startPoint x: 1361, startPoint y: 385, endPoint x: 1252, endPoint y: 388, distance: 109.6
click at [1252, 388] on div "[PHONE_NUMBER]" at bounding box center [1315, 384] width 167 height 52
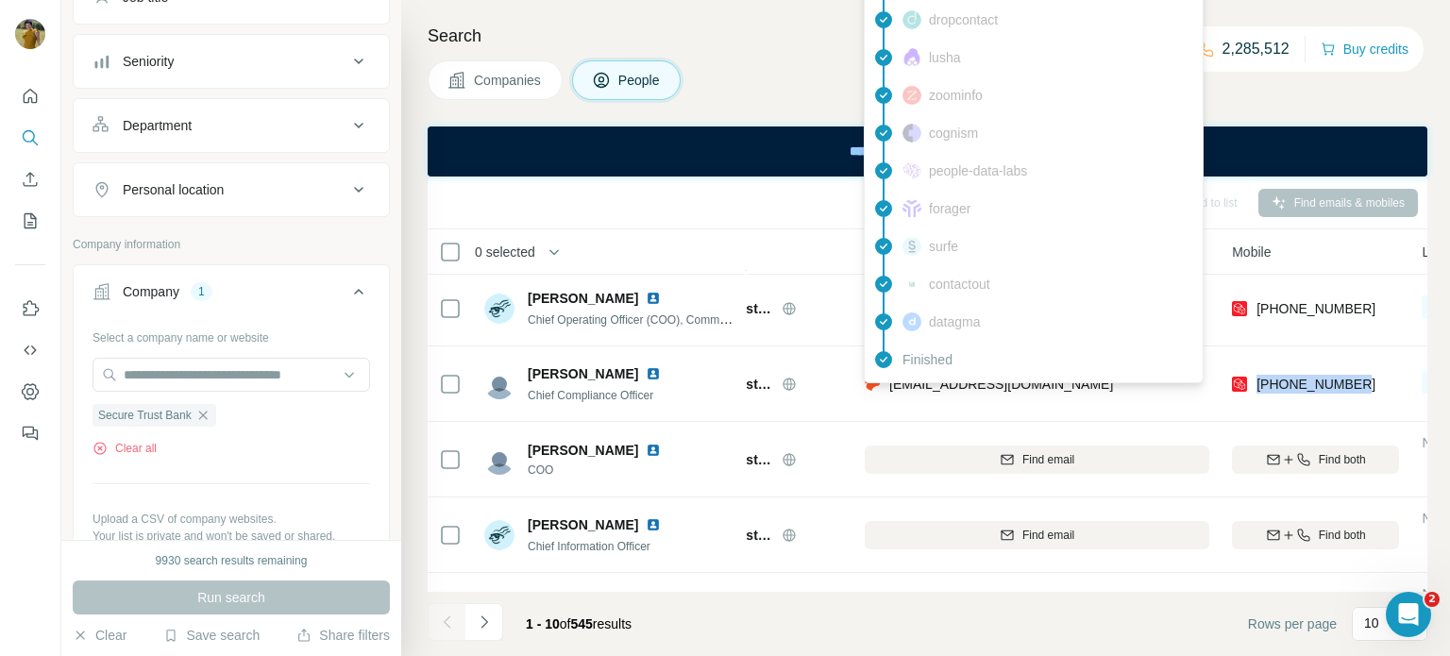
drag, startPoint x: 1127, startPoint y: 384, endPoint x: 888, endPoint y: 385, distance: 238.9
click at [888, 385] on div "[EMAIL_ADDRESS][DOMAIN_NAME]" at bounding box center [1037, 384] width 345 height 52
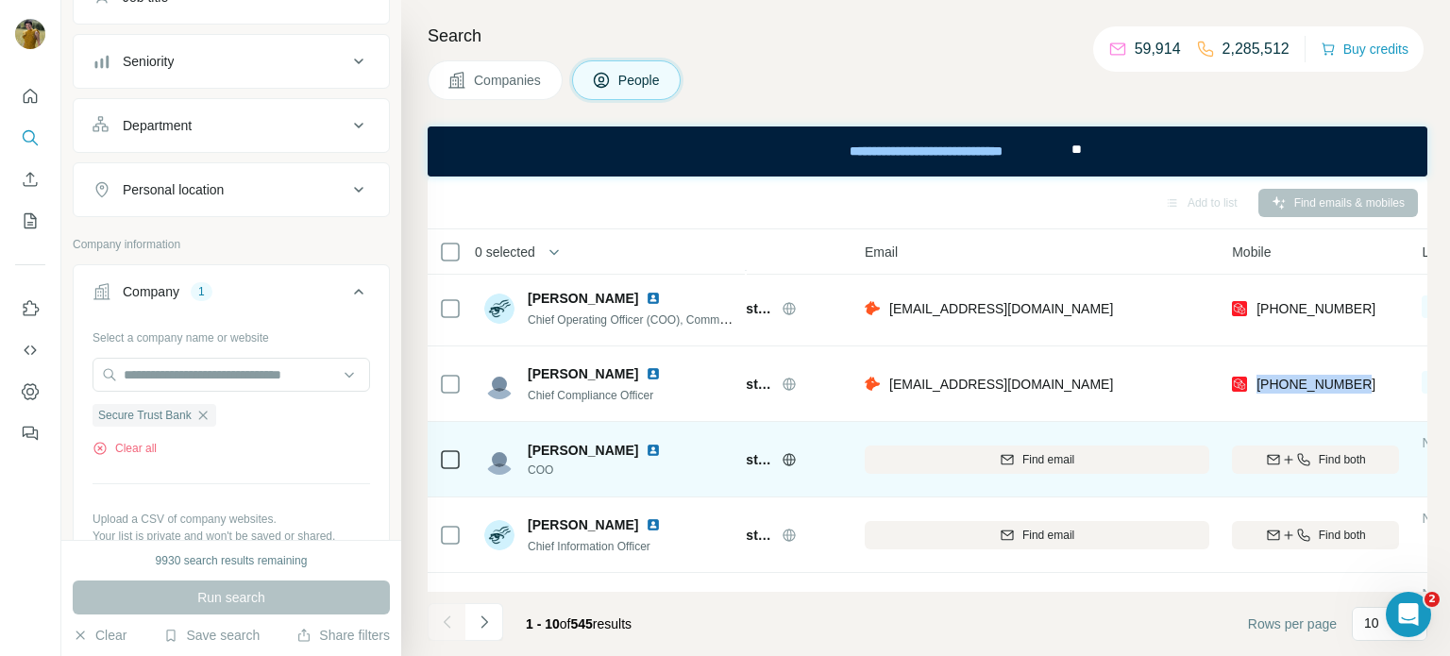
click at [646, 448] on img at bounding box center [653, 450] width 15 height 15
click at [1288, 465] on div "Find both" at bounding box center [1315, 459] width 167 height 17
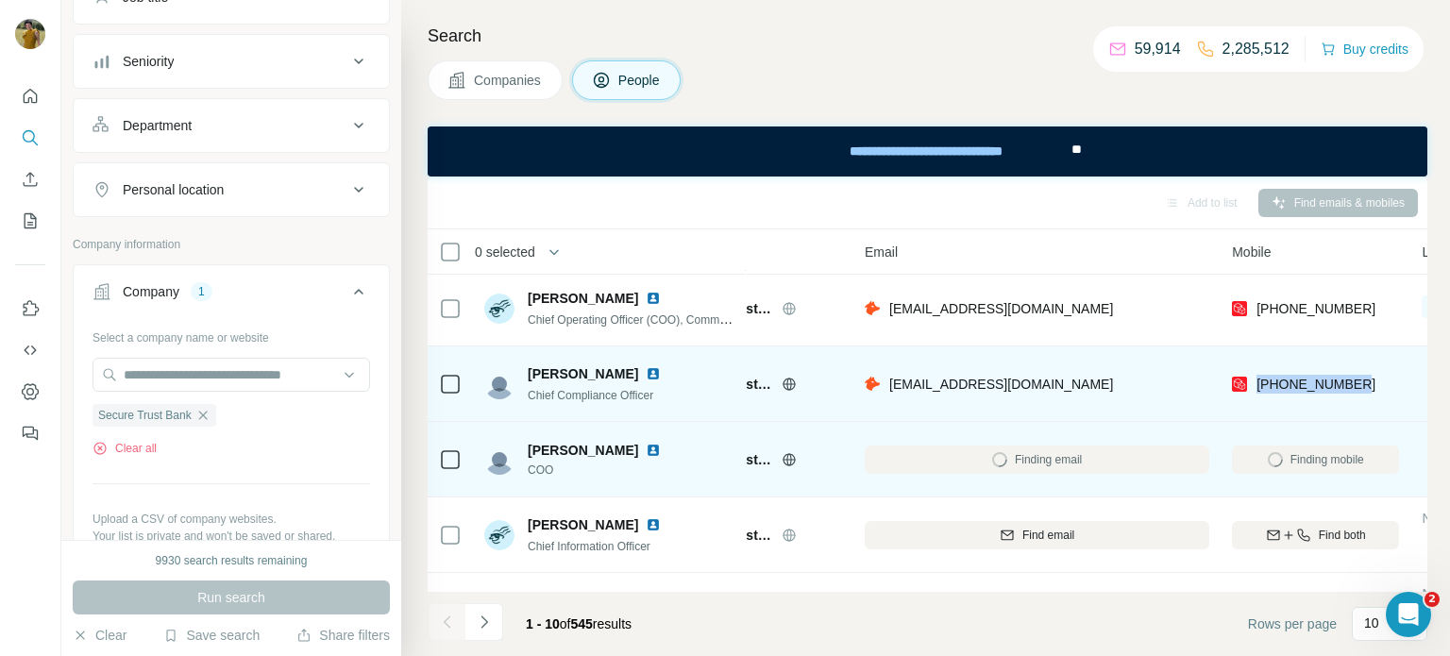
click at [646, 372] on img at bounding box center [653, 373] width 15 height 15
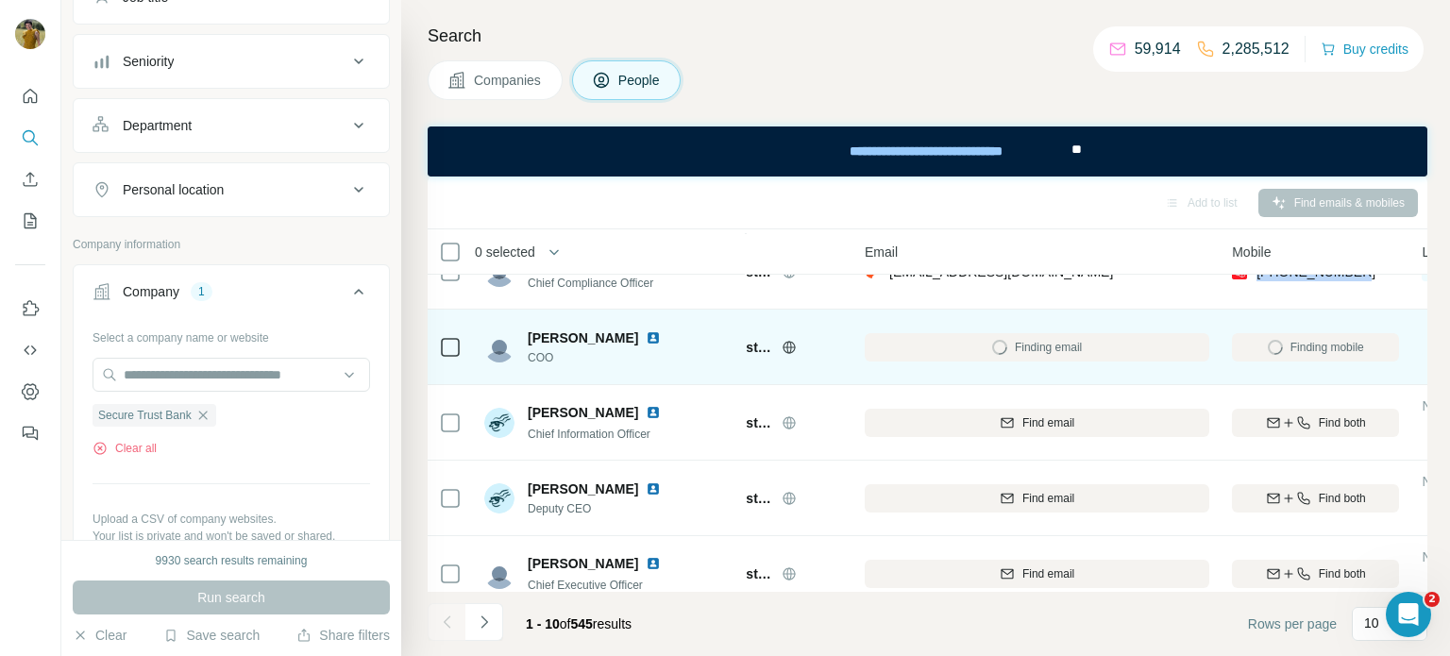
scroll to position [424, 98]
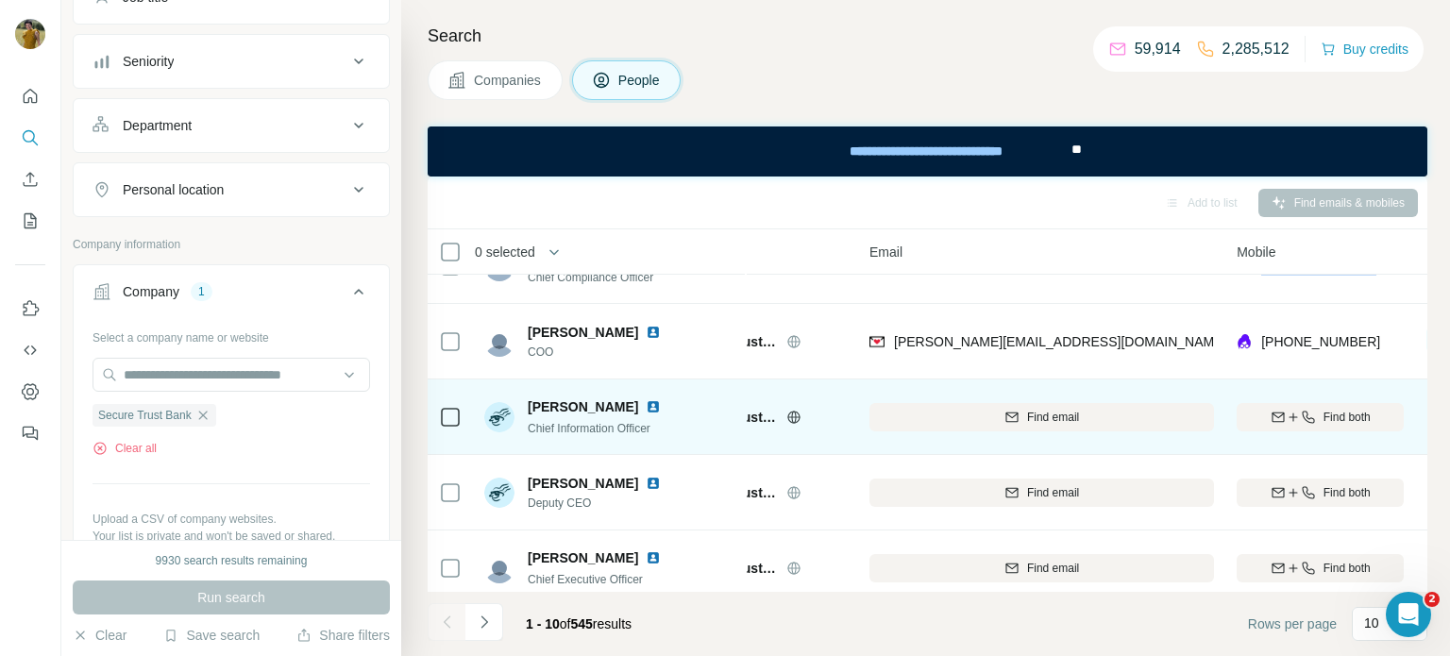
click at [646, 403] on img at bounding box center [653, 406] width 15 height 15
click at [1345, 422] on span "Find both" at bounding box center [1347, 417] width 47 height 17
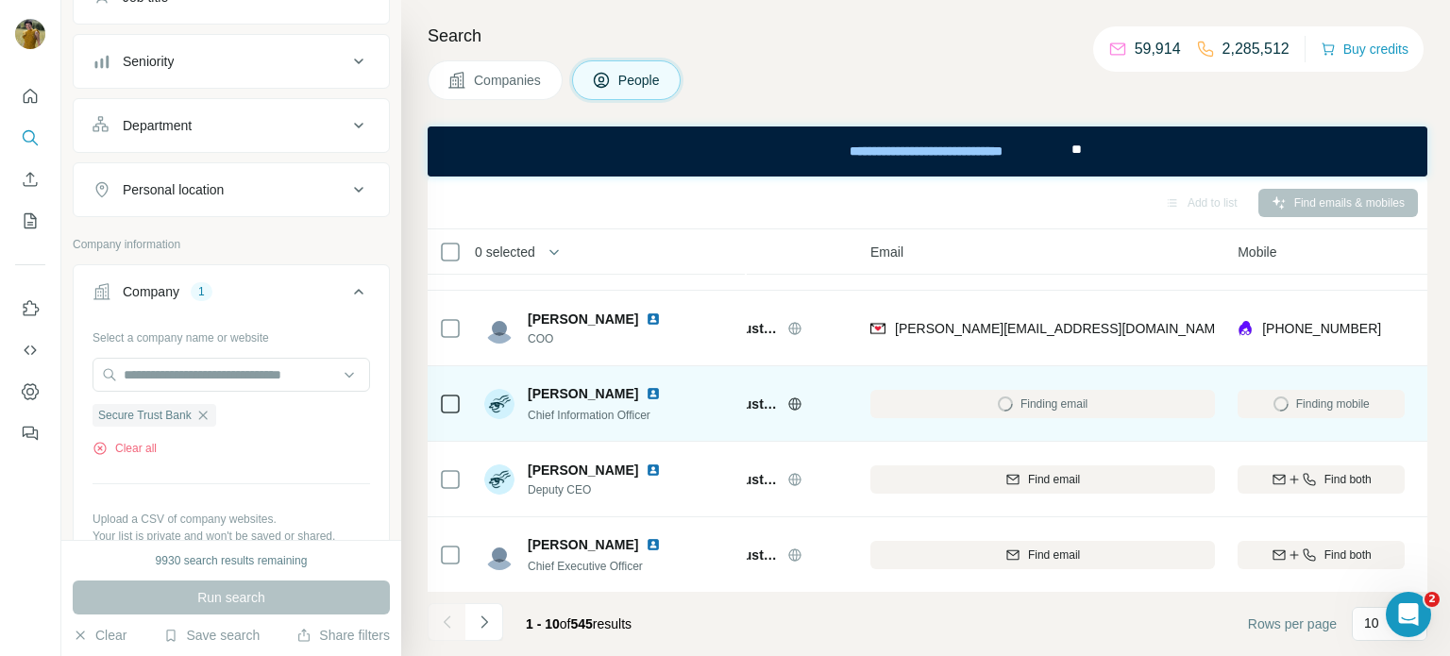
scroll to position [437, 93]
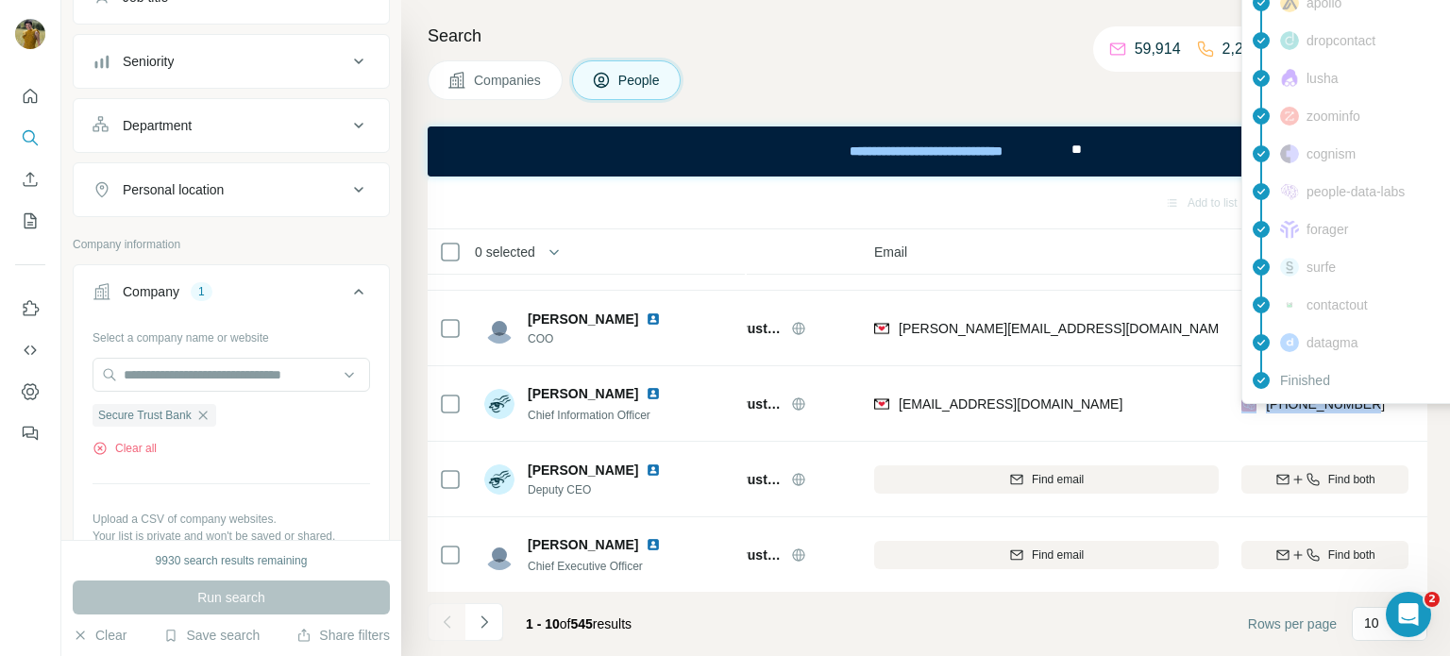
drag, startPoint x: 1379, startPoint y: 406, endPoint x: 1260, endPoint y: 406, distance: 119.9
click at [1260, 406] on div "[PHONE_NUMBER]" at bounding box center [1325, 404] width 167 height 52
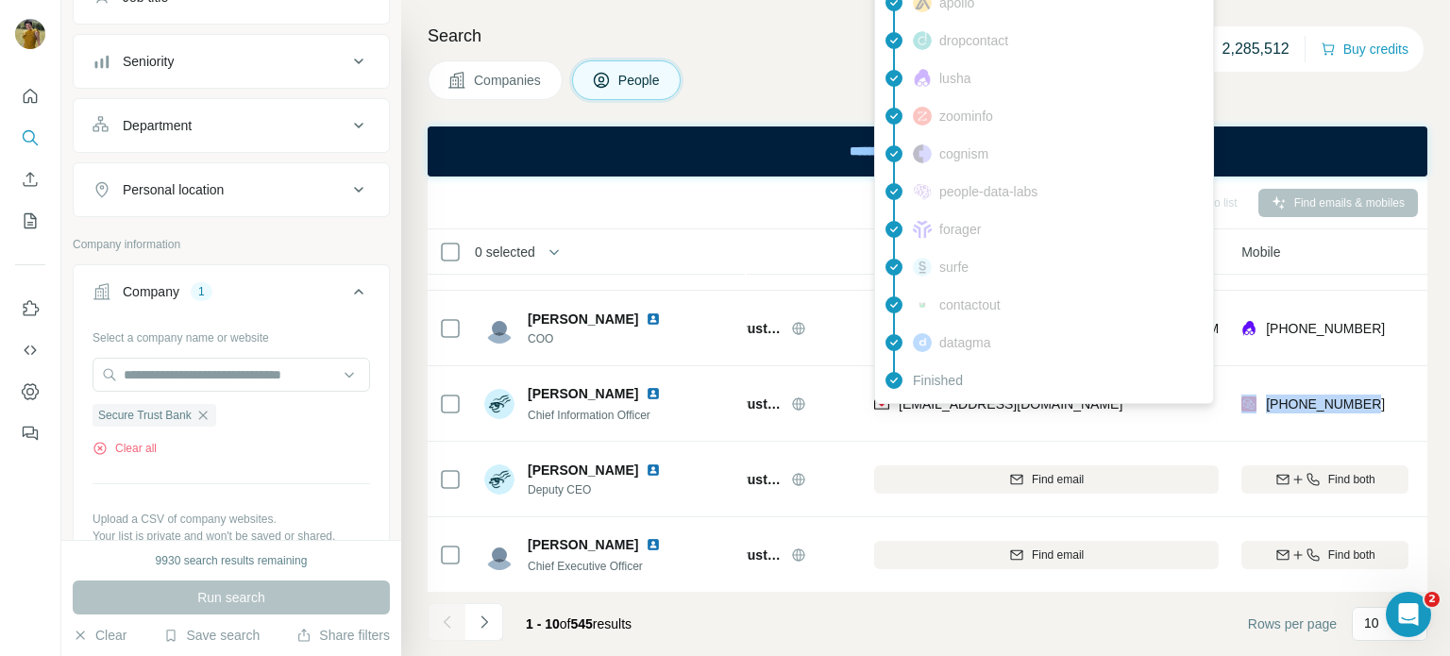
drag, startPoint x: 1124, startPoint y: 404, endPoint x: 900, endPoint y: 409, distance: 224.8
click at [900, 409] on div "[EMAIL_ADDRESS][DOMAIN_NAME]" at bounding box center [1046, 404] width 345 height 52
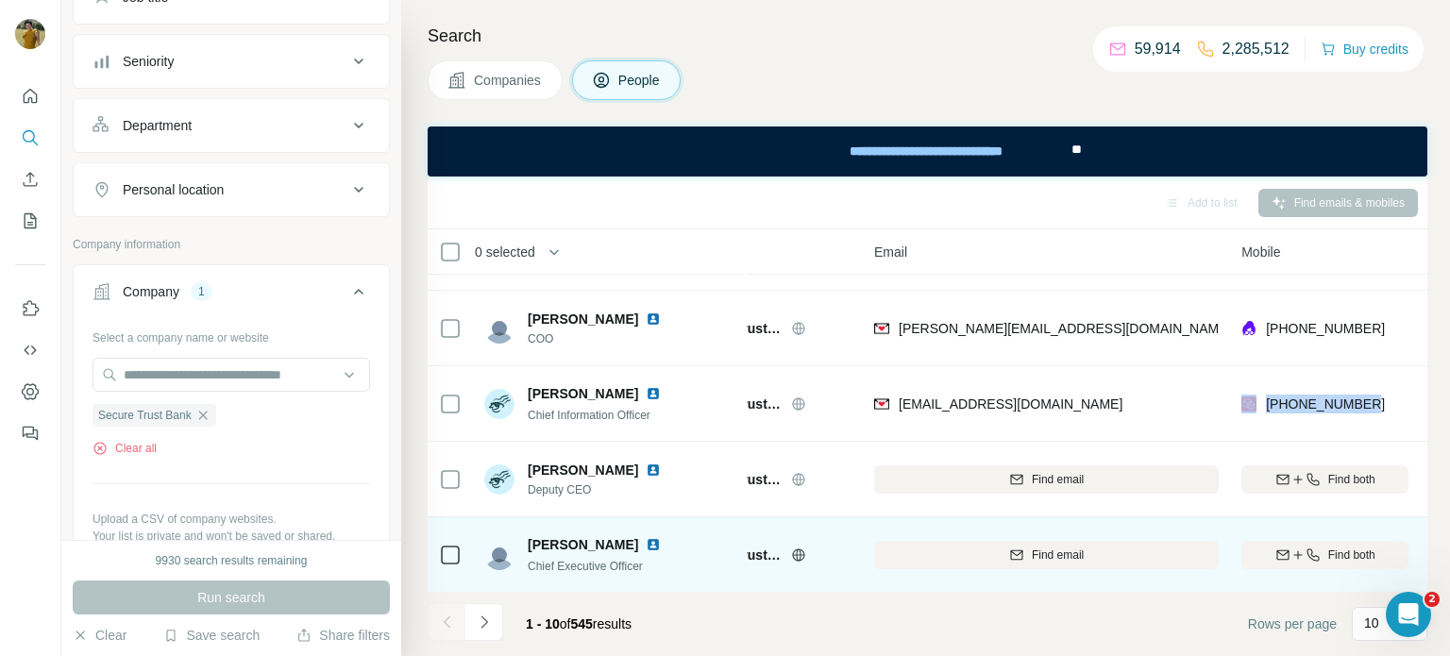
click at [646, 540] on img at bounding box center [653, 544] width 15 height 15
click at [1329, 552] on span "Find both" at bounding box center [1351, 555] width 47 height 17
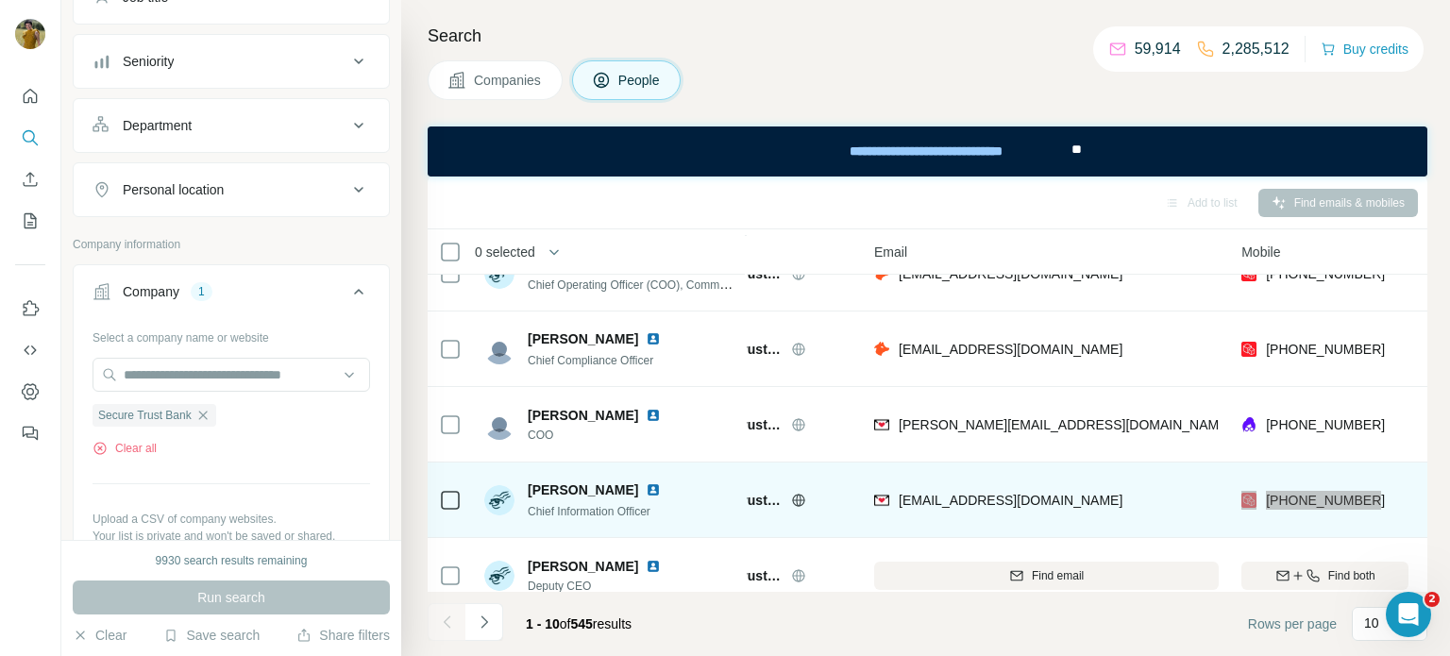
scroll to position [437, 93]
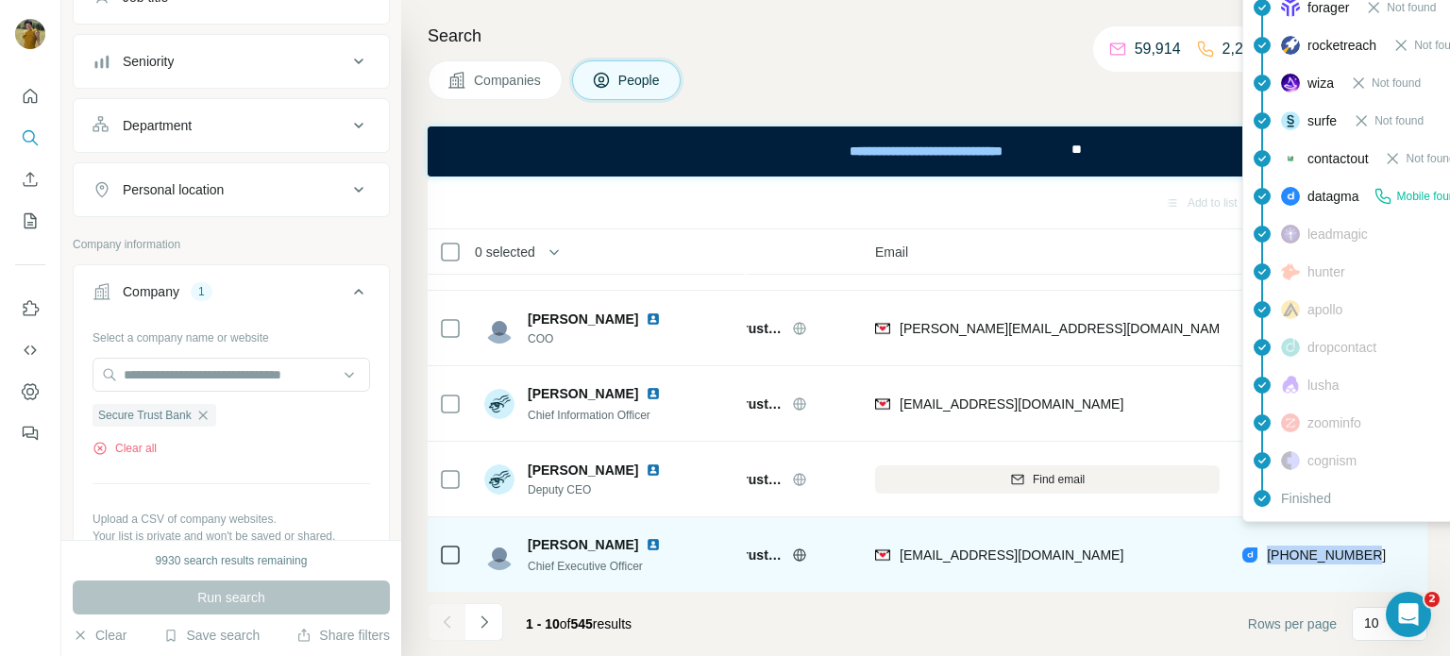
drag, startPoint x: 1378, startPoint y: 555, endPoint x: 1264, endPoint y: 557, distance: 113.3
click at [1264, 557] on div "[PHONE_NUMBER]" at bounding box center [1326, 555] width 167 height 52
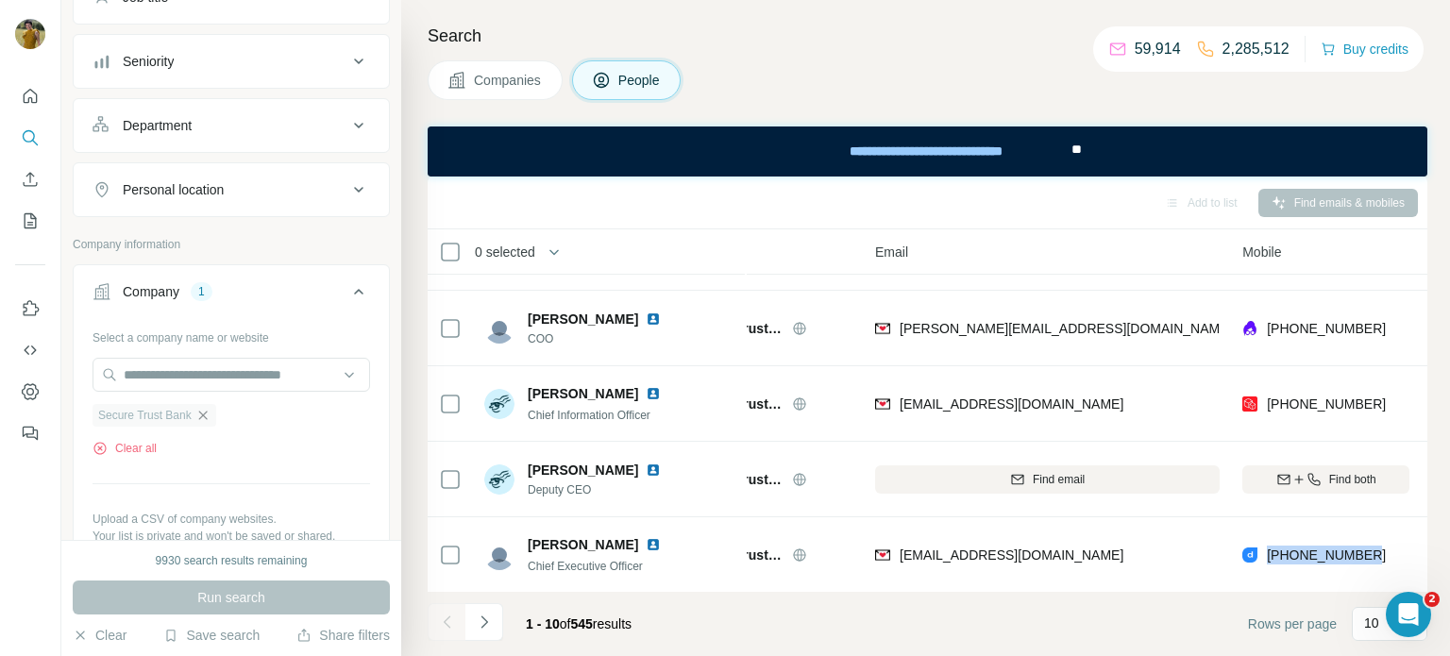
click at [206, 421] on icon "button" at bounding box center [202, 415] width 15 height 15
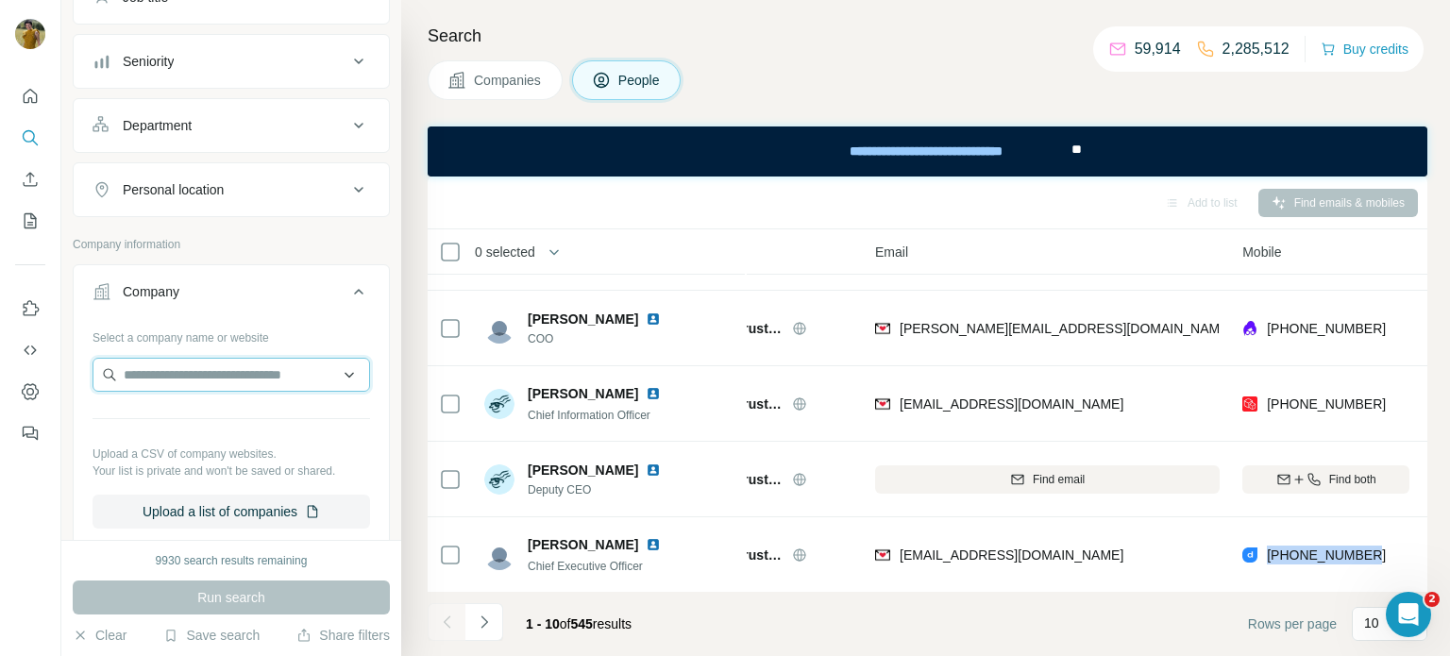
click at [177, 379] on input "text" at bounding box center [232, 375] width 278 height 34
type input "**********"
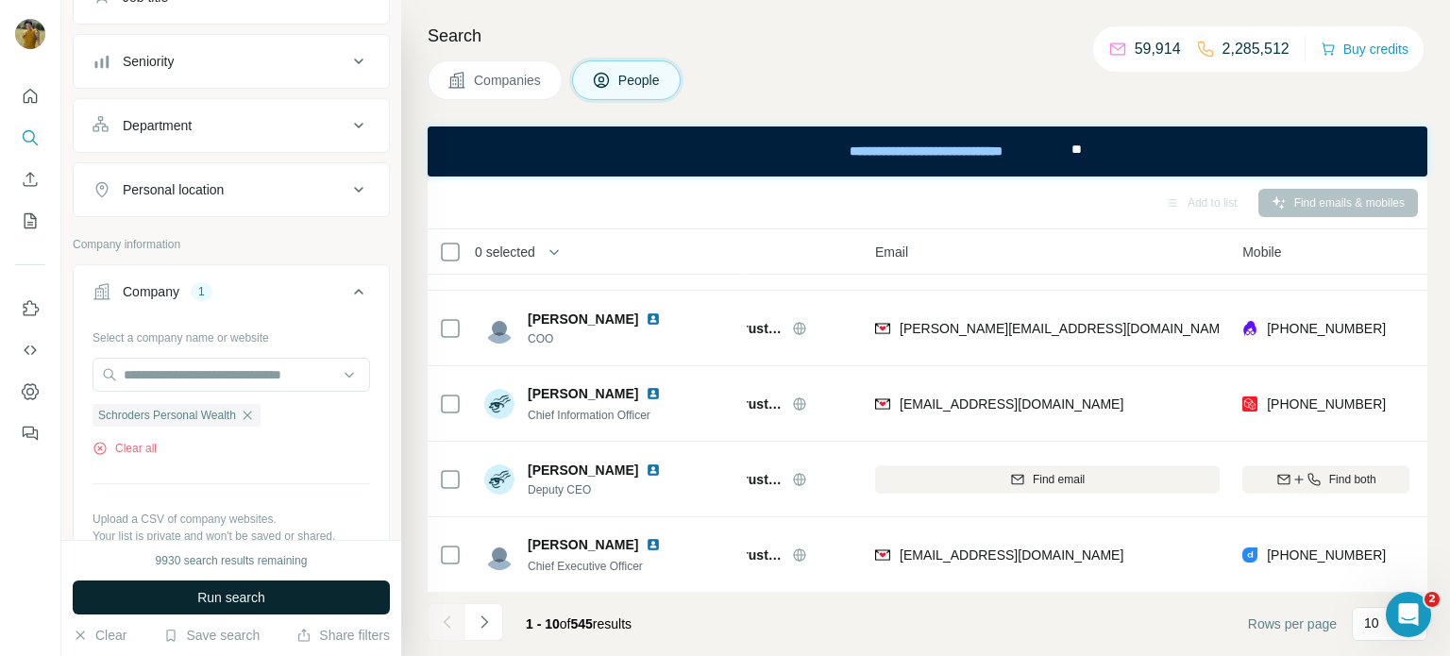
click at [230, 594] on span "Run search" at bounding box center [231, 597] width 68 height 19
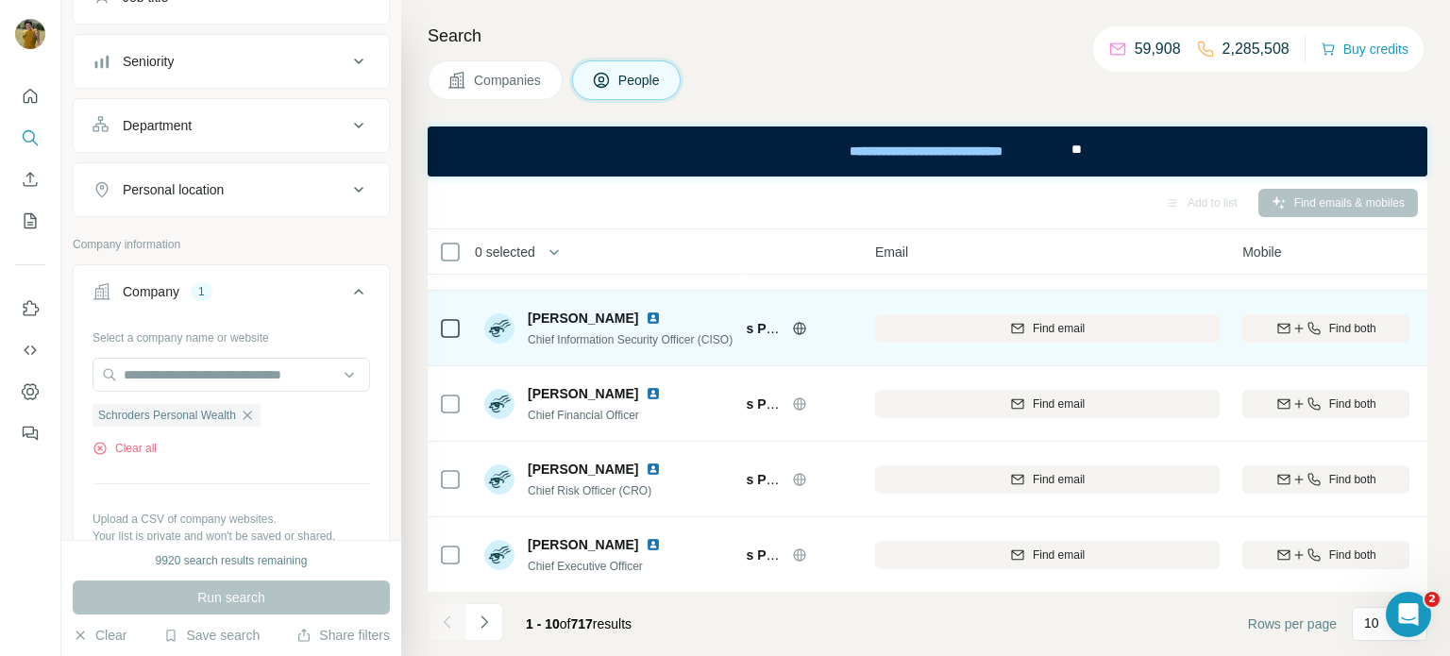
click at [1325, 331] on div "Find both" at bounding box center [1326, 328] width 167 height 17
click at [646, 315] on img at bounding box center [653, 318] width 15 height 15
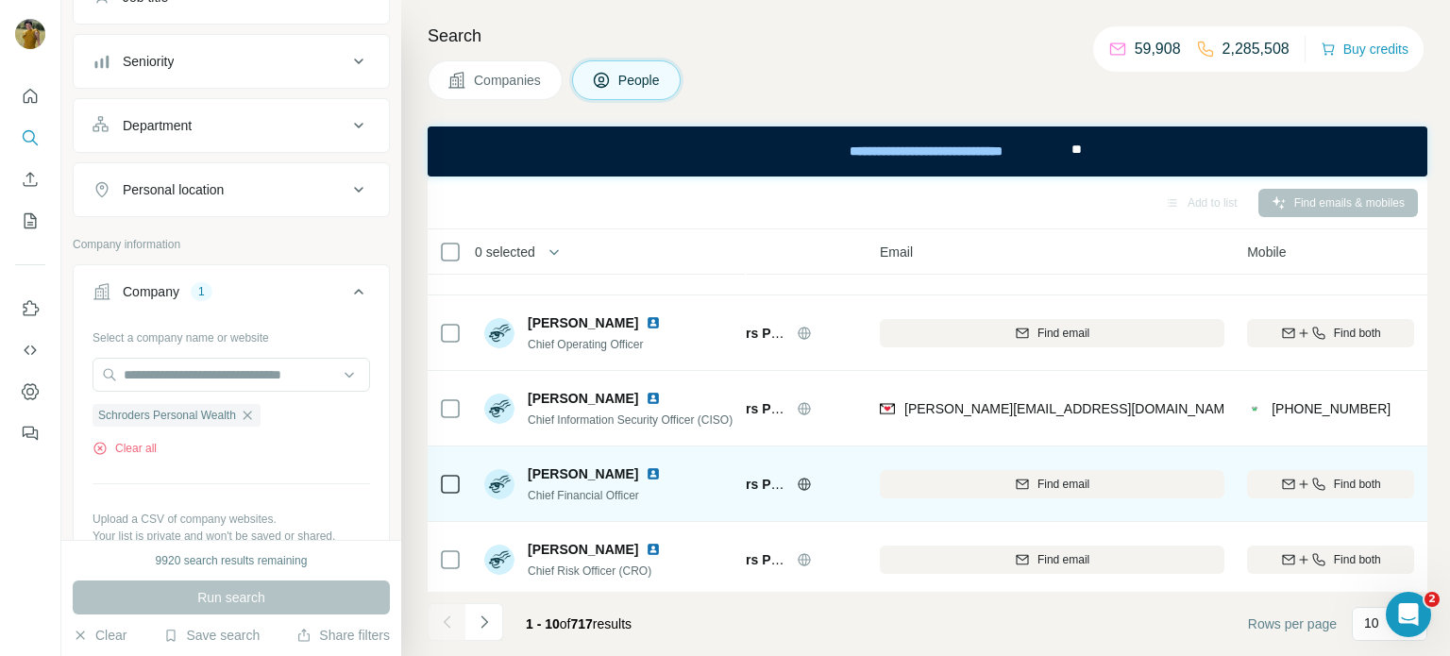
scroll to position [358, 87]
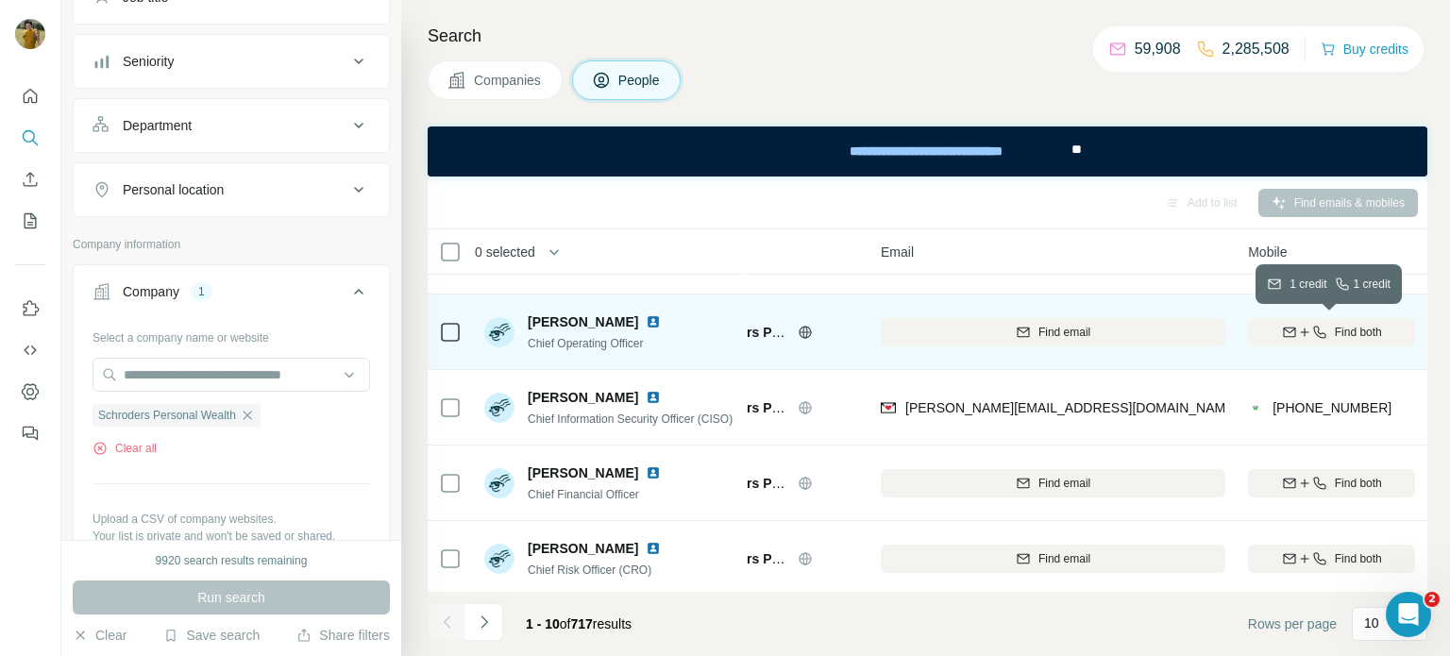
click at [1361, 333] on span "Find both" at bounding box center [1358, 332] width 47 height 17
click at [646, 325] on img at bounding box center [653, 321] width 15 height 15
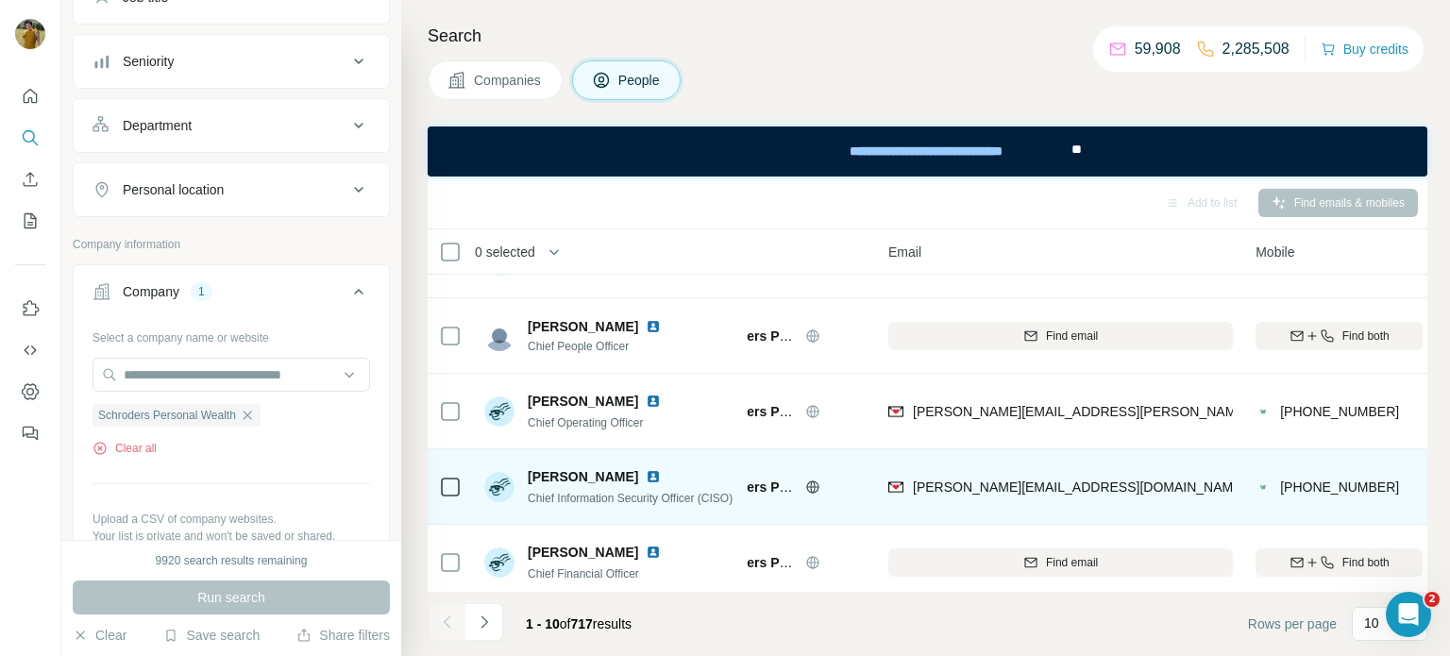
scroll to position [277, 79]
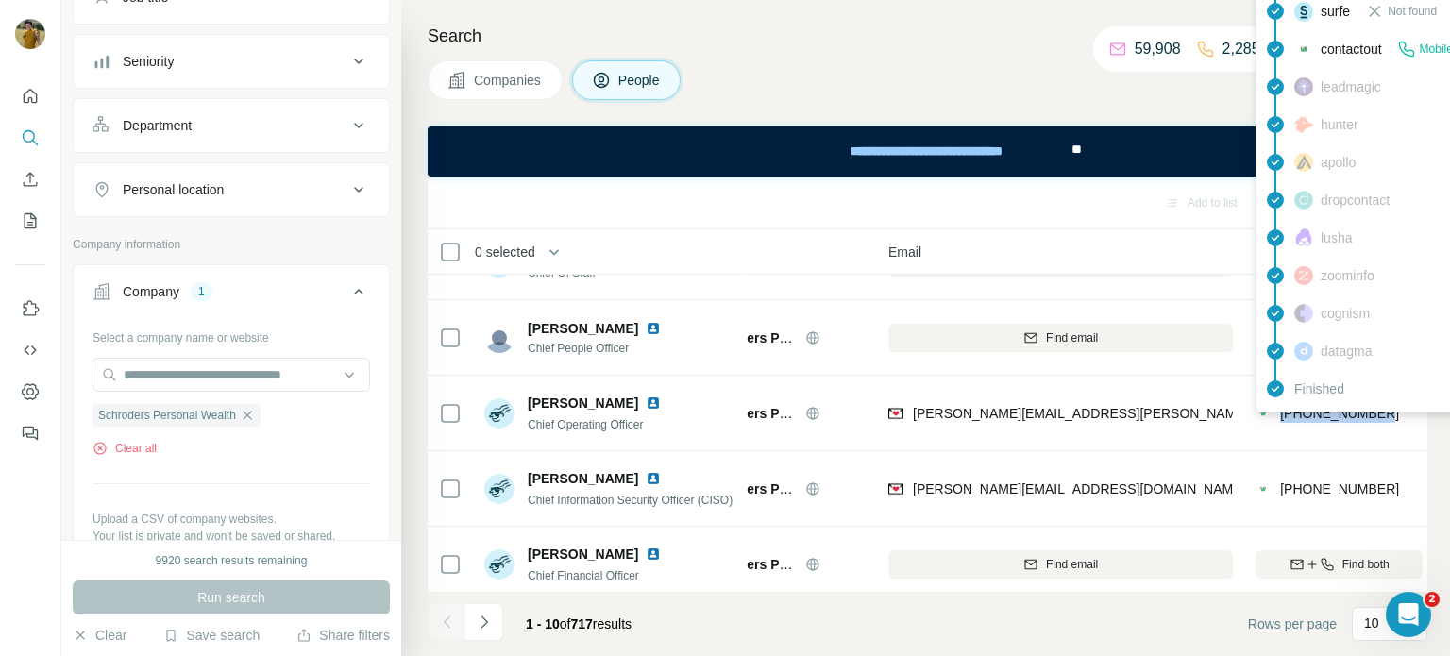
drag, startPoint x: 1392, startPoint y: 411, endPoint x: 1277, endPoint y: 414, distance: 114.3
click at [1277, 414] on div "[PHONE_NUMBER]" at bounding box center [1339, 413] width 167 height 52
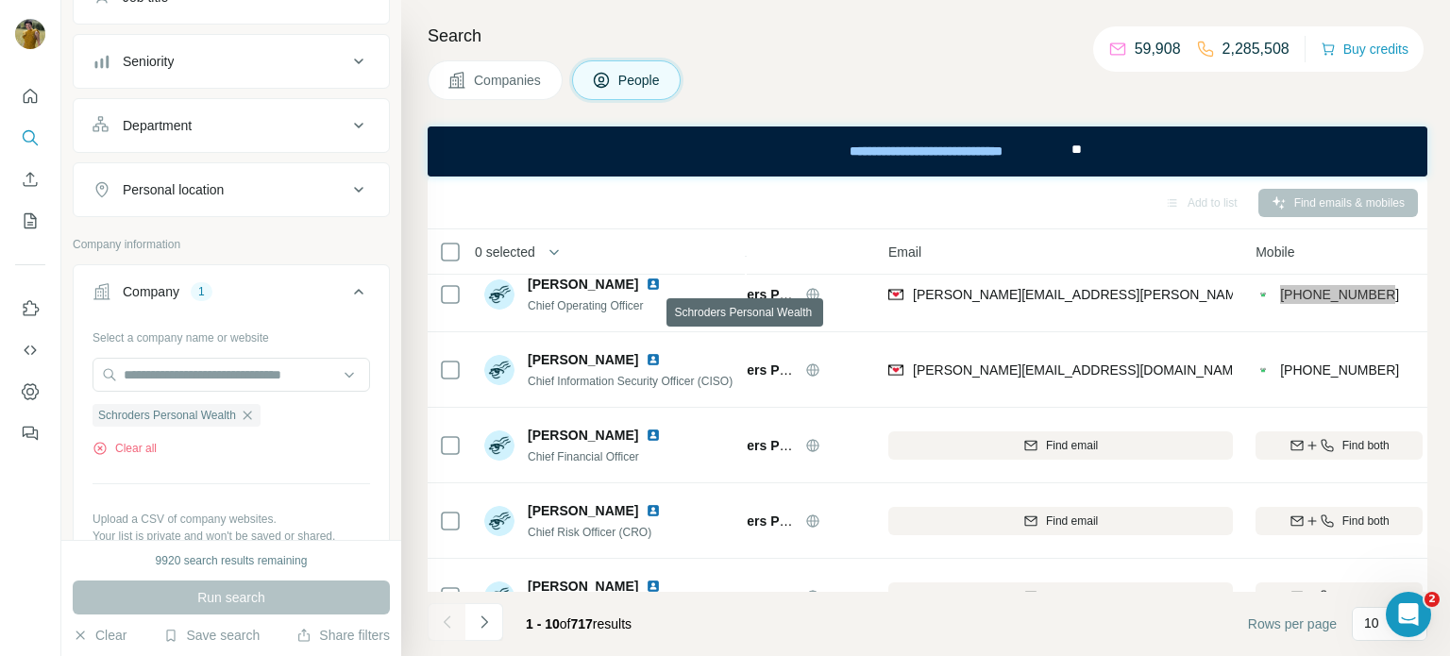
scroll to position [437, 79]
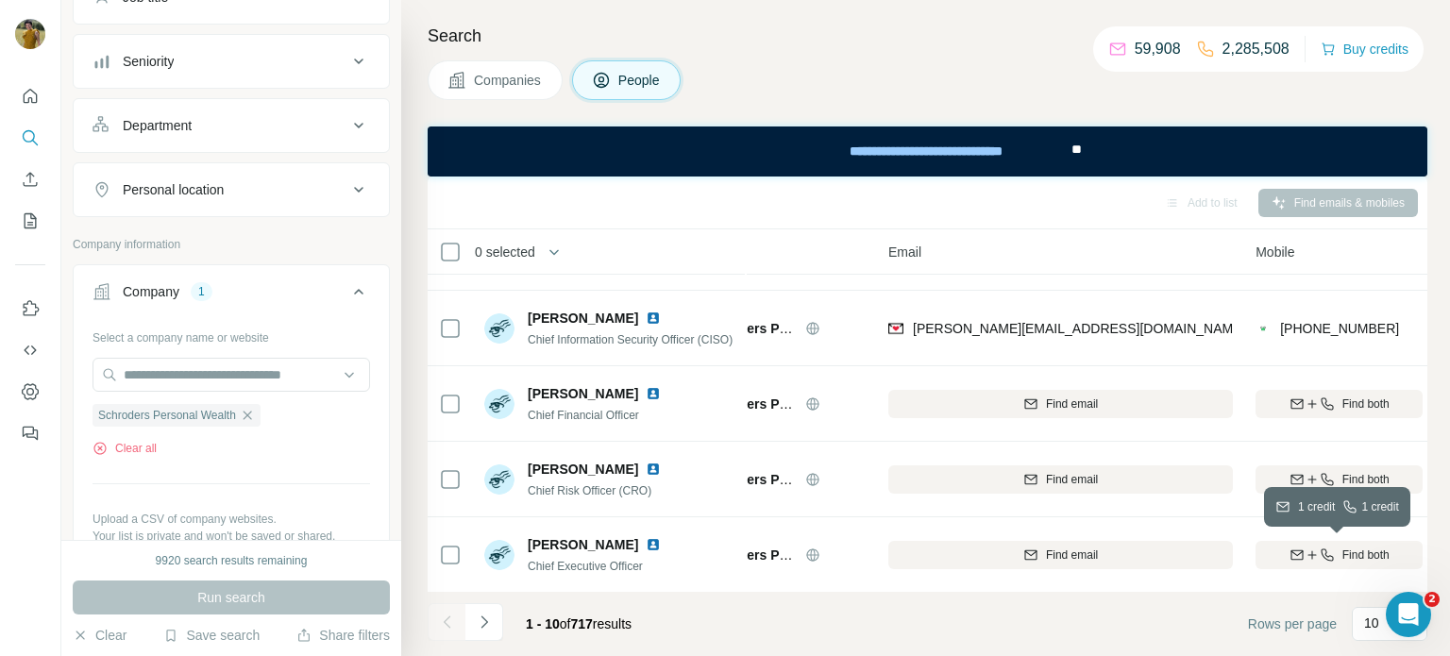
click at [1351, 560] on span "Find both" at bounding box center [1366, 555] width 47 height 17
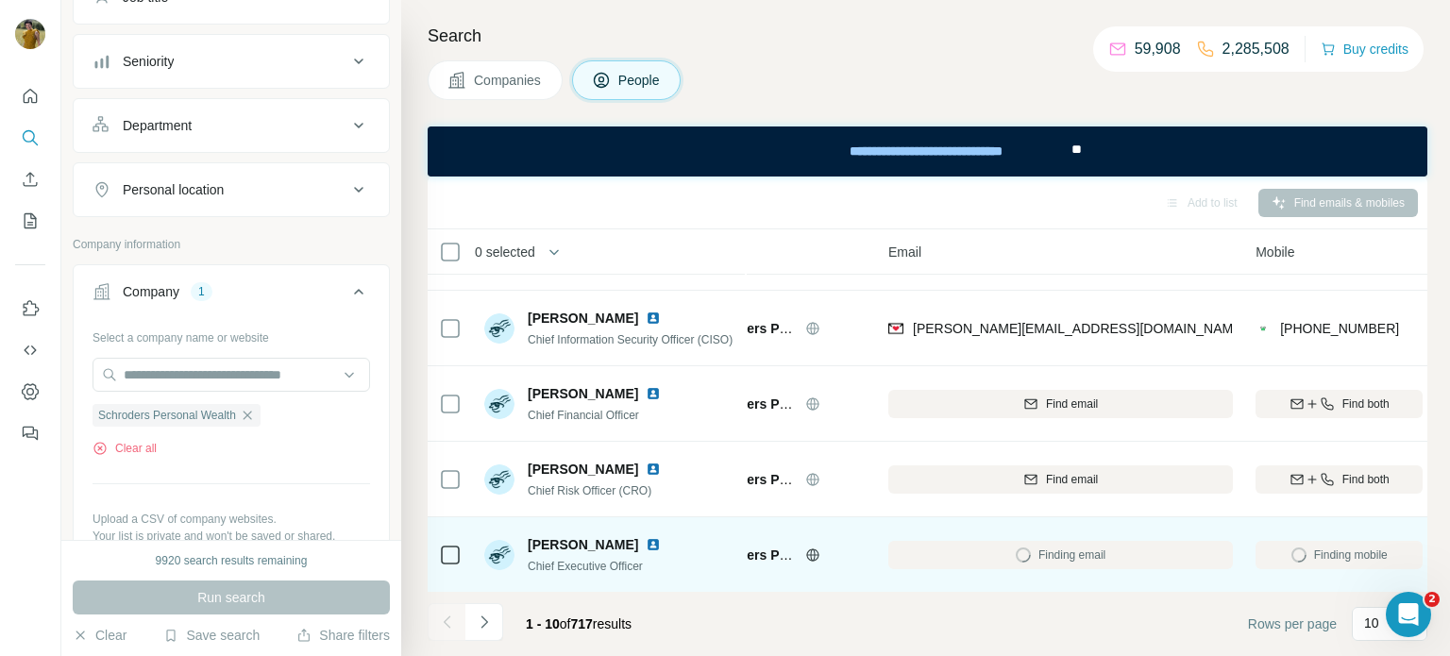
click at [646, 546] on img at bounding box center [653, 544] width 15 height 15
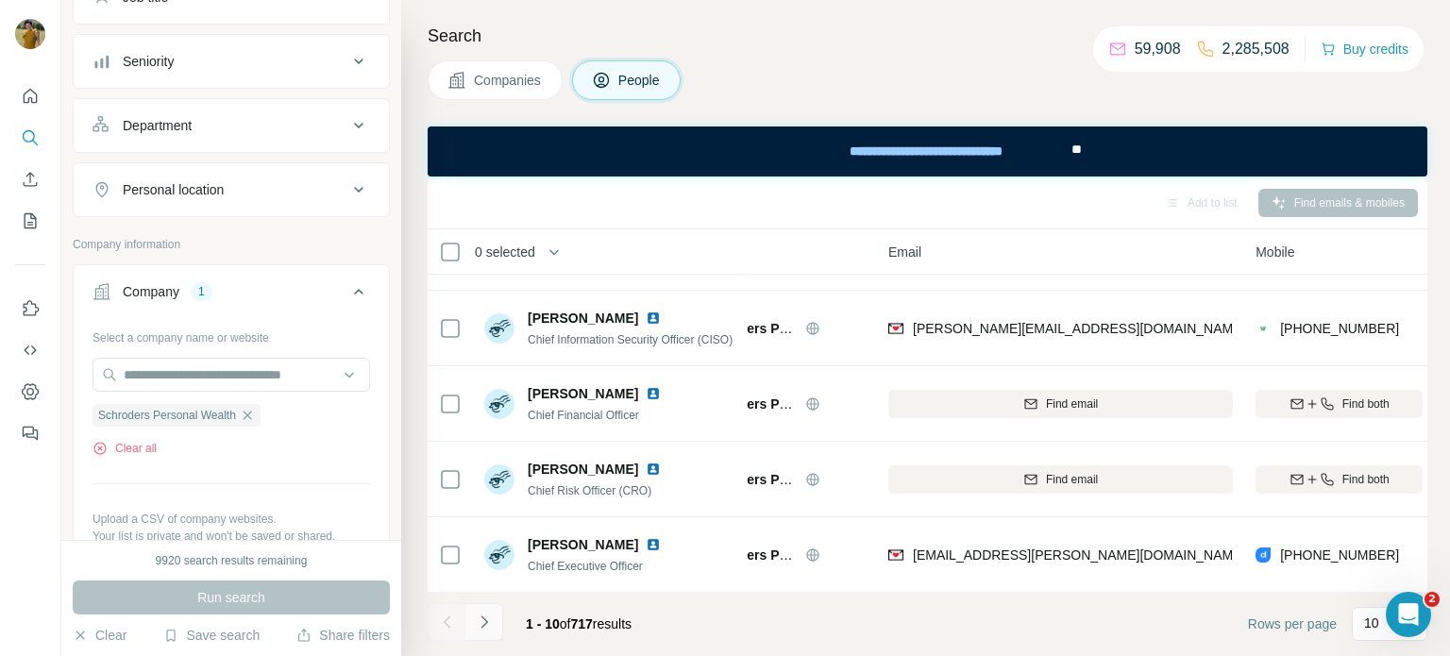
click at [484, 613] on icon "Navigate to next page" at bounding box center [484, 622] width 19 height 19
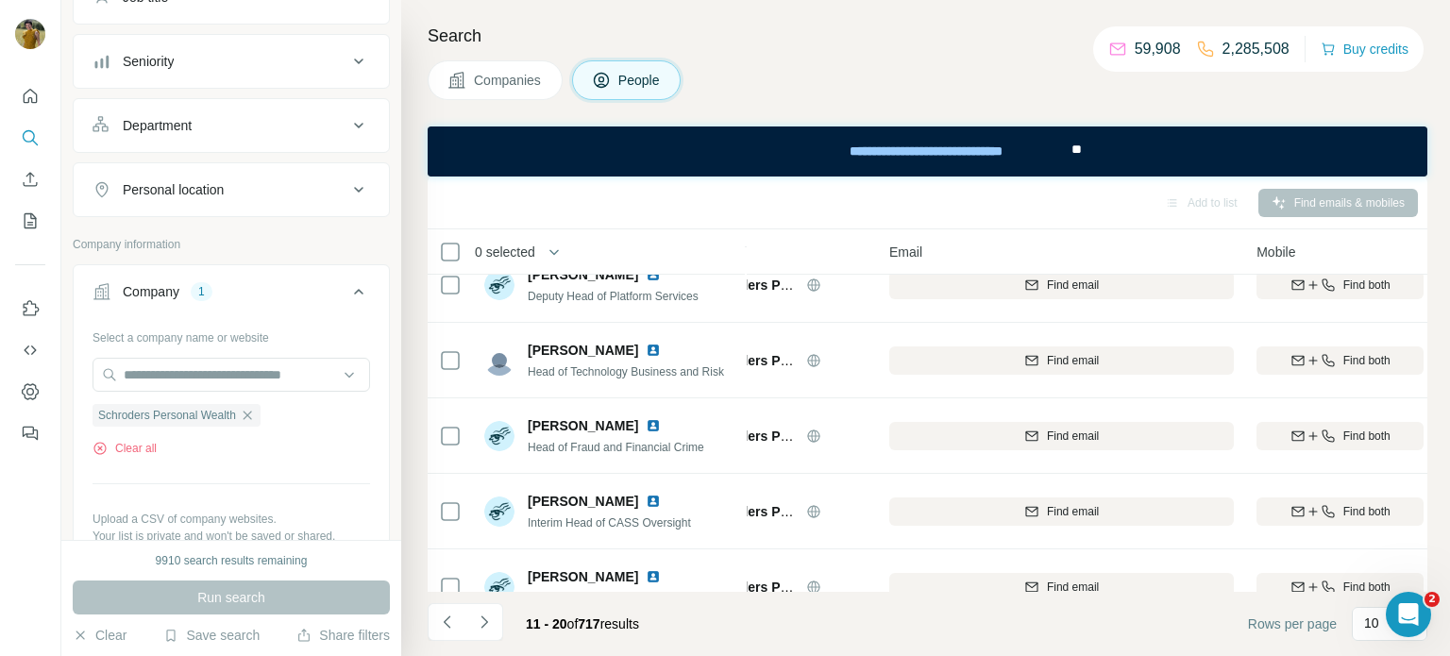
scroll to position [330, 78]
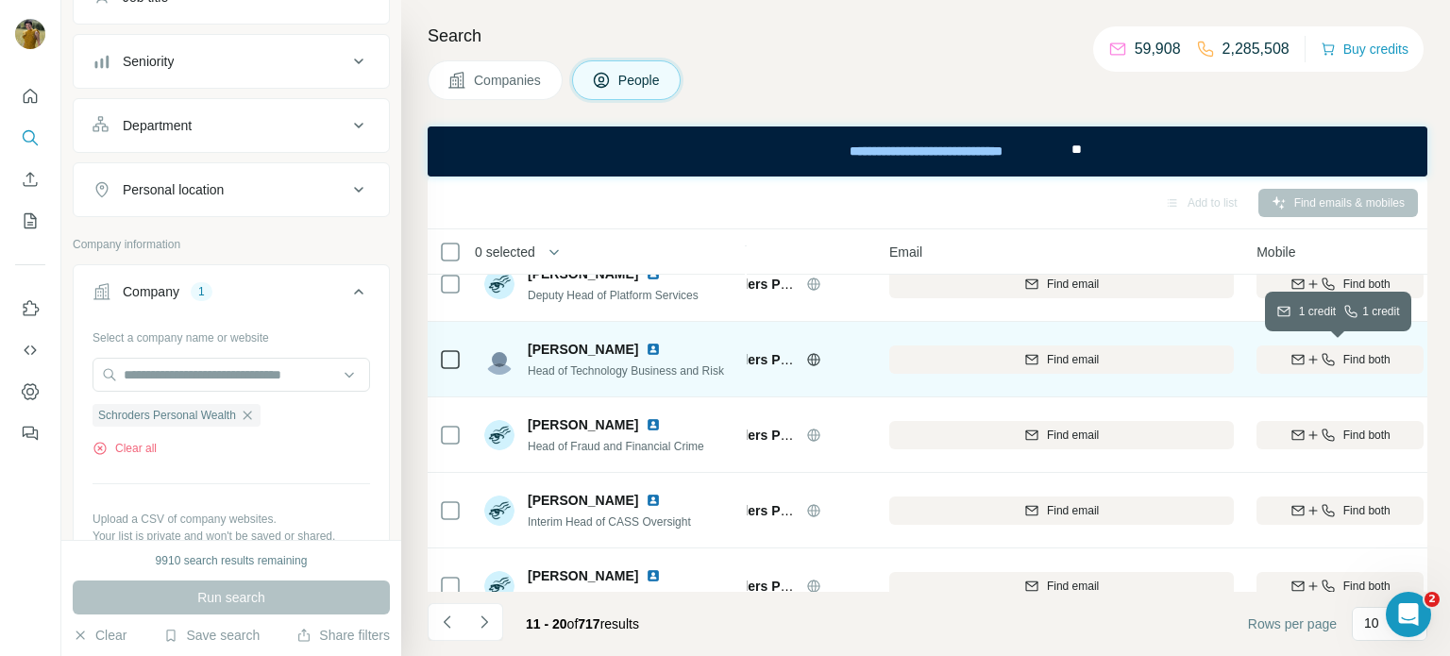
click at [1335, 362] on div "Find both" at bounding box center [1340, 359] width 167 height 17
click at [646, 350] on img at bounding box center [653, 349] width 15 height 15
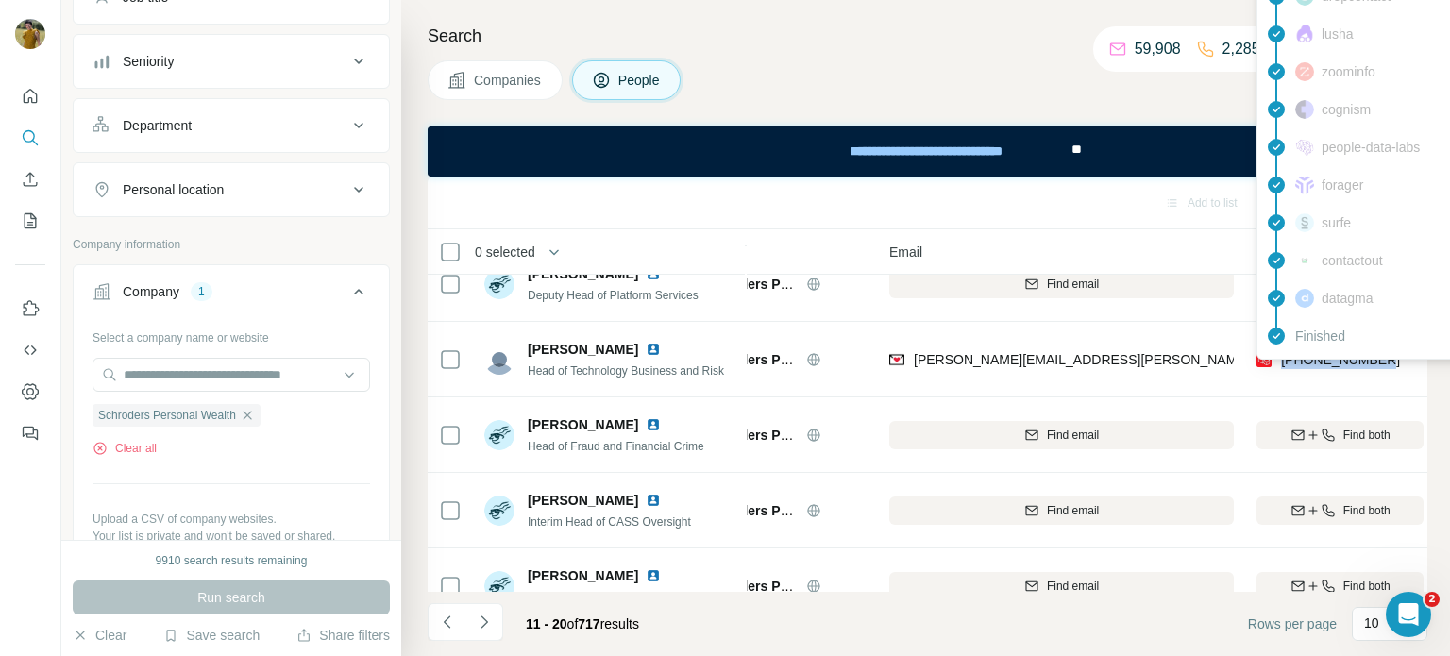
drag, startPoint x: 1401, startPoint y: 365, endPoint x: 1278, endPoint y: 361, distance: 122.8
click at [1278, 361] on div "[PHONE_NUMBER]" at bounding box center [1340, 359] width 167 height 52
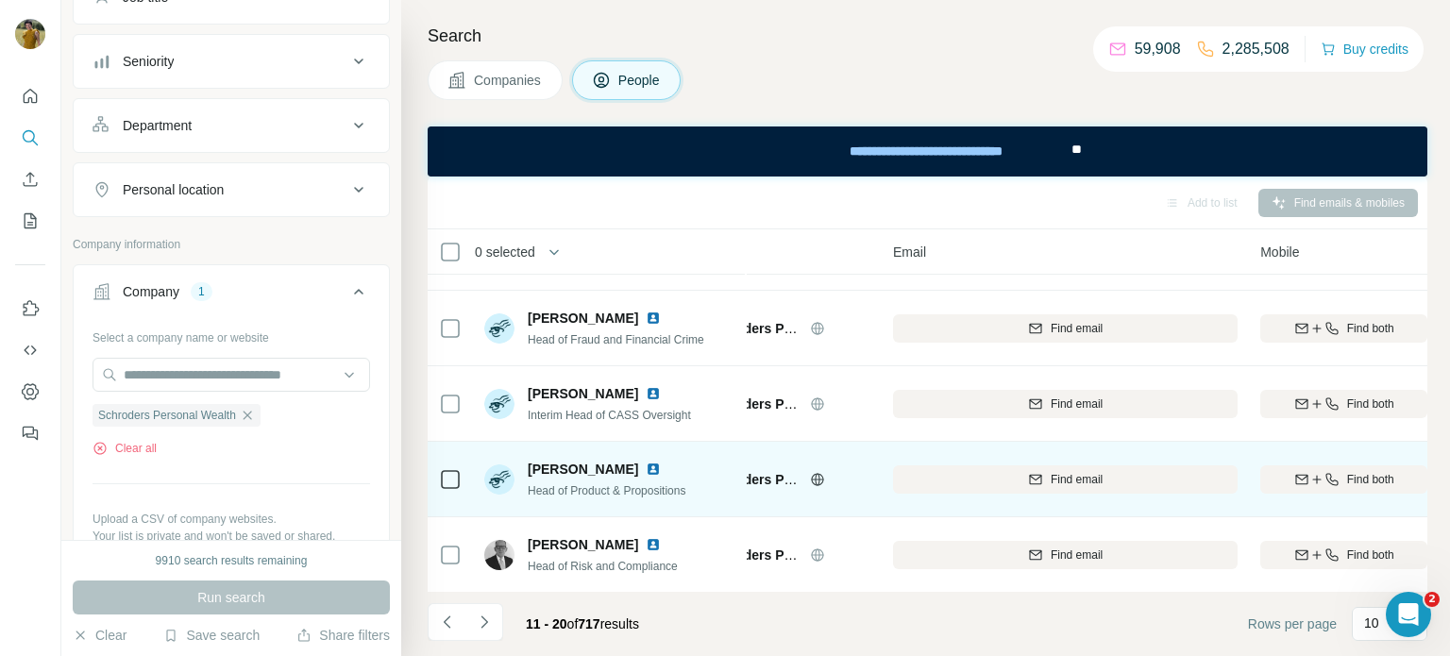
scroll to position [434, 75]
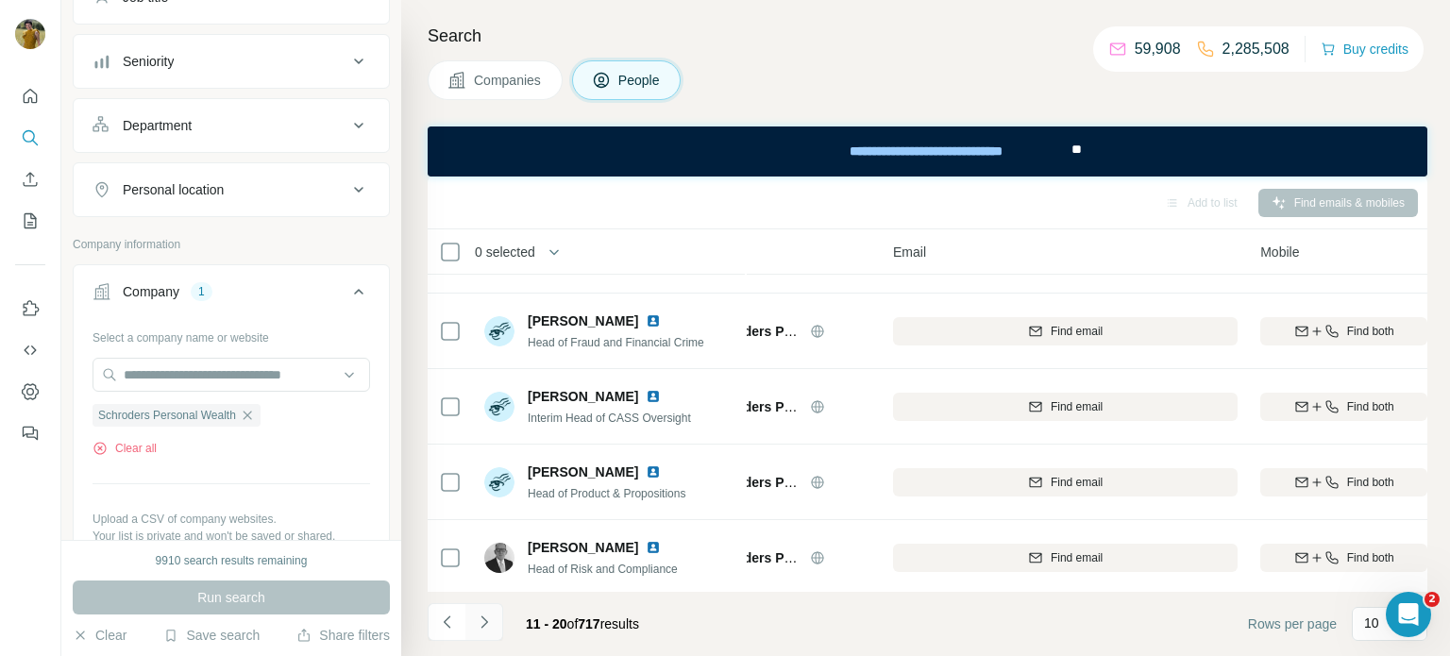
click at [483, 634] on button "Navigate to next page" at bounding box center [484, 622] width 38 height 38
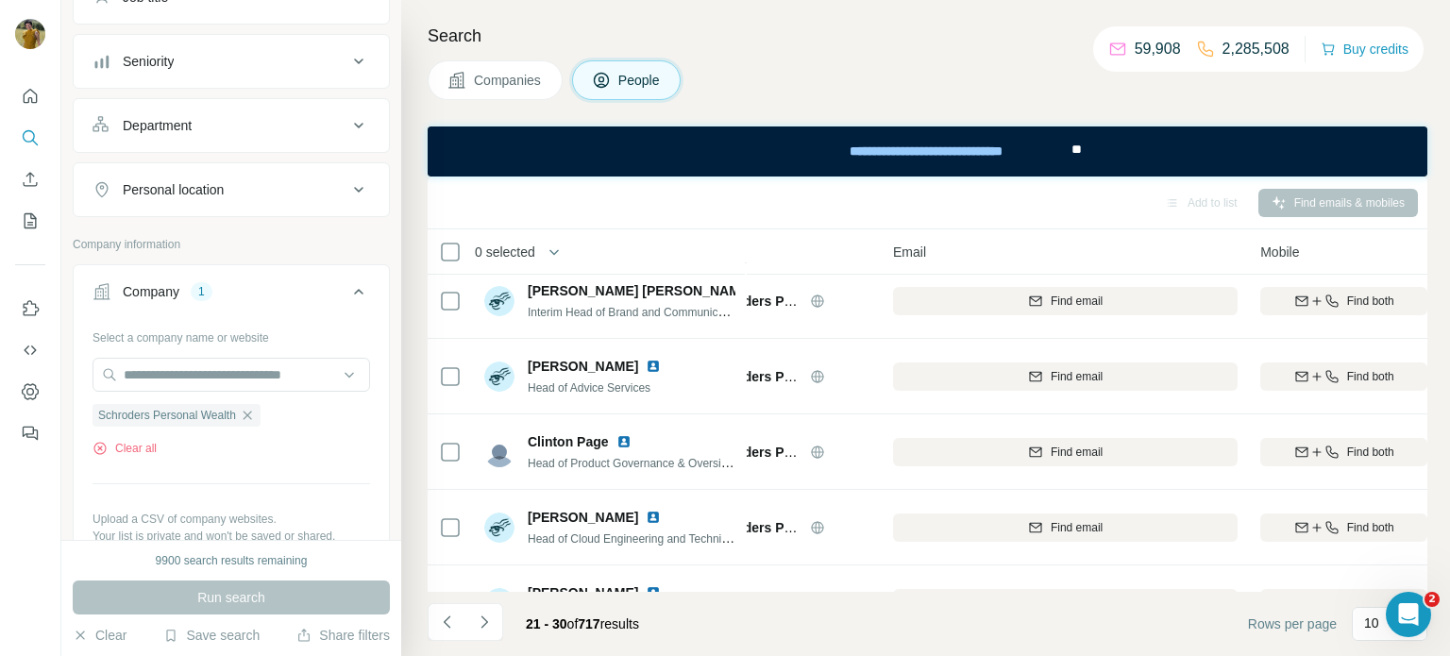
scroll to position [66, 74]
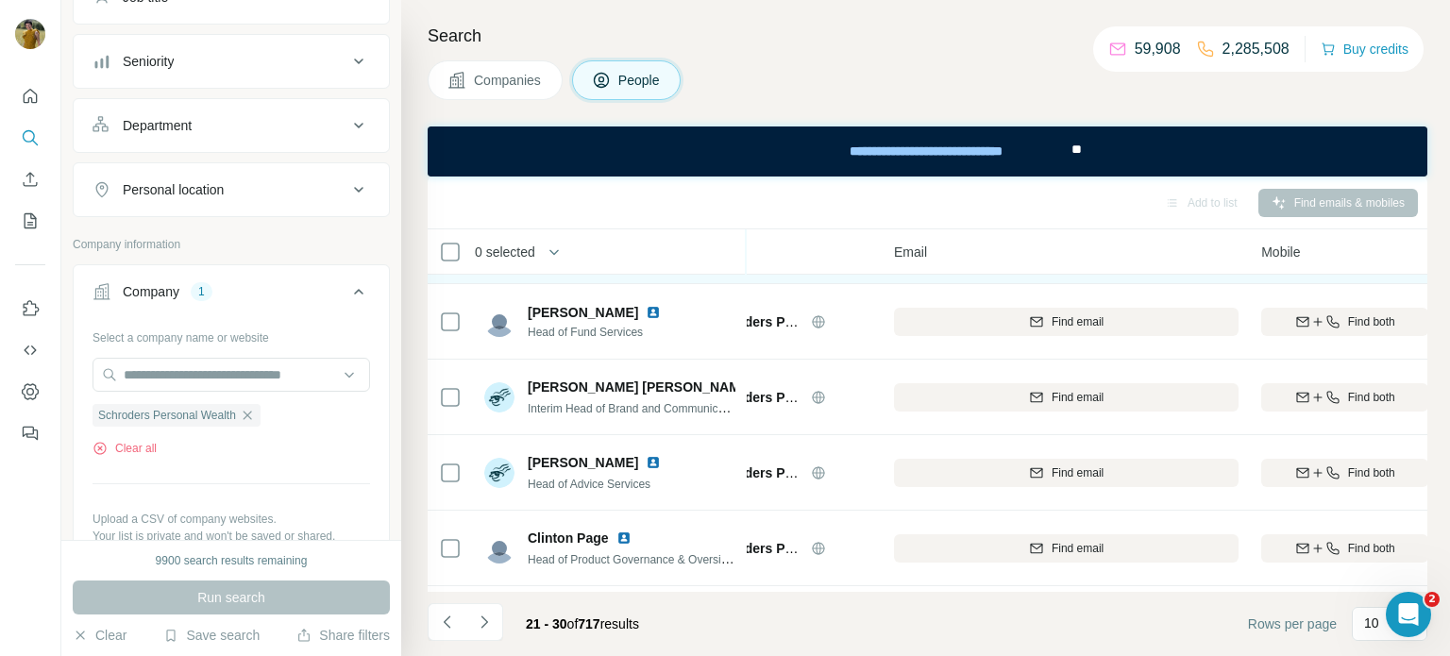
click at [646, 244] on img at bounding box center [653, 235] width 15 height 15
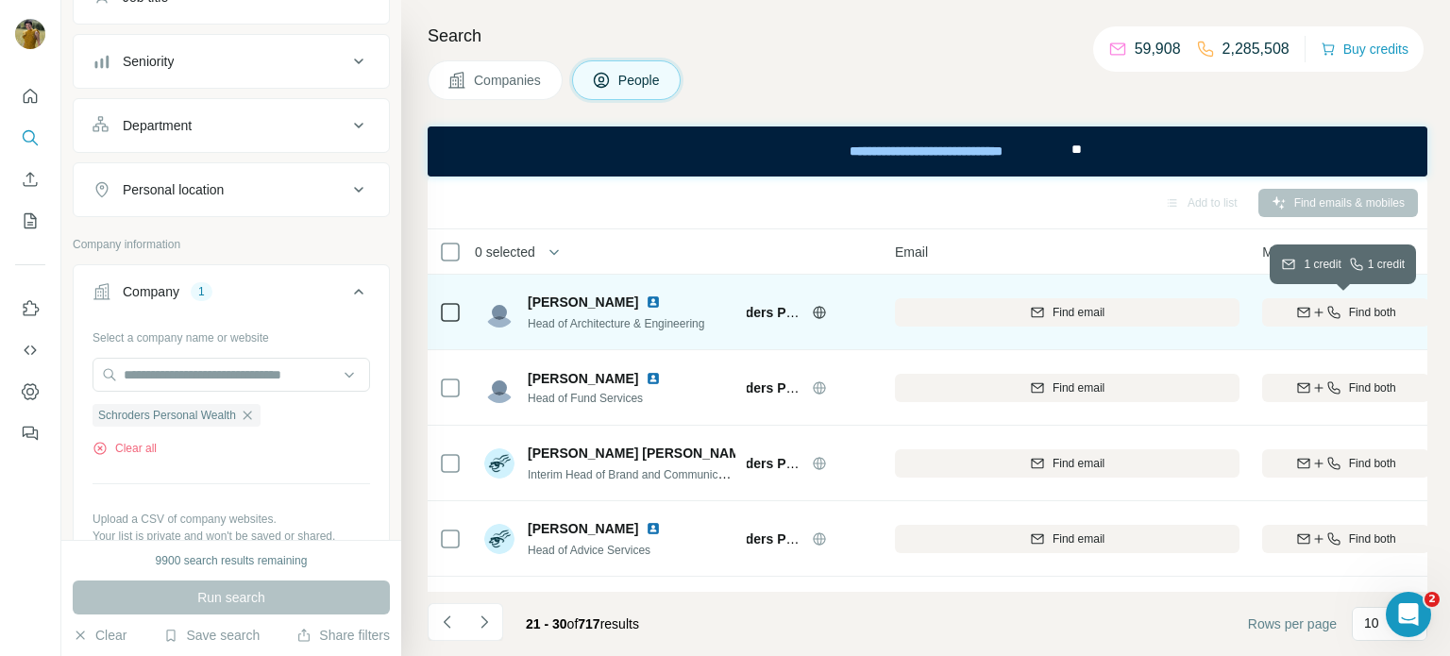
click at [1290, 310] on div "Find both" at bounding box center [1345, 312] width 167 height 17
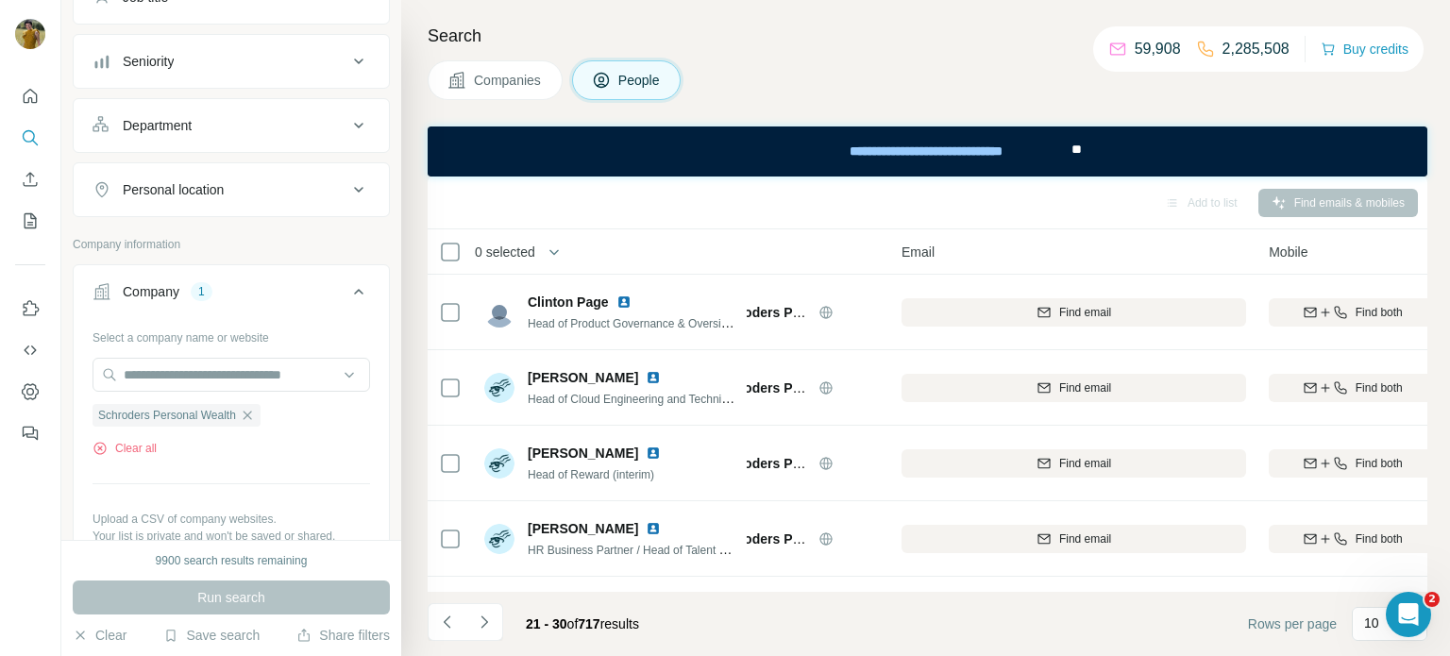
scroll to position [302, 65]
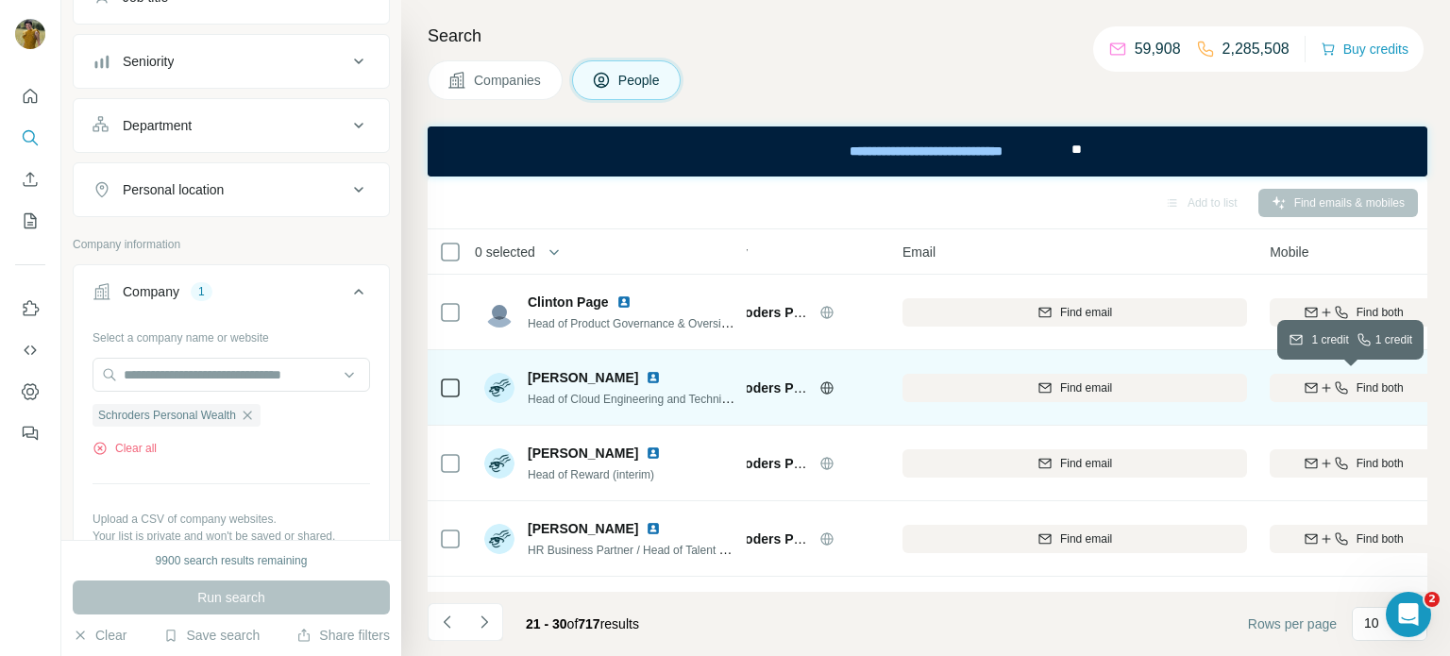
click at [1351, 387] on div "Find both" at bounding box center [1353, 388] width 167 height 17
click at [646, 376] on img at bounding box center [653, 377] width 15 height 15
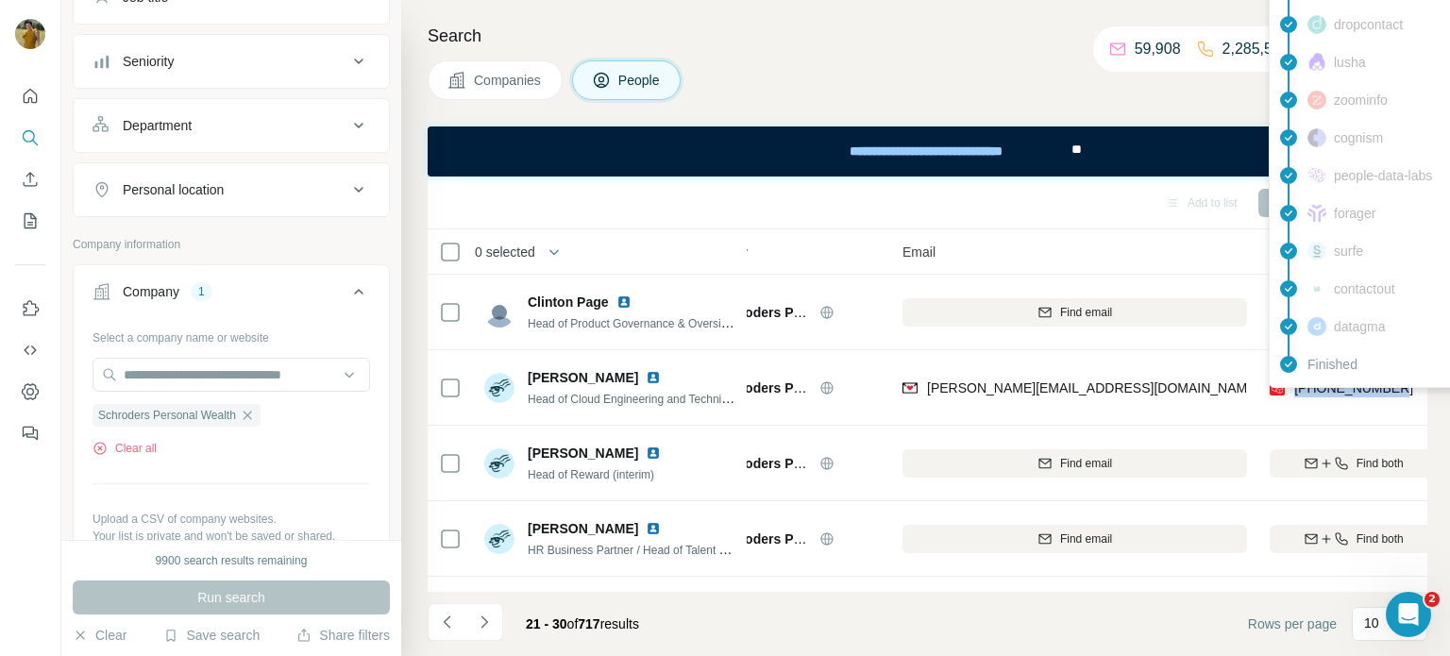
drag, startPoint x: 1402, startPoint y: 388, endPoint x: 1289, endPoint y: 388, distance: 113.3
click at [1289, 388] on div "[PHONE_NUMBER]" at bounding box center [1353, 388] width 167 height 52
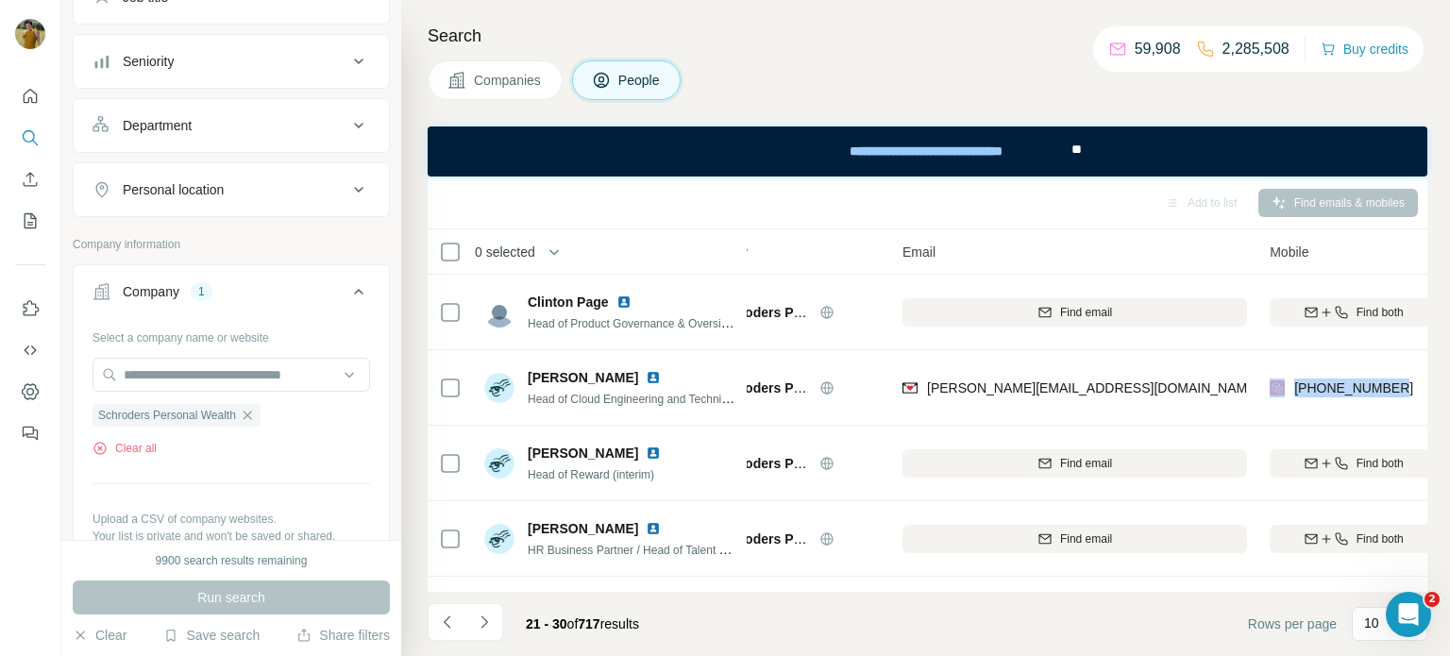
click at [253, 419] on icon "button" at bounding box center [247, 415] width 15 height 15
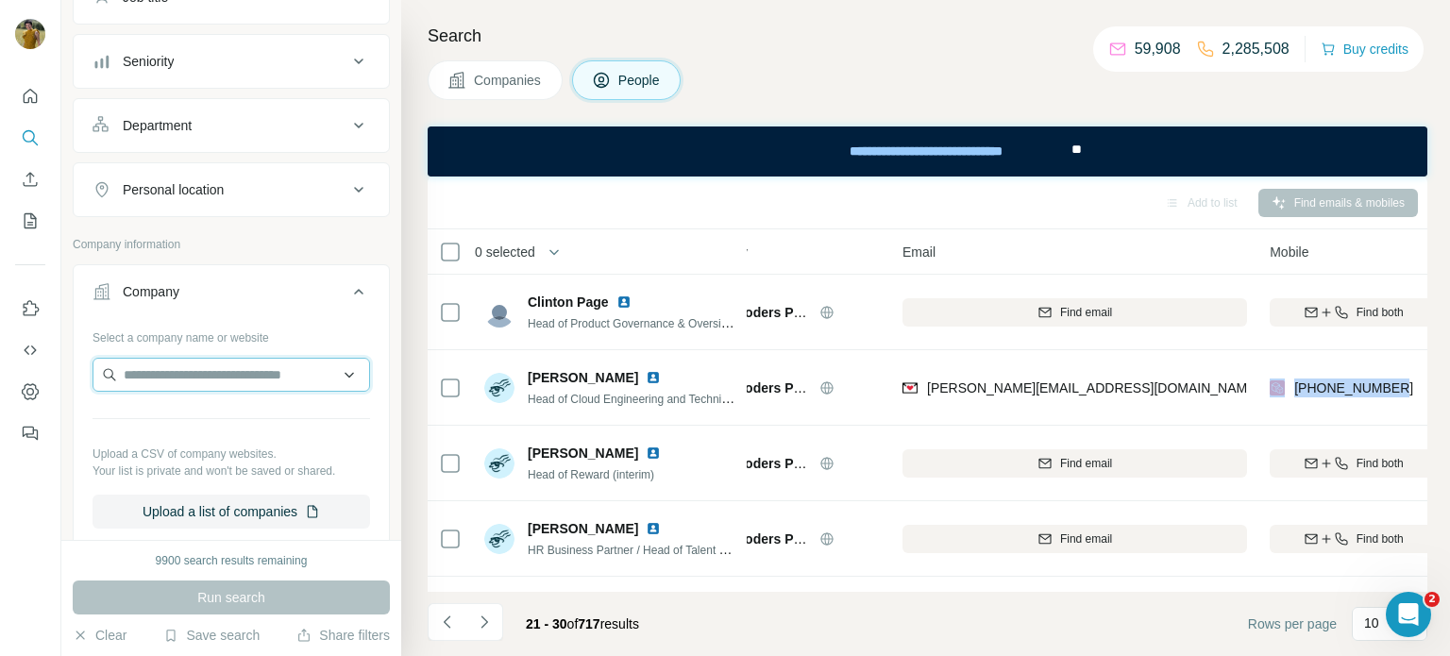
click at [203, 374] on input "text" at bounding box center [232, 375] width 278 height 34
paste input "**********"
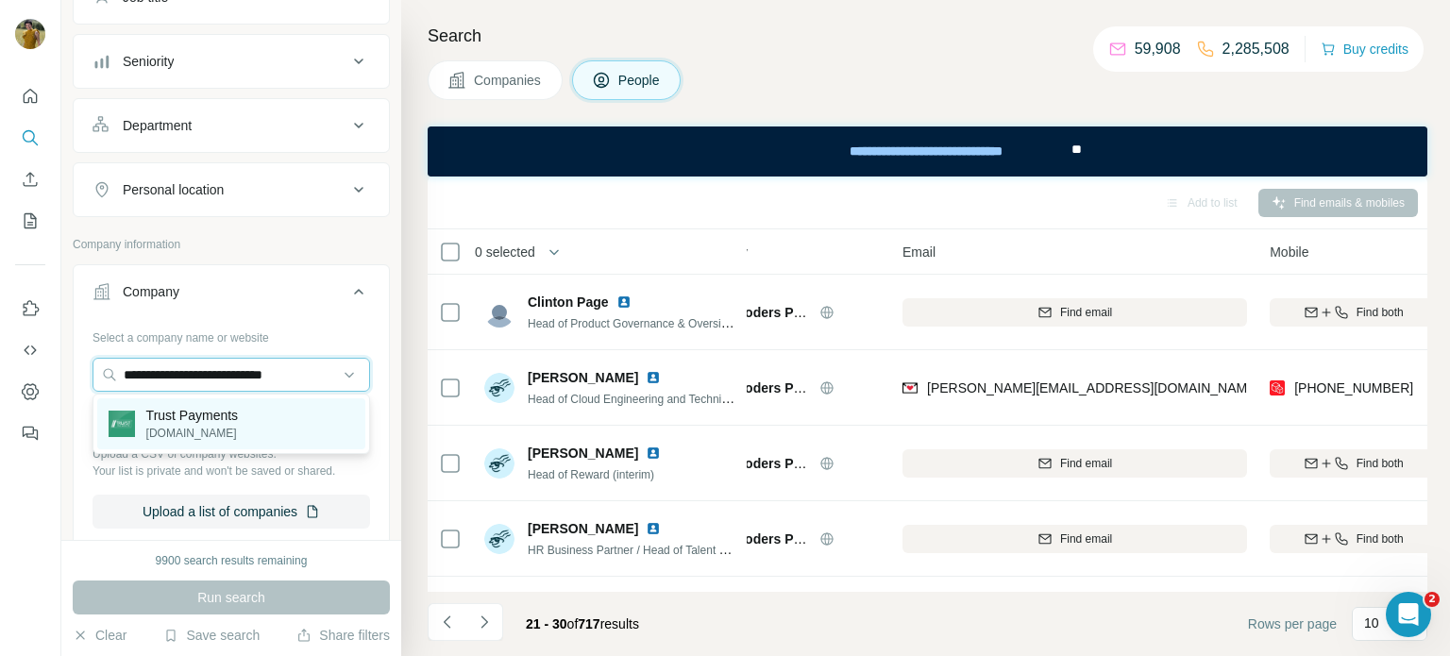
type input "**********"
click at [228, 416] on p "Trust Payments" at bounding box center [192, 415] width 93 height 19
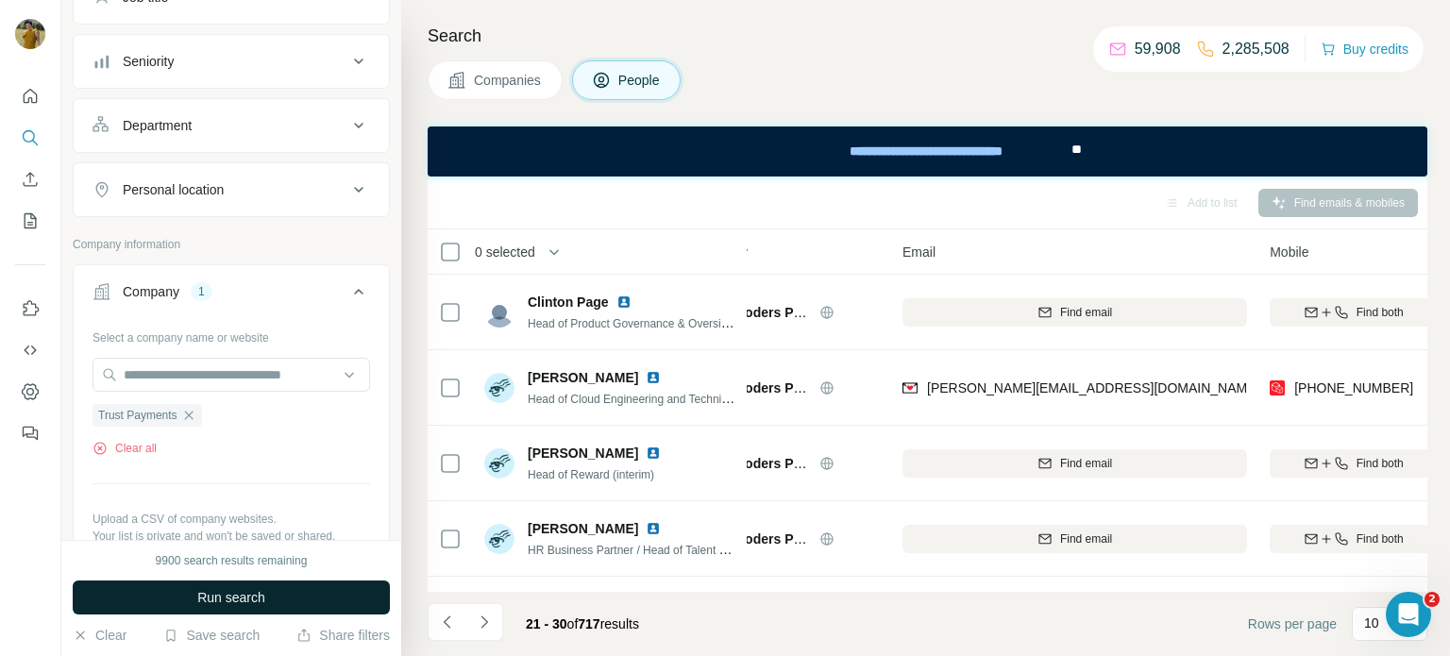
click at [222, 592] on span "Run search" at bounding box center [231, 597] width 68 height 19
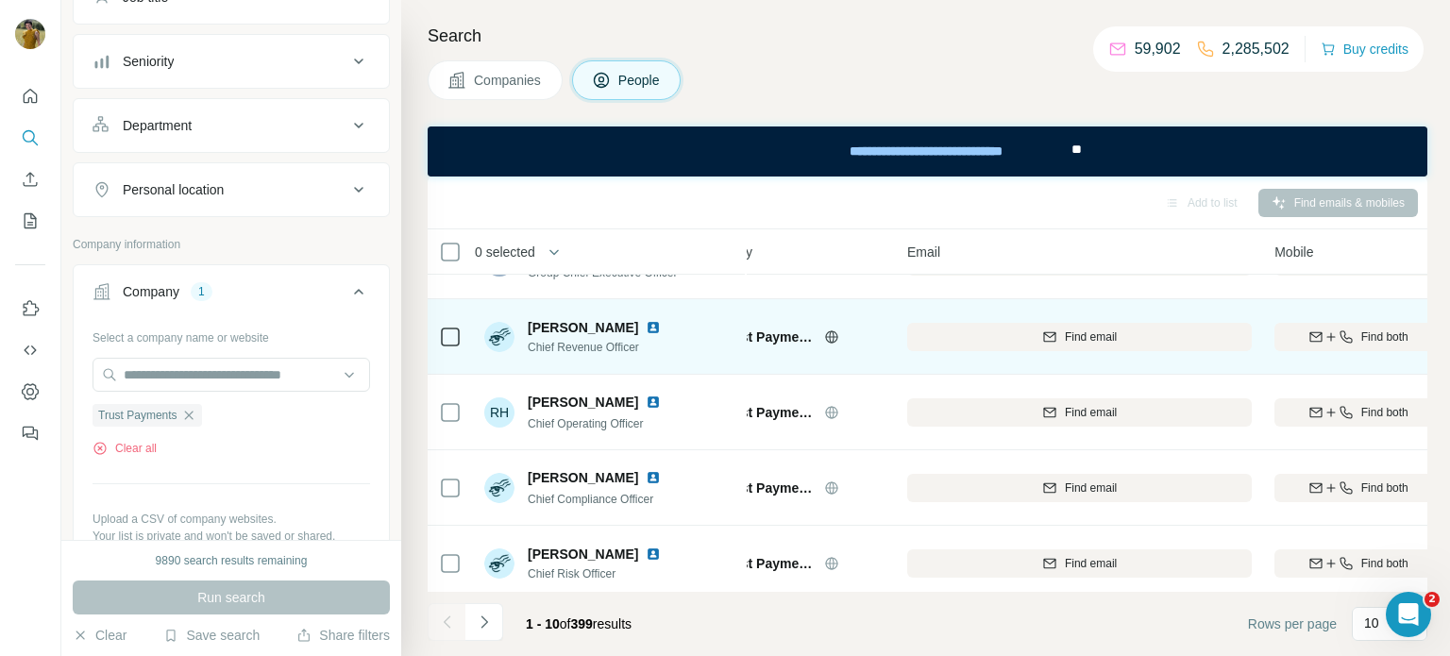
scroll to position [437, 60]
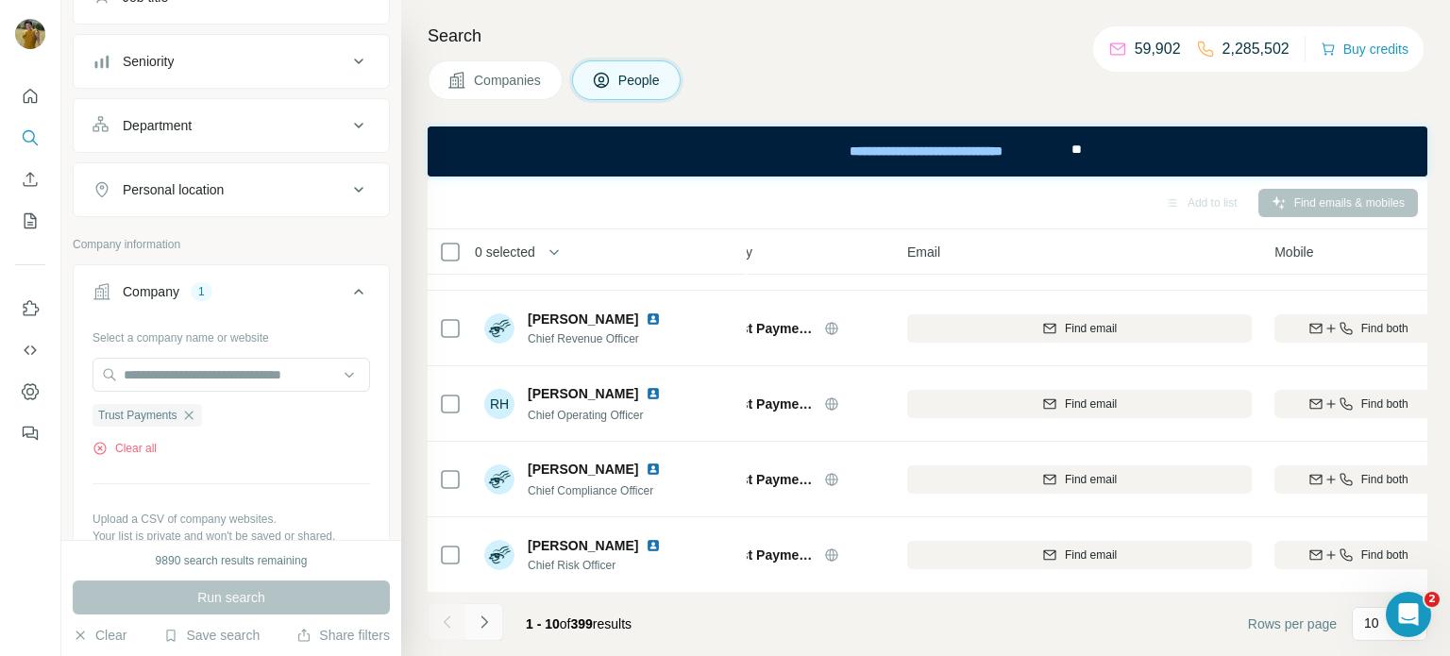
click at [479, 626] on icon "Navigate to next page" at bounding box center [484, 622] width 19 height 19
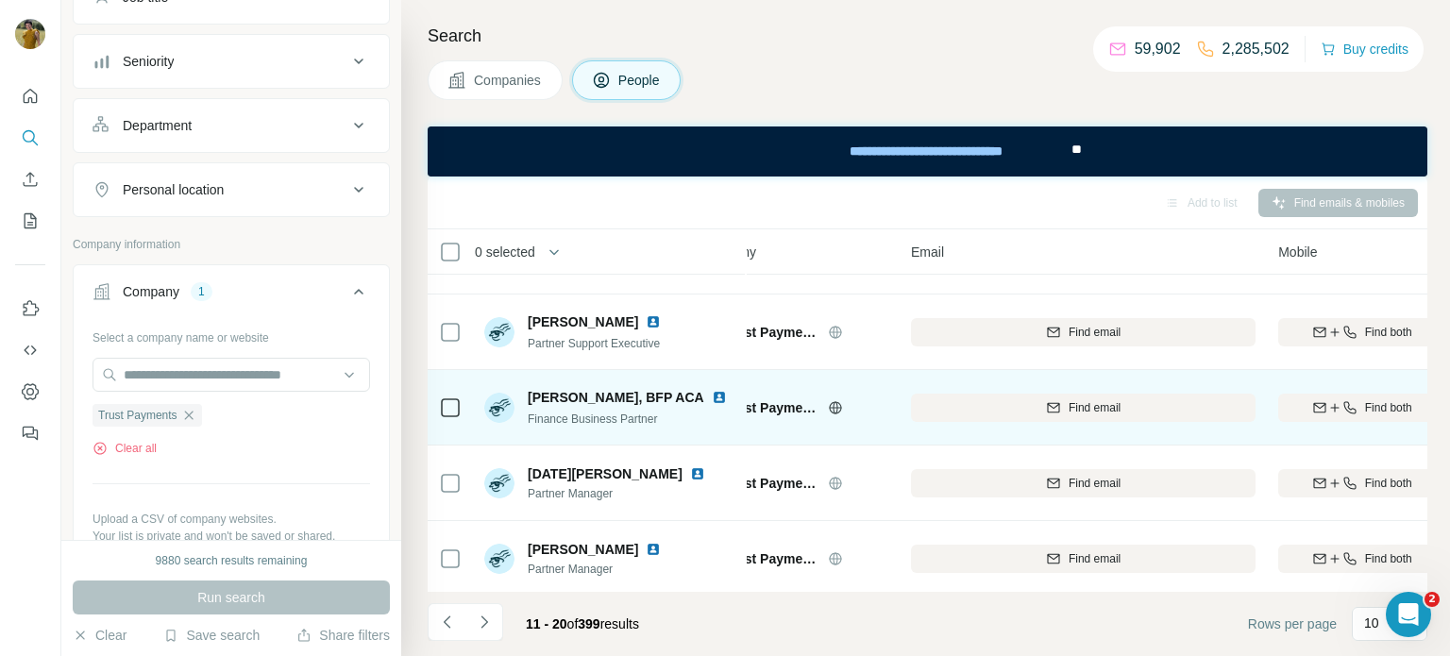
scroll to position [437, 57]
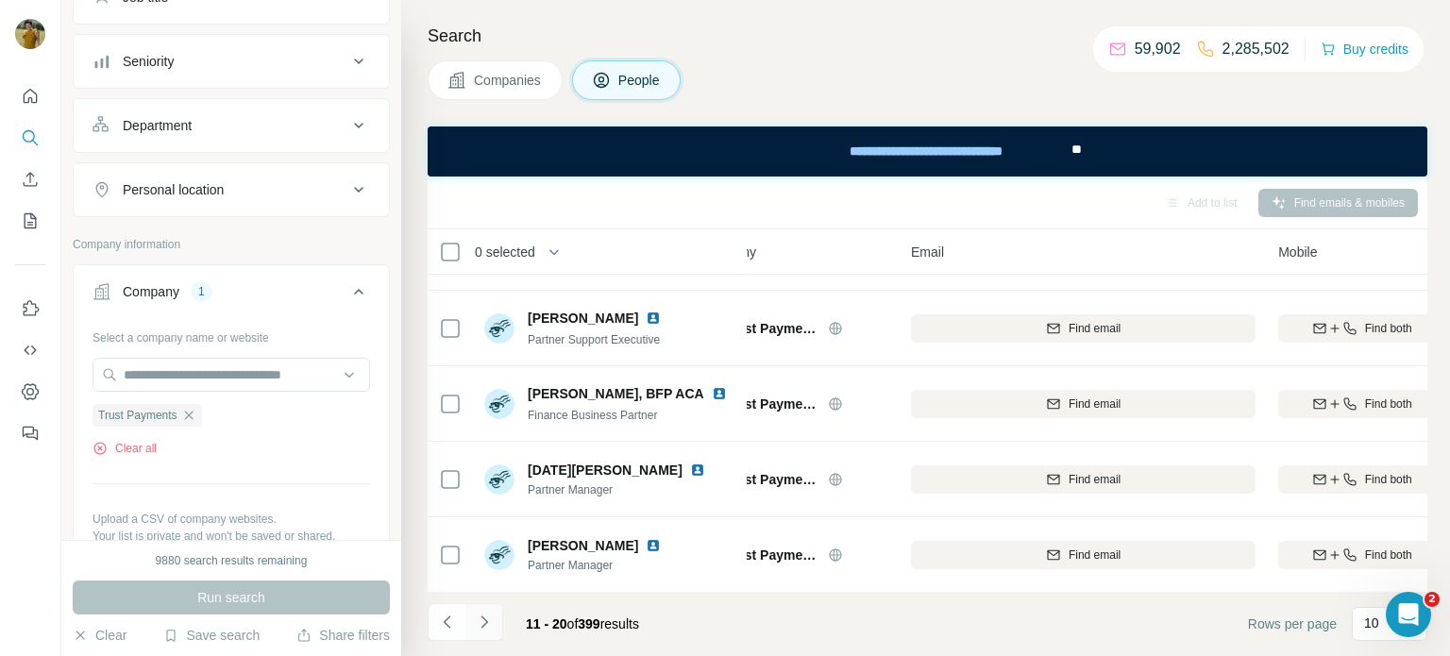
click at [487, 620] on icon "Navigate to next page" at bounding box center [484, 622] width 19 height 19
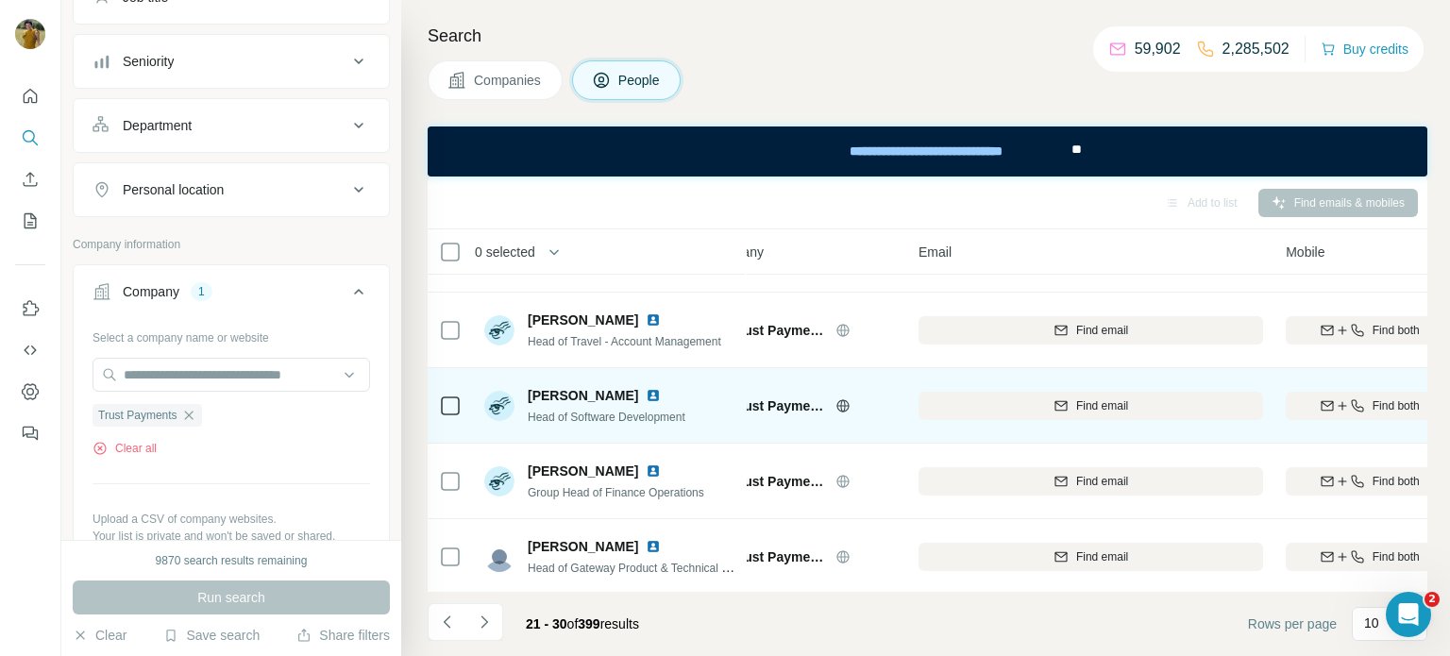
scroll to position [211, 49]
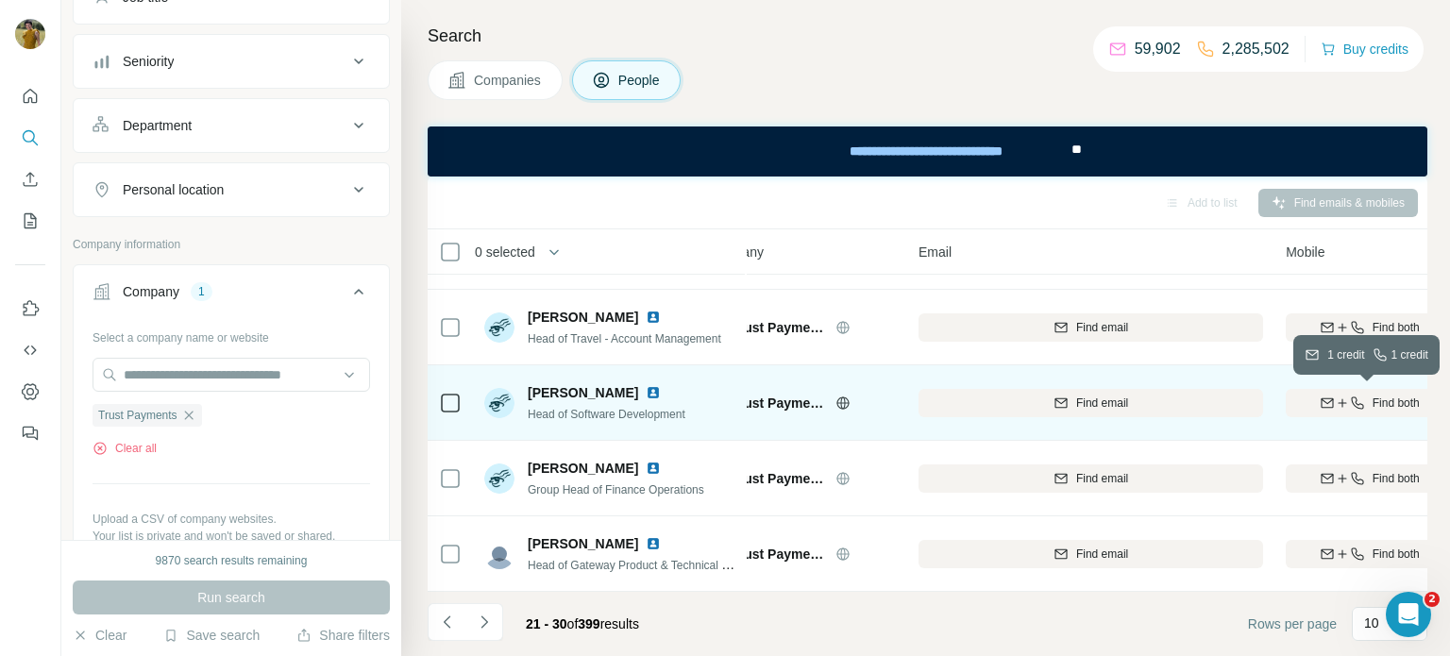
click at [1361, 397] on icon "button" at bounding box center [1357, 403] width 15 height 15
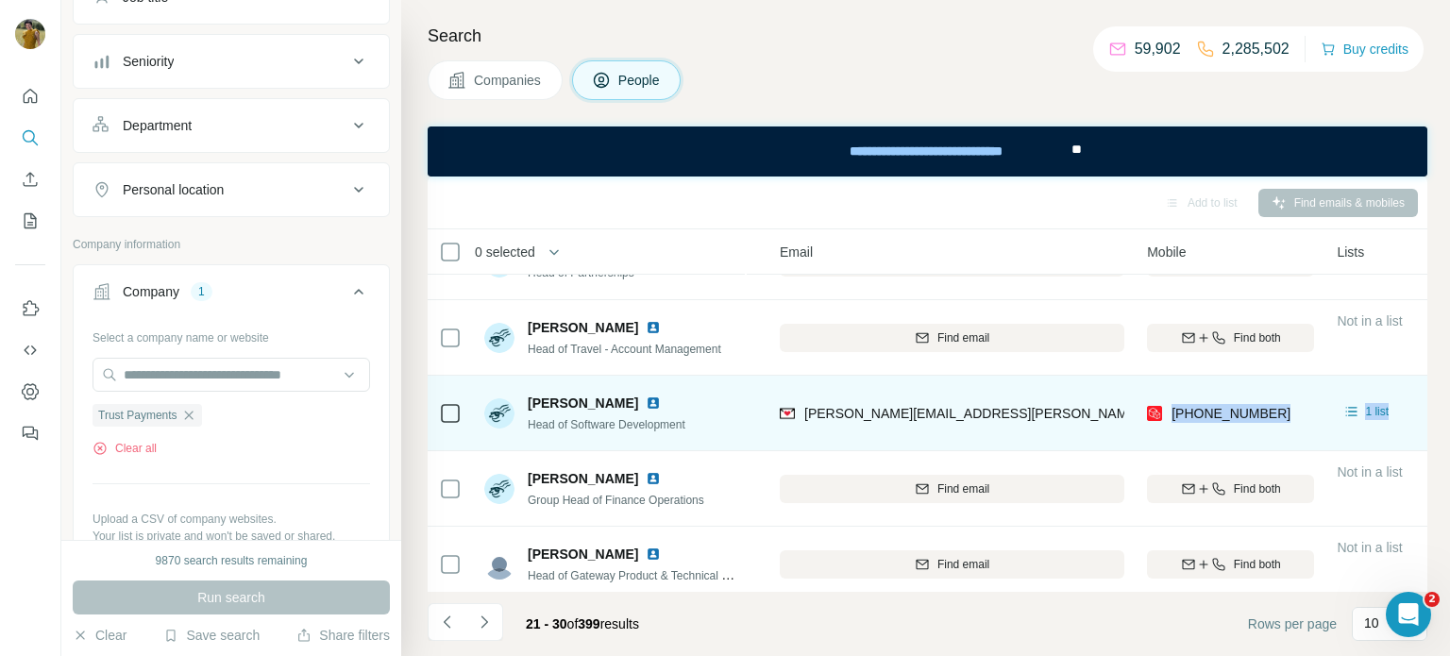
scroll to position [201, 441]
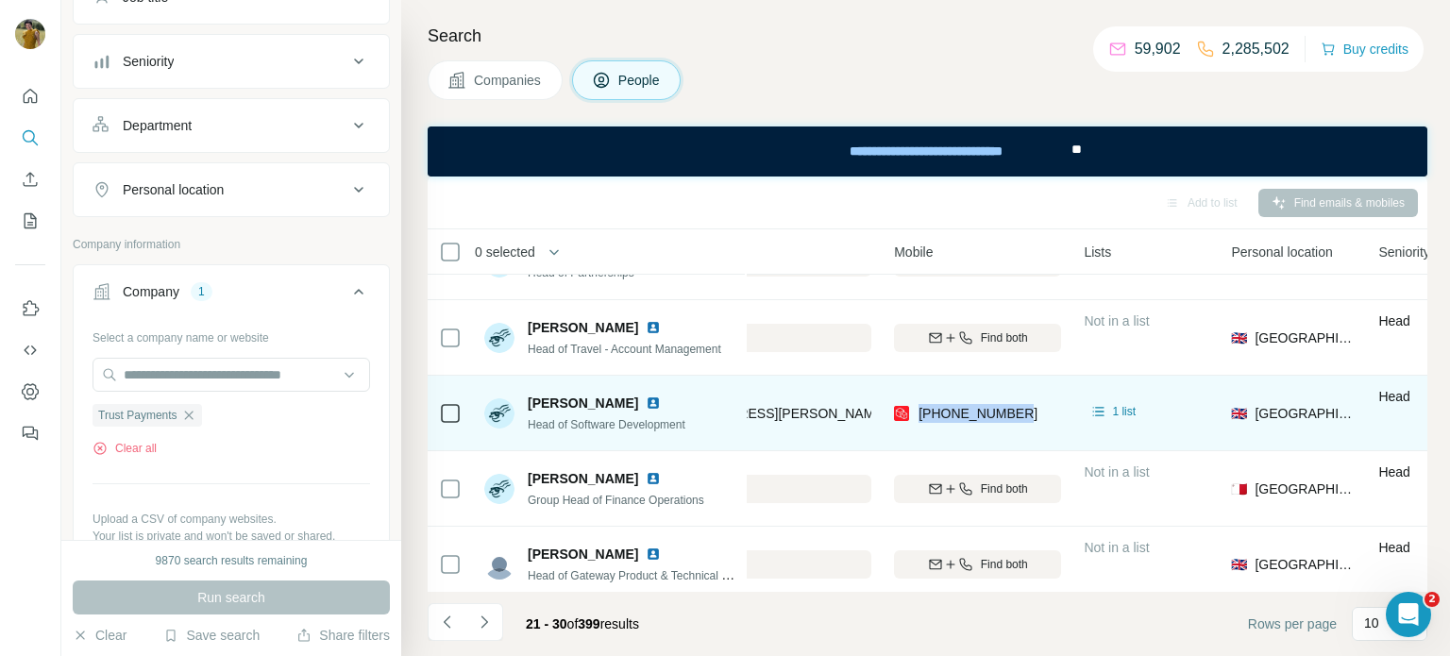
drag, startPoint x: 1308, startPoint y: 416, endPoint x: 1026, endPoint y: 414, distance: 281.4
click at [1026, 414] on div "[PHONE_NUMBER]" at bounding box center [977, 413] width 167 height 52
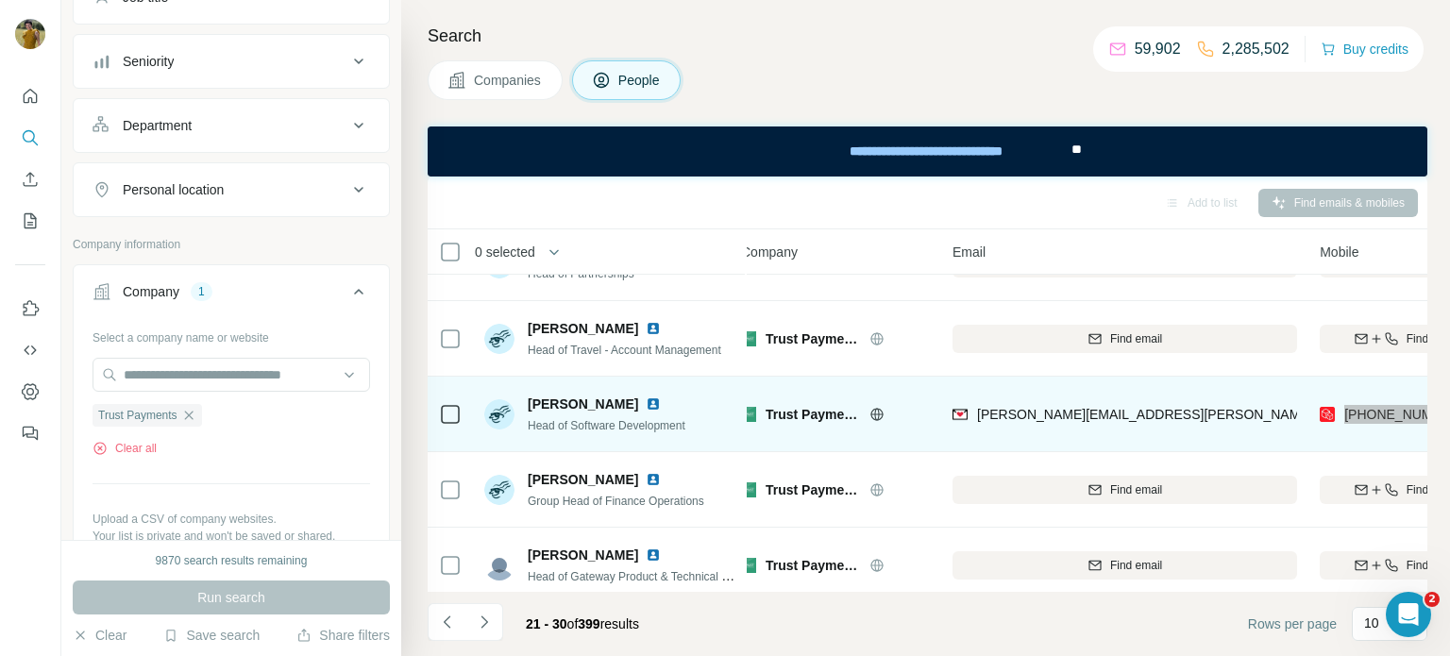
scroll to position [198, 13]
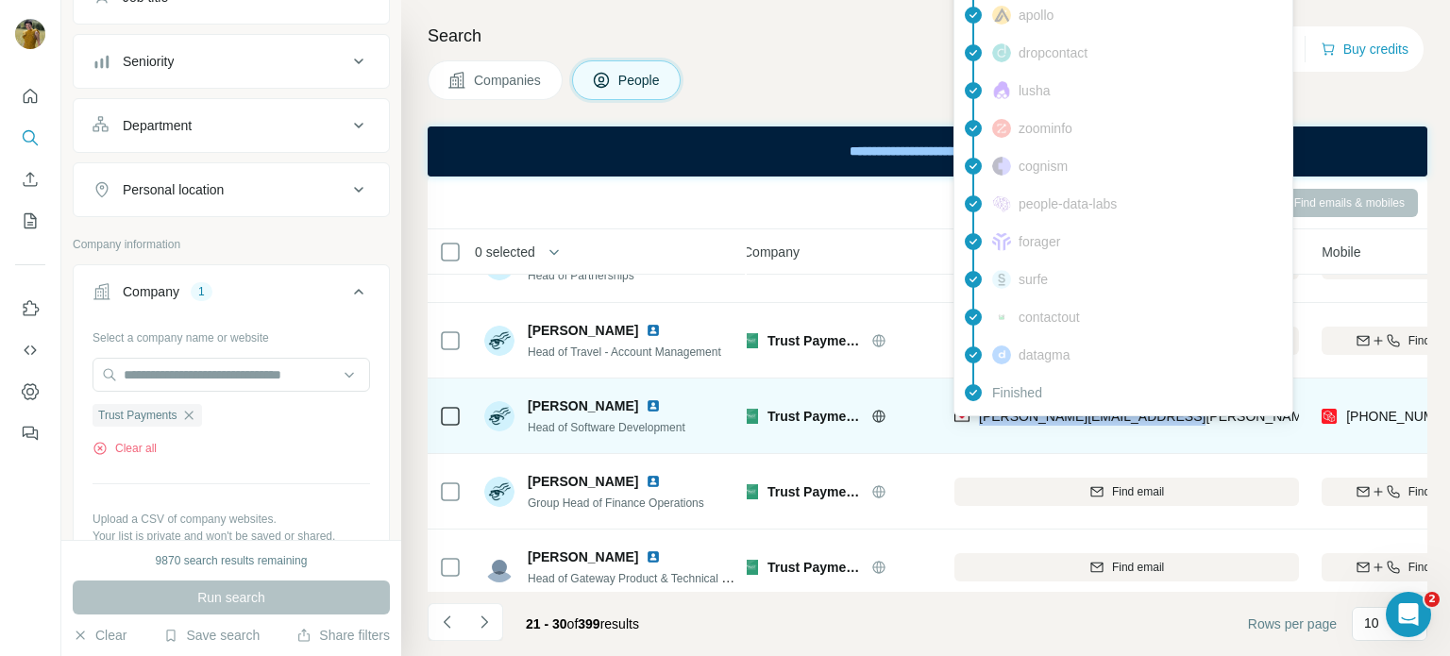
drag, startPoint x: 1192, startPoint y: 419, endPoint x: 975, endPoint y: 418, distance: 216.2
click at [975, 418] on div "[PERSON_NAME][EMAIL_ADDRESS][PERSON_NAME][DOMAIN_NAME]" at bounding box center [1127, 416] width 345 height 52
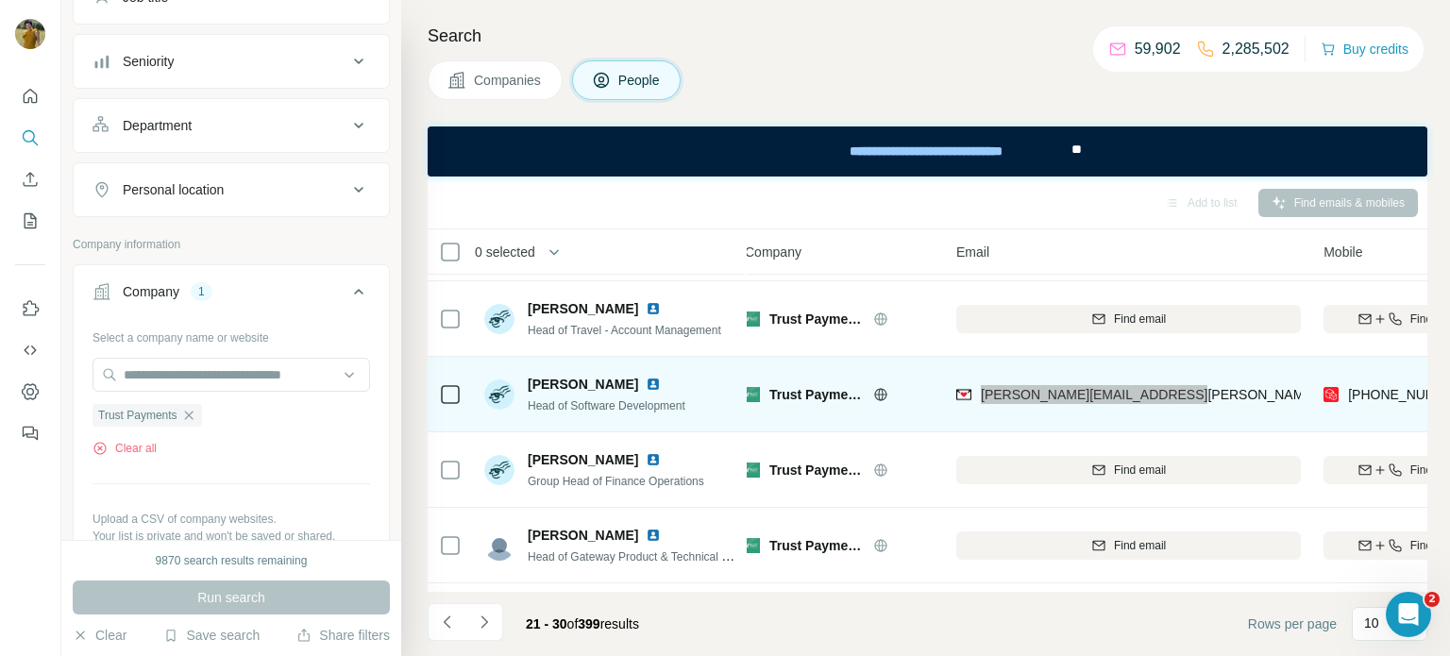
scroll to position [216, 8]
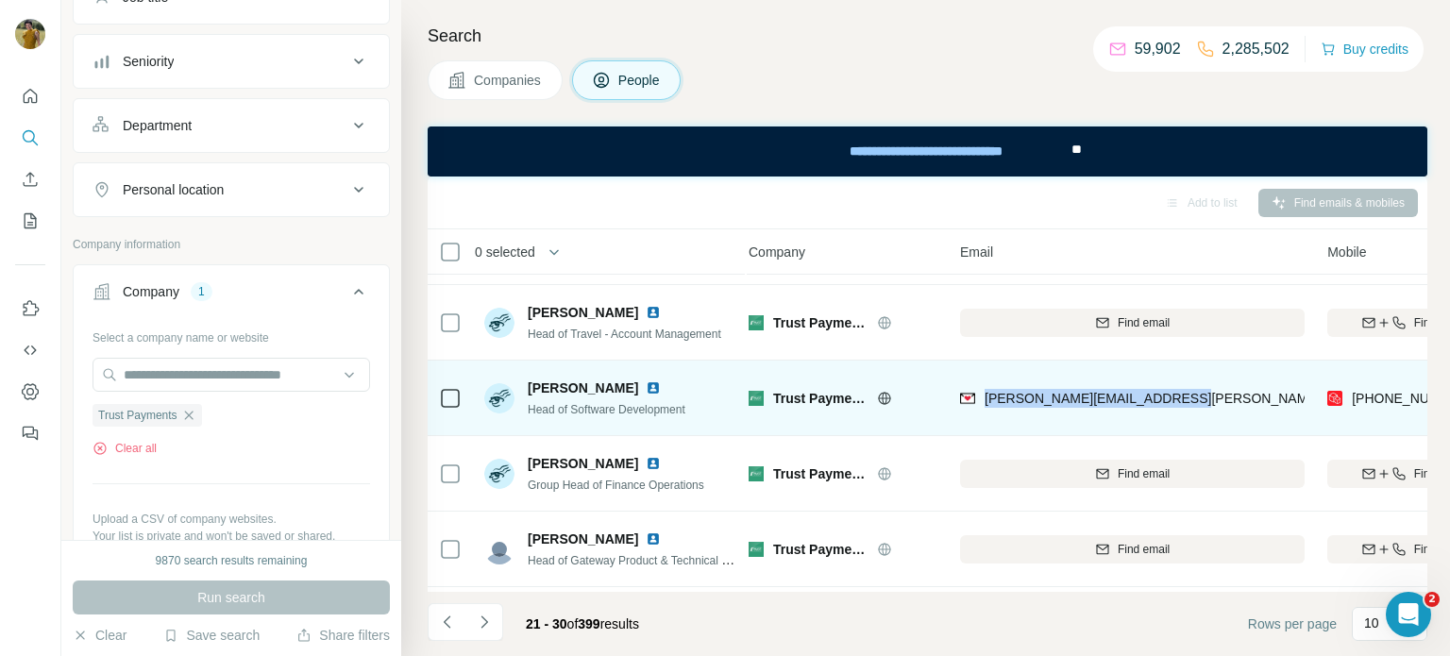
click at [646, 381] on img at bounding box center [653, 387] width 15 height 15
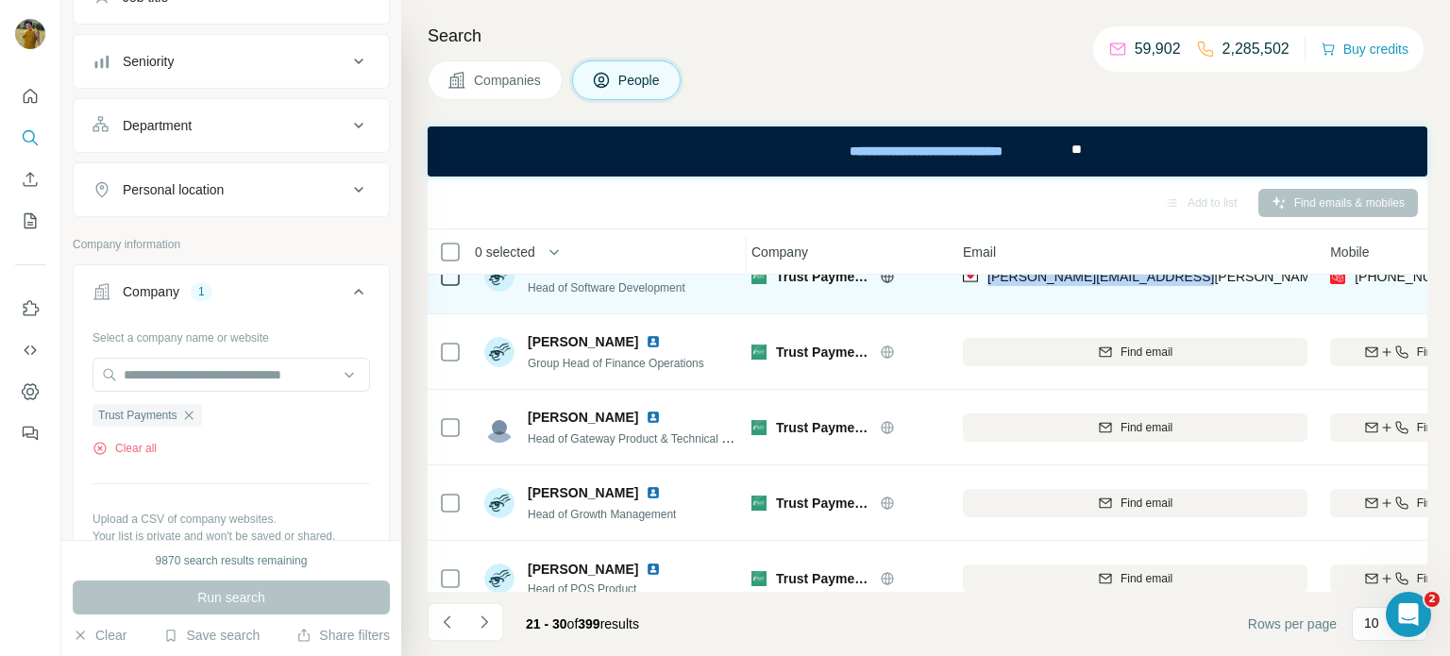
scroll to position [437, 5]
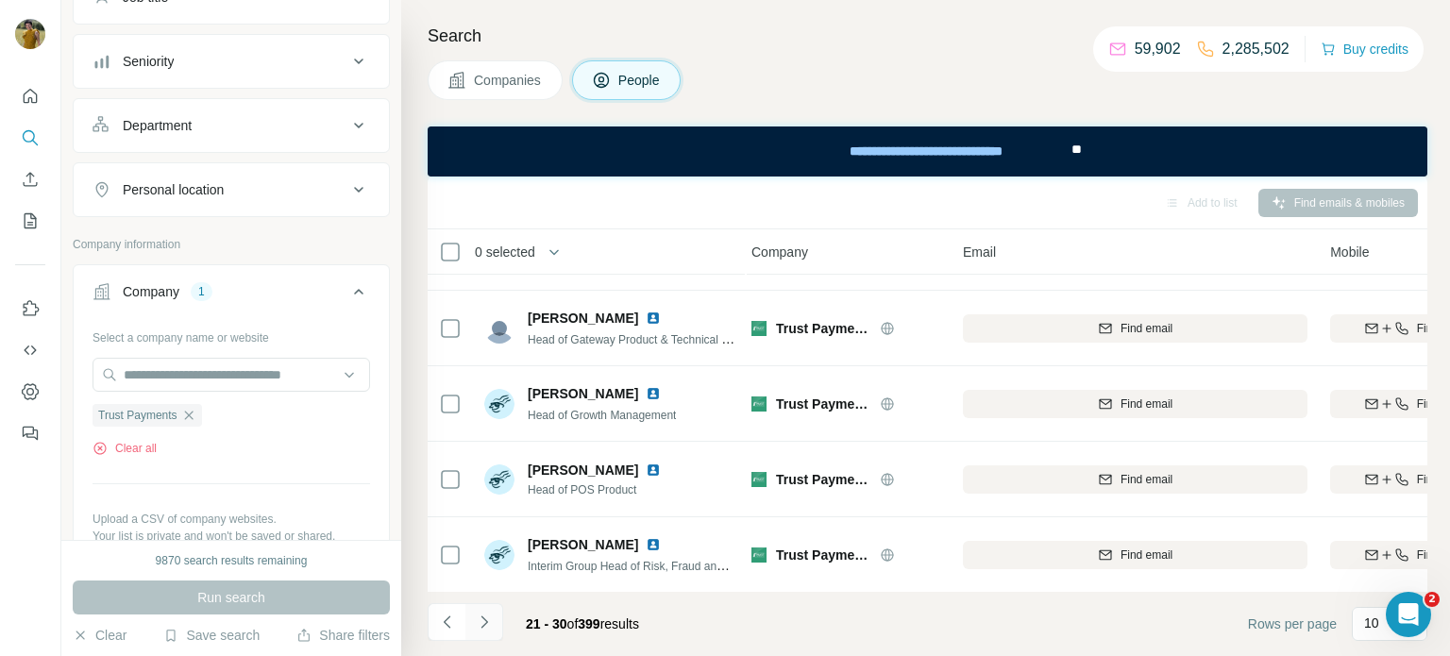
click at [491, 629] on icon "Navigate to next page" at bounding box center [484, 622] width 19 height 19
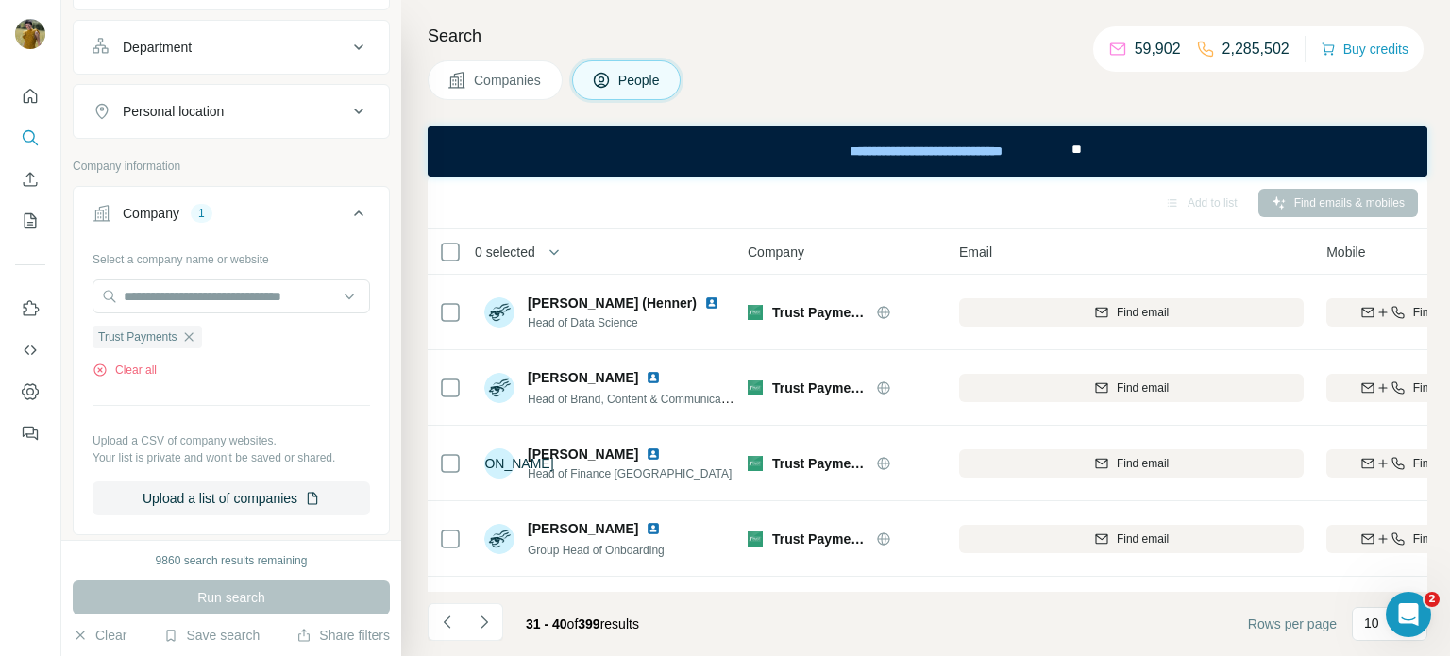
scroll to position [0, 0]
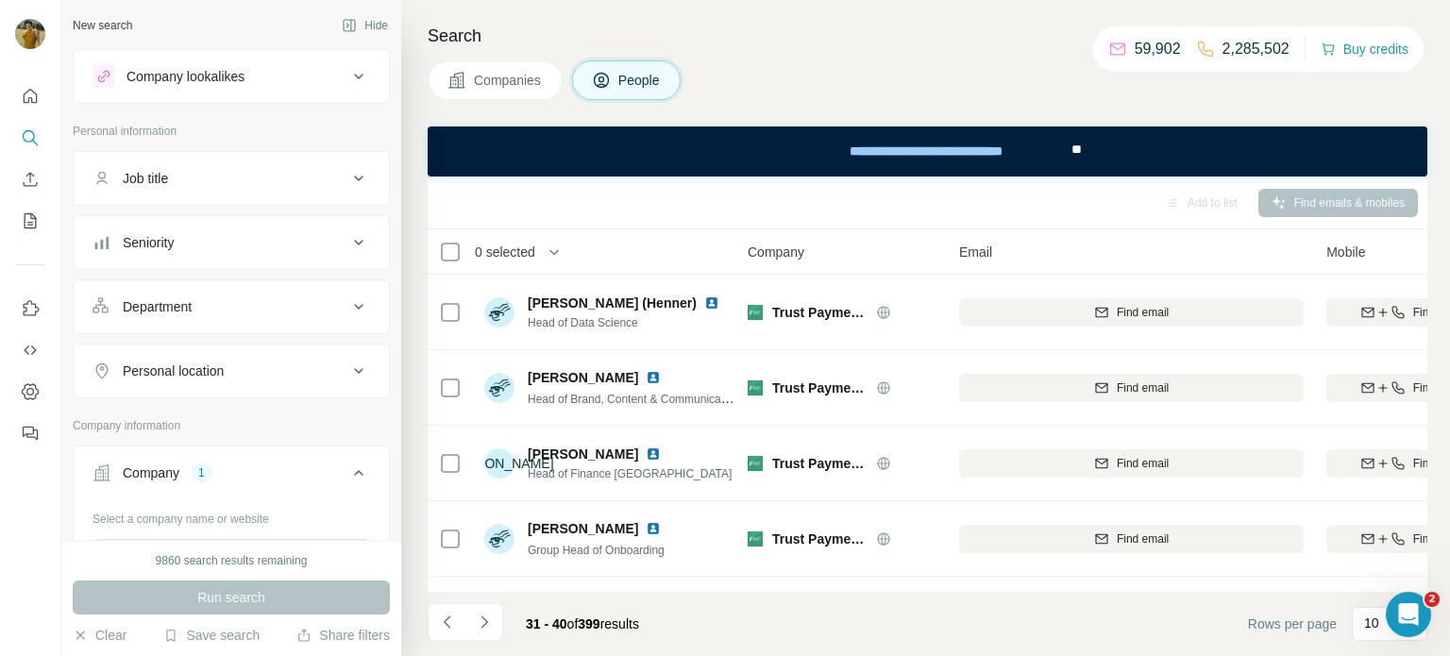
click at [173, 181] on div "Job title" at bounding box center [220, 178] width 255 height 19
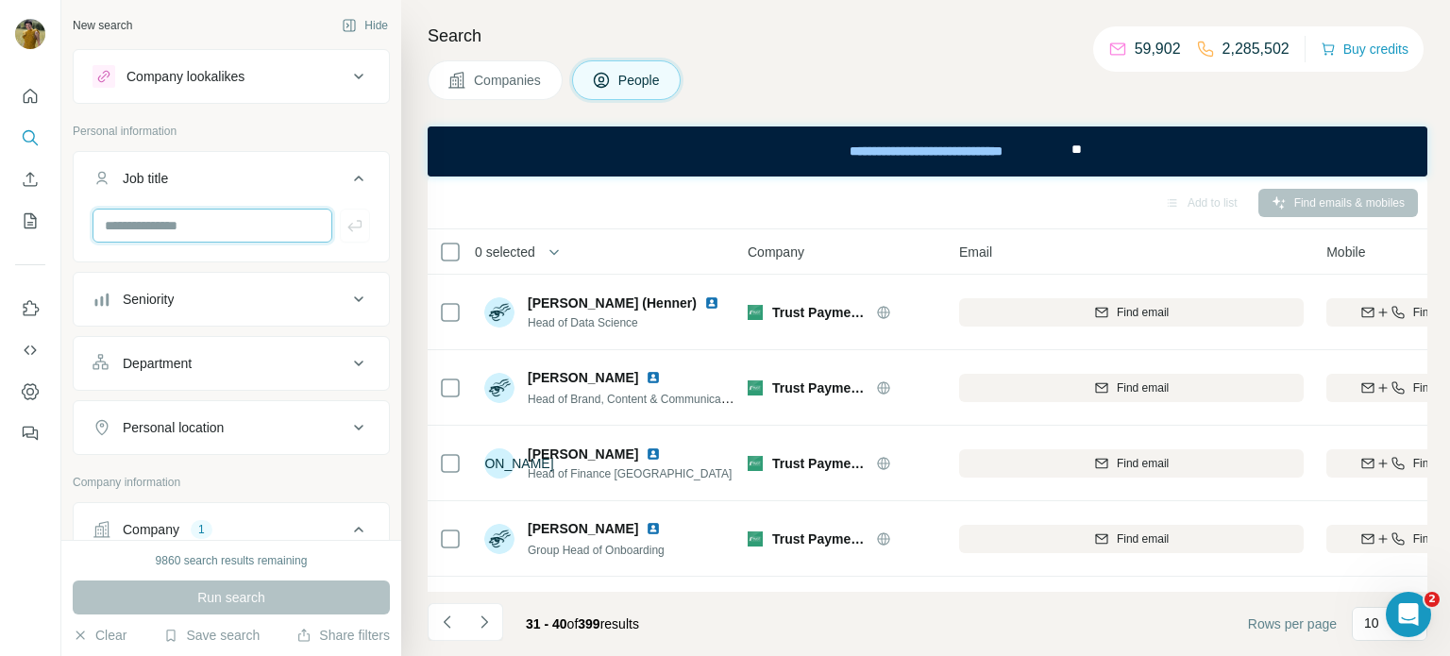
click at [182, 232] on input "text" at bounding box center [213, 226] width 240 height 34
type input "********"
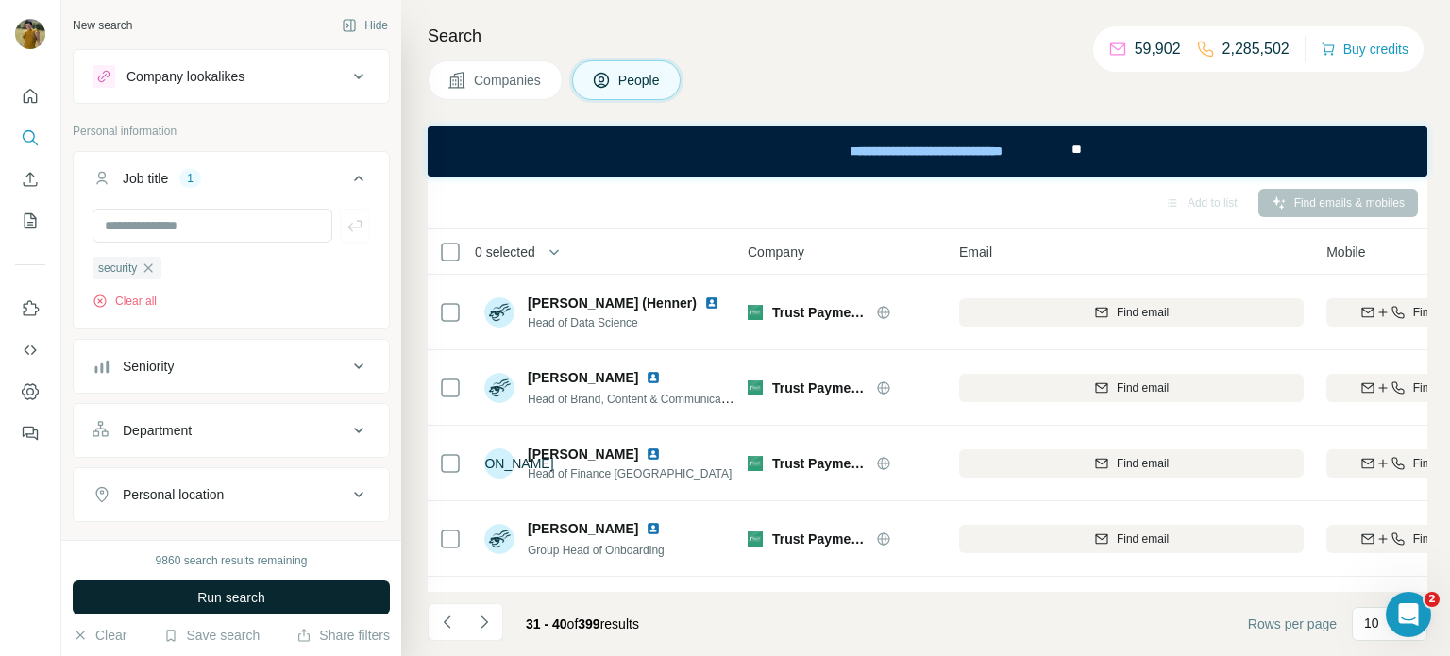
click at [226, 598] on span "Run search" at bounding box center [231, 597] width 68 height 19
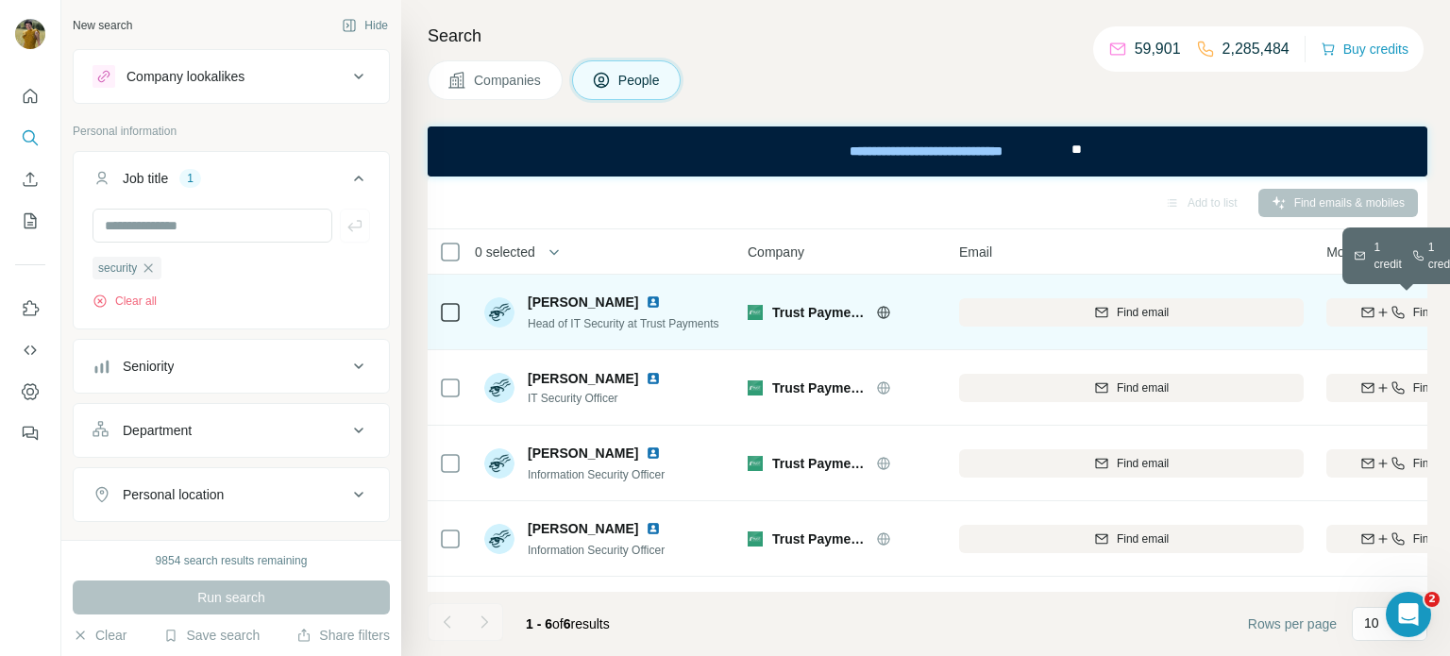
click at [1370, 316] on icon "button" at bounding box center [1368, 312] width 15 height 15
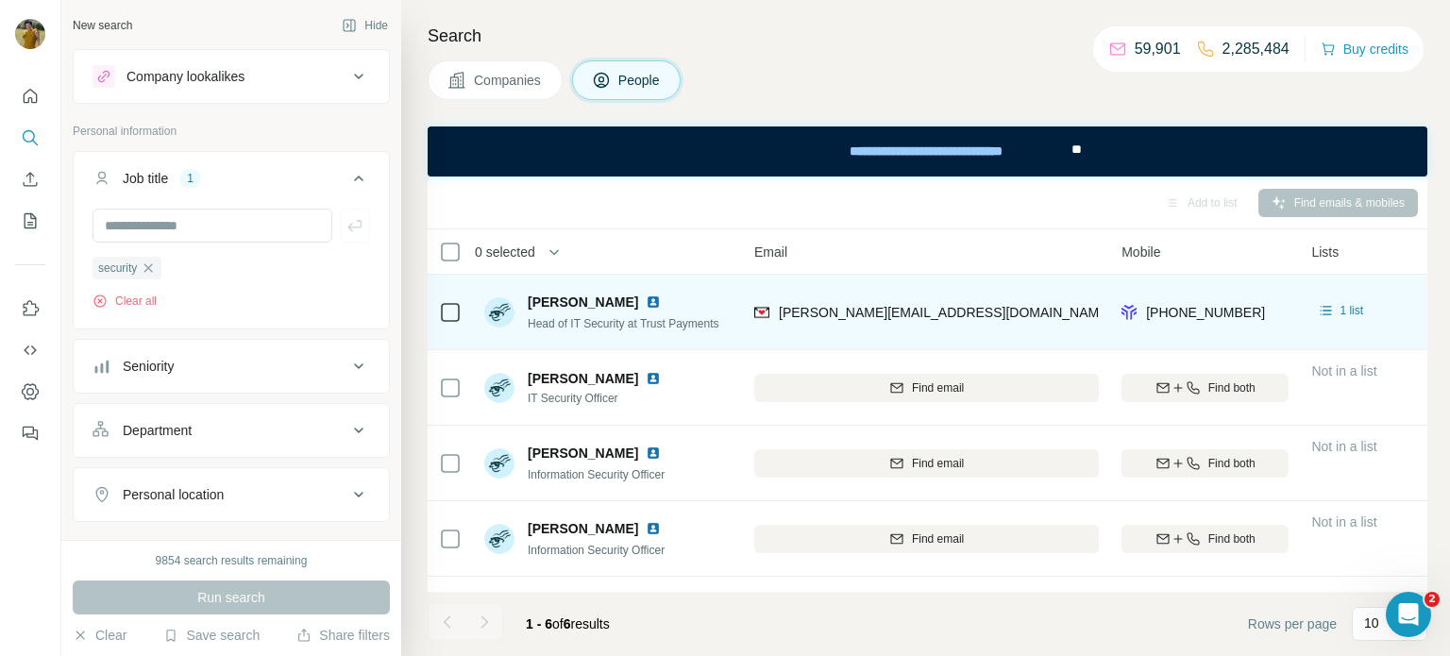
scroll to position [0, 210]
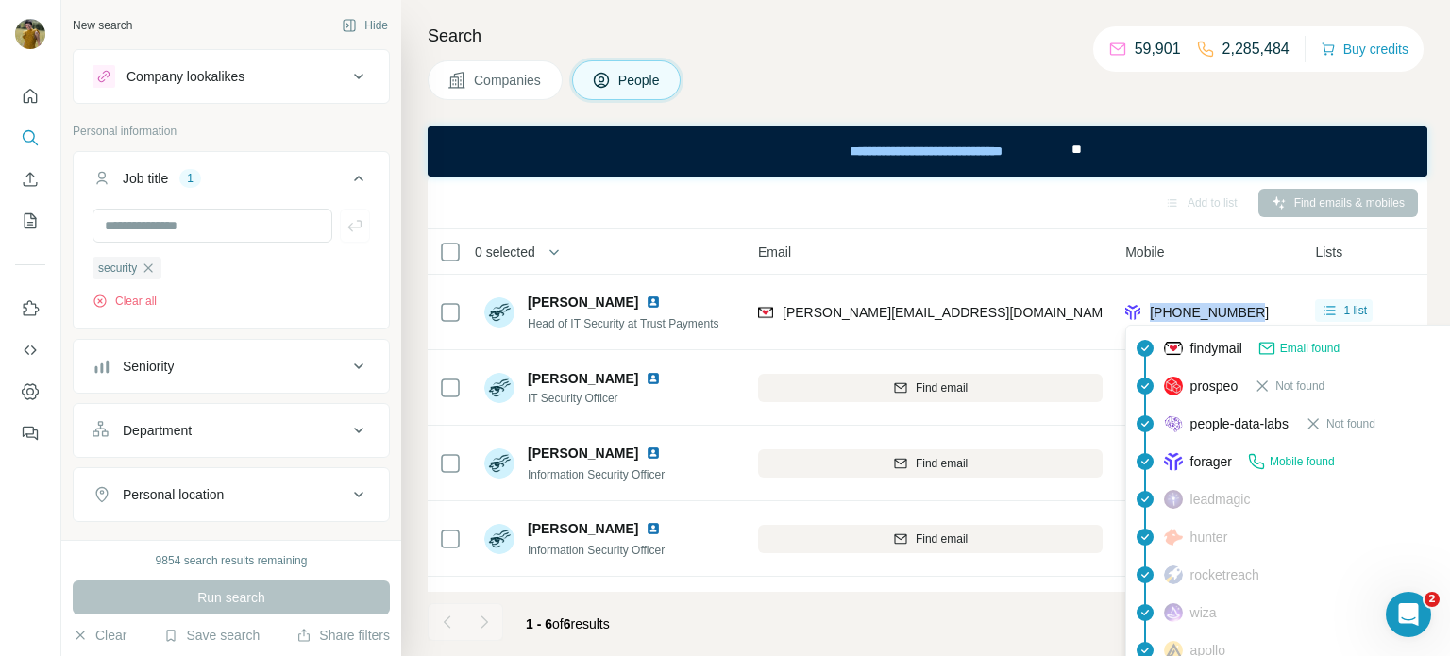
drag, startPoint x: 1252, startPoint y: 314, endPoint x: 1152, endPoint y: 312, distance: 100.1
click at [1152, 312] on span "[PHONE_NUMBER]" at bounding box center [1209, 312] width 119 height 15
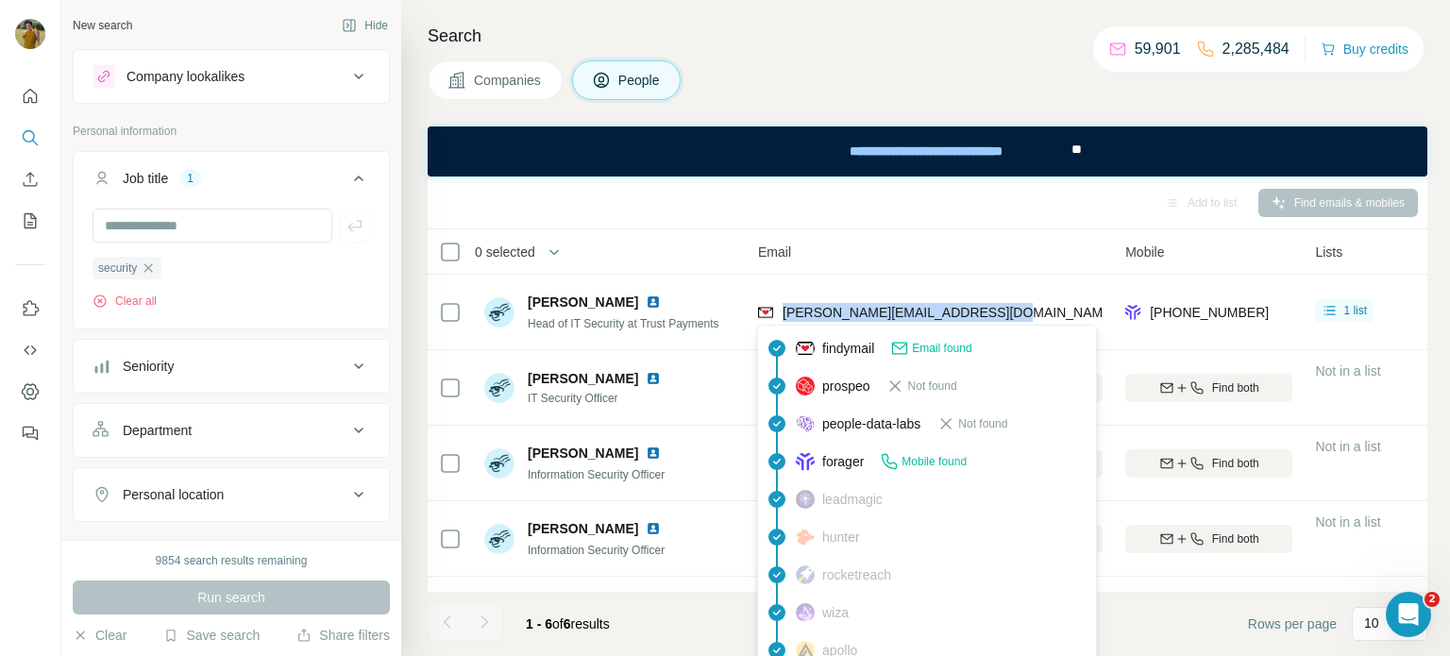
drag, startPoint x: 1007, startPoint y: 309, endPoint x: 781, endPoint y: 314, distance: 226.7
click at [781, 314] on div "[PERSON_NAME][EMAIL_ADDRESS][DOMAIN_NAME]" at bounding box center [930, 312] width 345 height 52
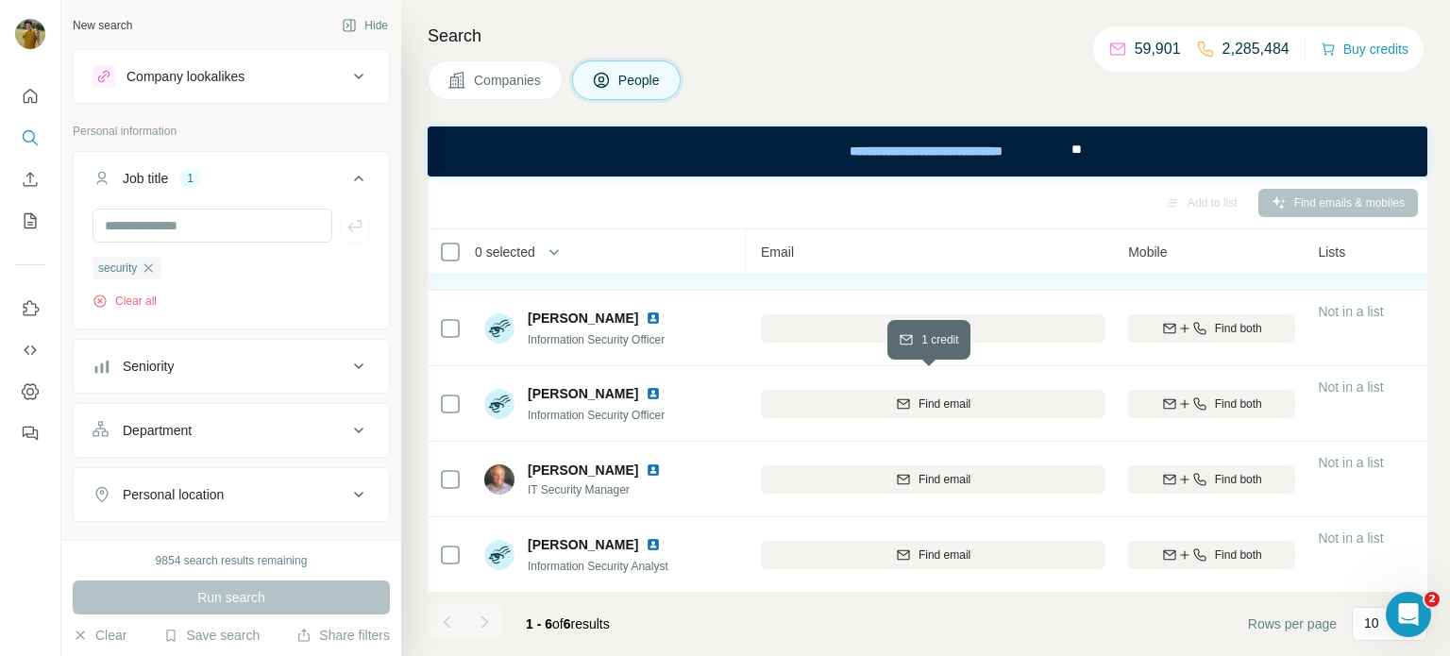
scroll to position [135, 206]
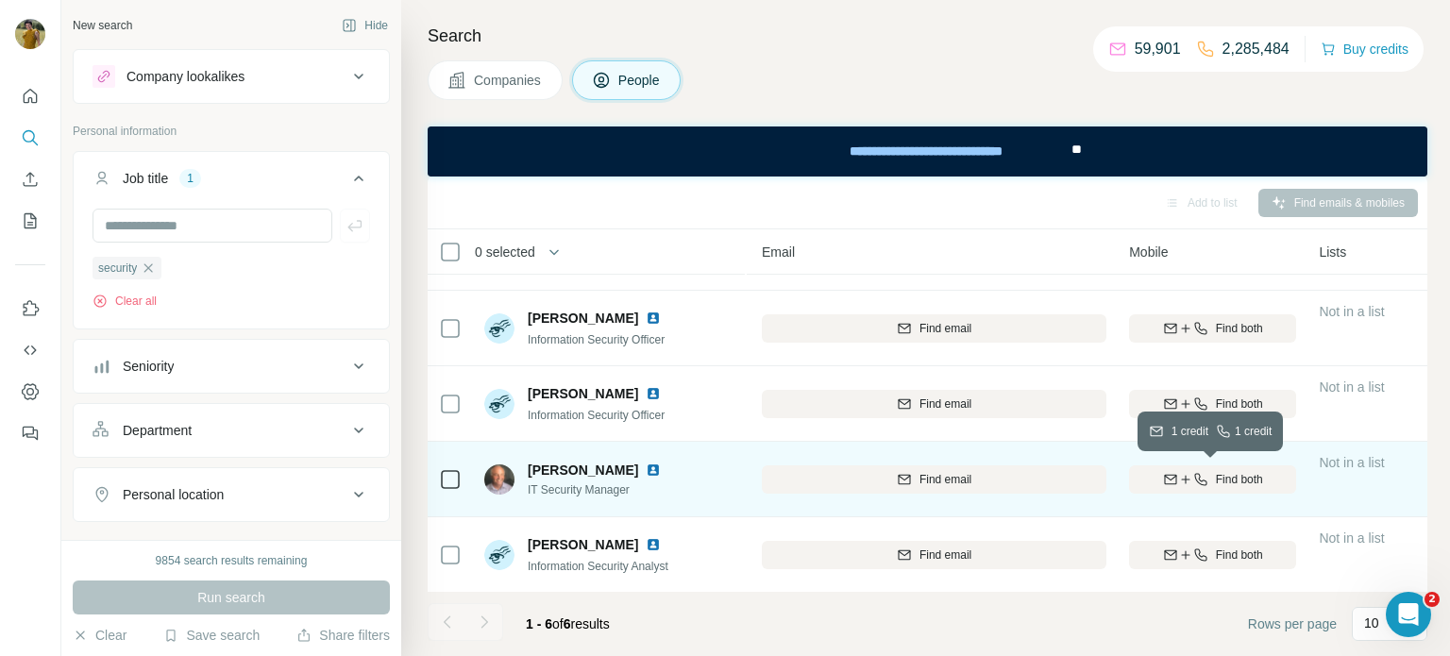
click at [1188, 485] on icon "button" at bounding box center [1185, 479] width 15 height 15
click at [646, 472] on img at bounding box center [653, 470] width 15 height 15
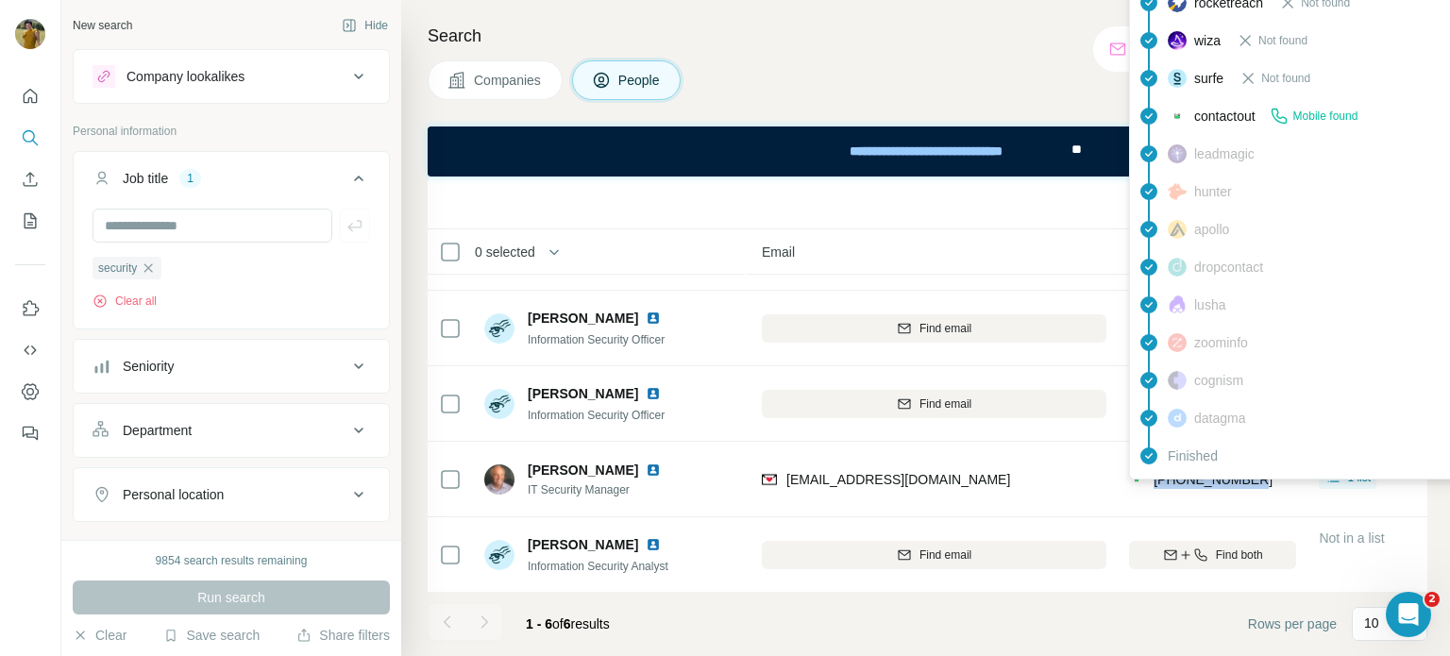
drag, startPoint x: 1265, startPoint y: 480, endPoint x: 1152, endPoint y: 483, distance: 113.4
click at [1152, 483] on div "[PHONE_NUMBER]" at bounding box center [1212, 479] width 167 height 52
